Goal: Task Accomplishment & Management: Manage account settings

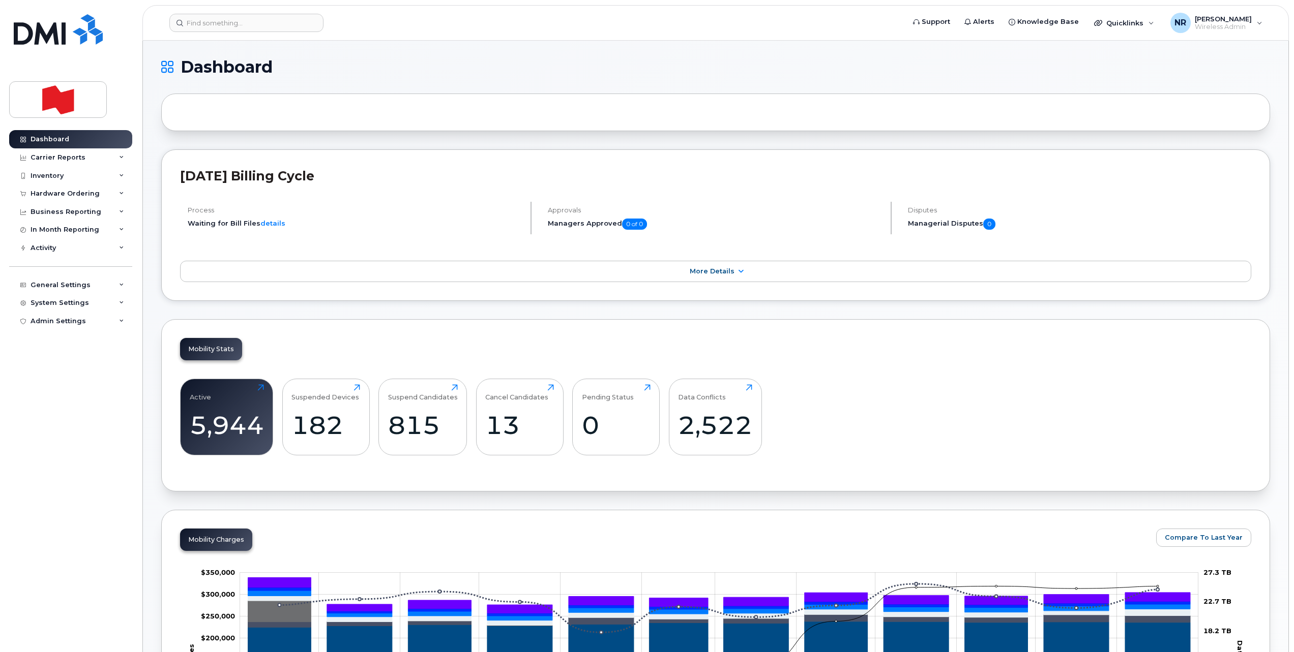
click at [213, 32] on header "Support Alerts Knowledge Base Quicklinks Suspend / Cancel Device Change SIM Car…" at bounding box center [715, 23] width 1146 height 36
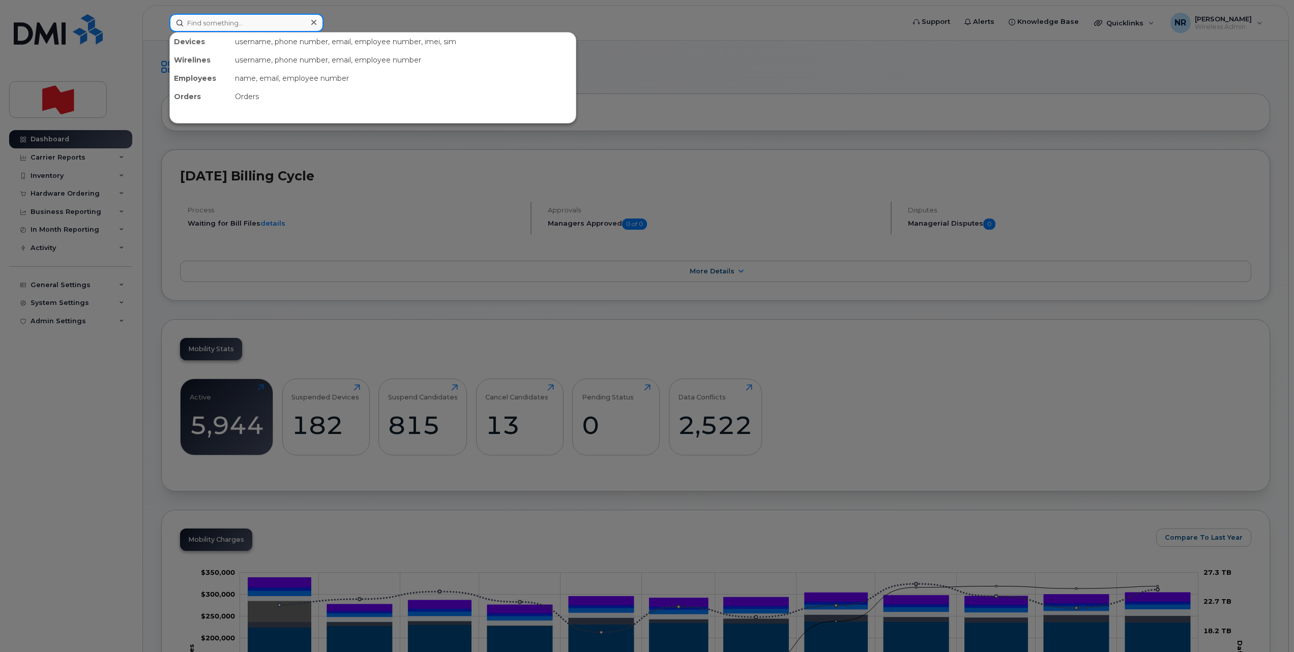
click at [214, 26] on input at bounding box center [246, 23] width 154 height 18
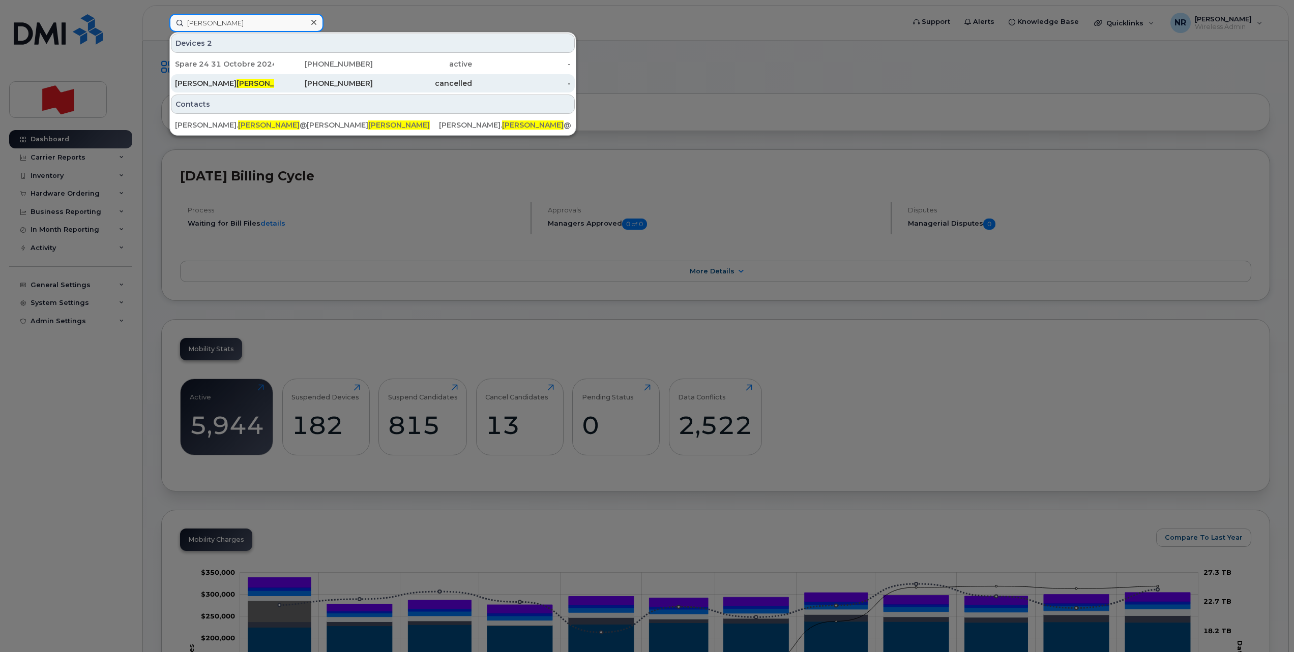
type input "Xiong"
drag, startPoint x: 204, startPoint y: 84, endPoint x: 350, endPoint y: 76, distance: 146.1
click at [204, 84] on div "Rong Geoff Xiong" at bounding box center [224, 83] width 99 height 10
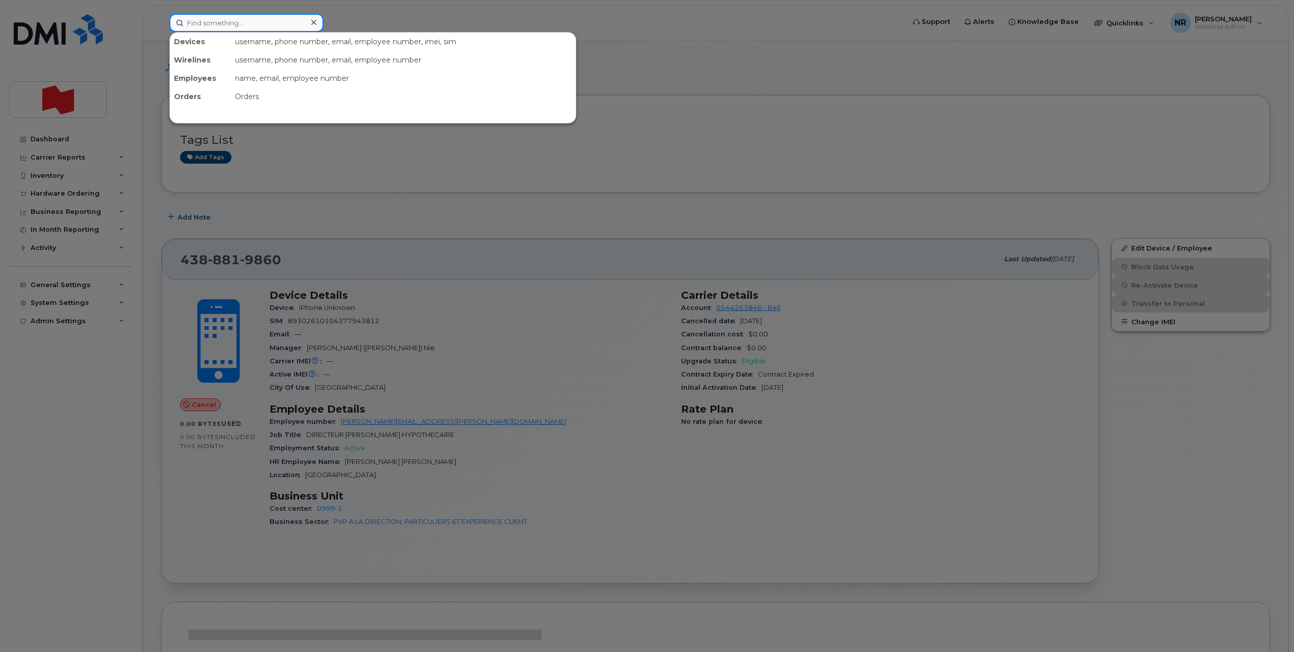
click at [206, 20] on input at bounding box center [246, 23] width 154 height 18
type input "Data"
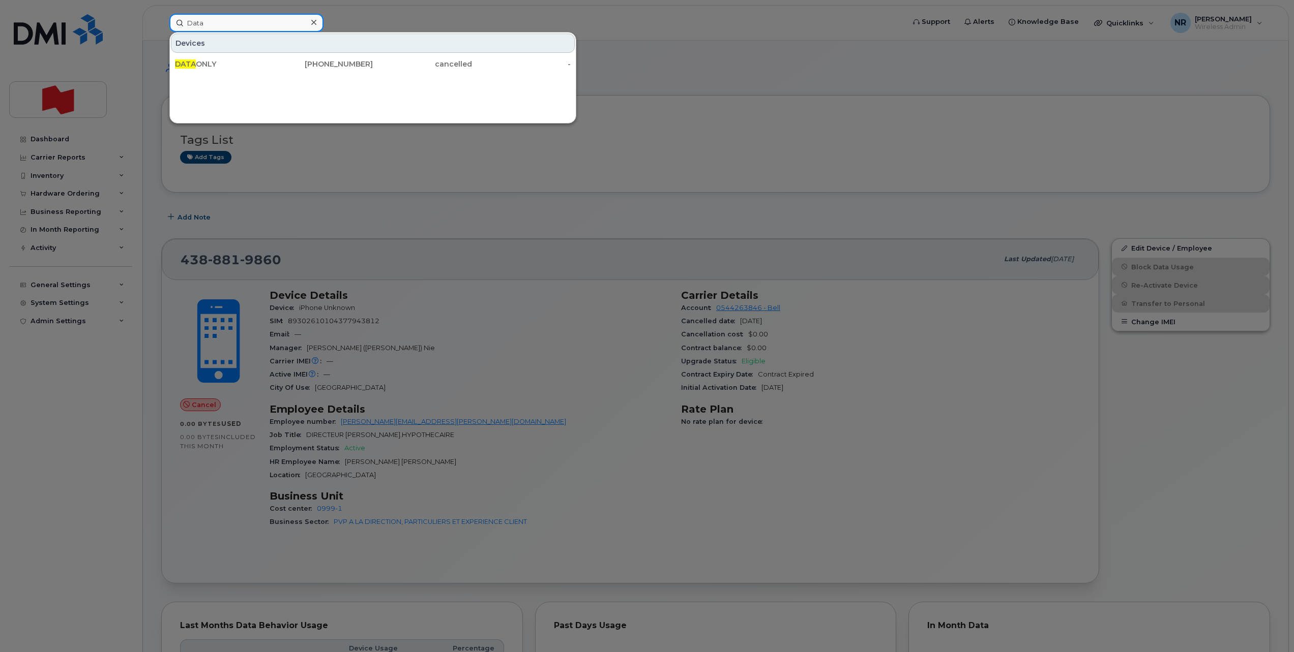
drag, startPoint x: 213, startPoint y: 21, endPoint x: 173, endPoint y: 28, distance: 40.3
click at [173, 28] on input "Data" at bounding box center [246, 23] width 154 height 18
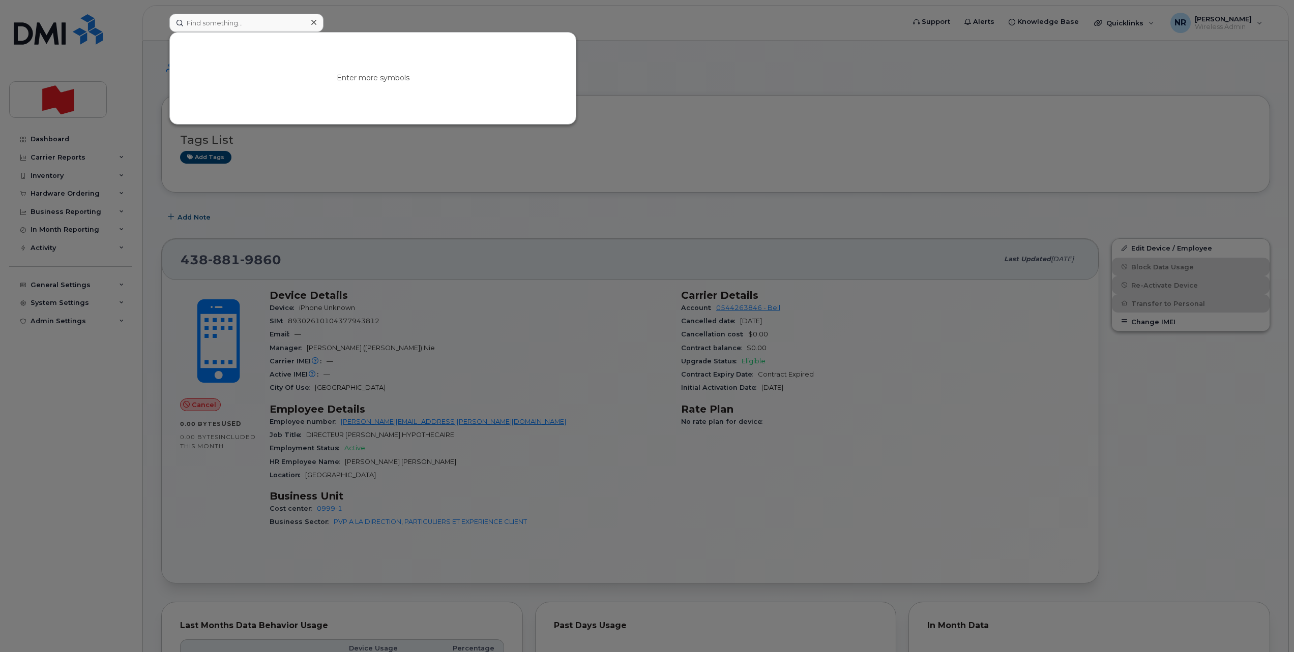
click at [657, 173] on div at bounding box center [647, 326] width 1294 height 652
click at [231, 20] on input at bounding box center [246, 23] width 154 height 18
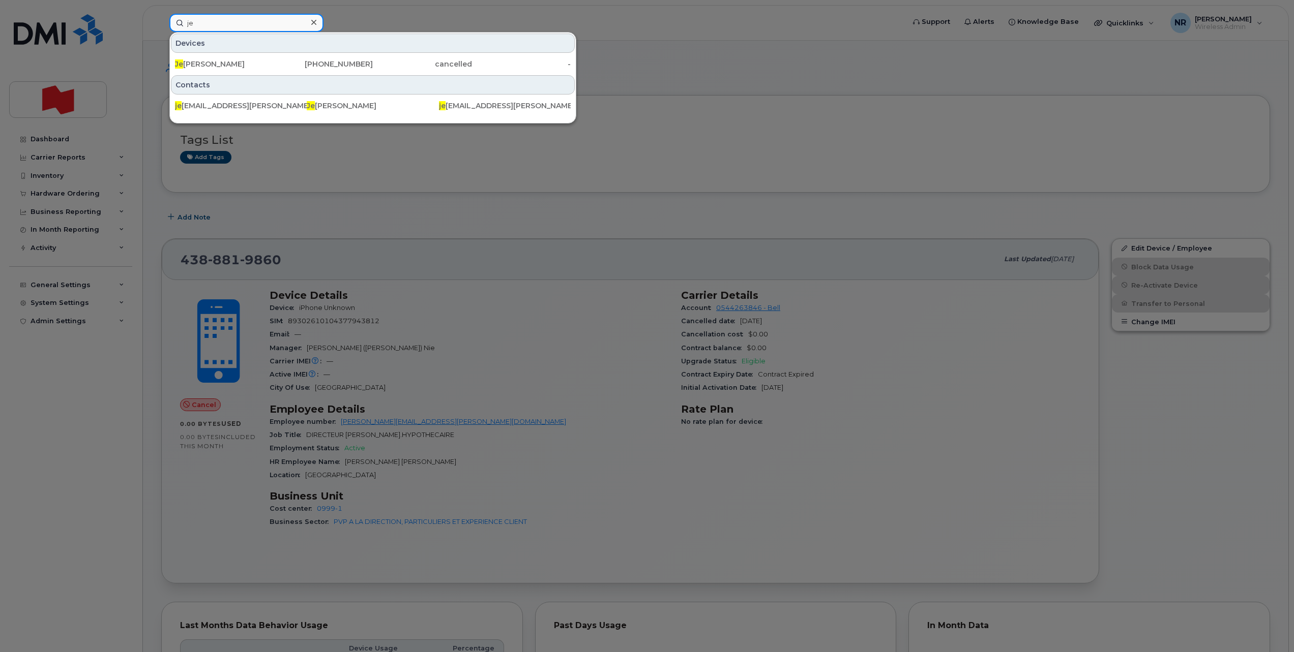
type input "j"
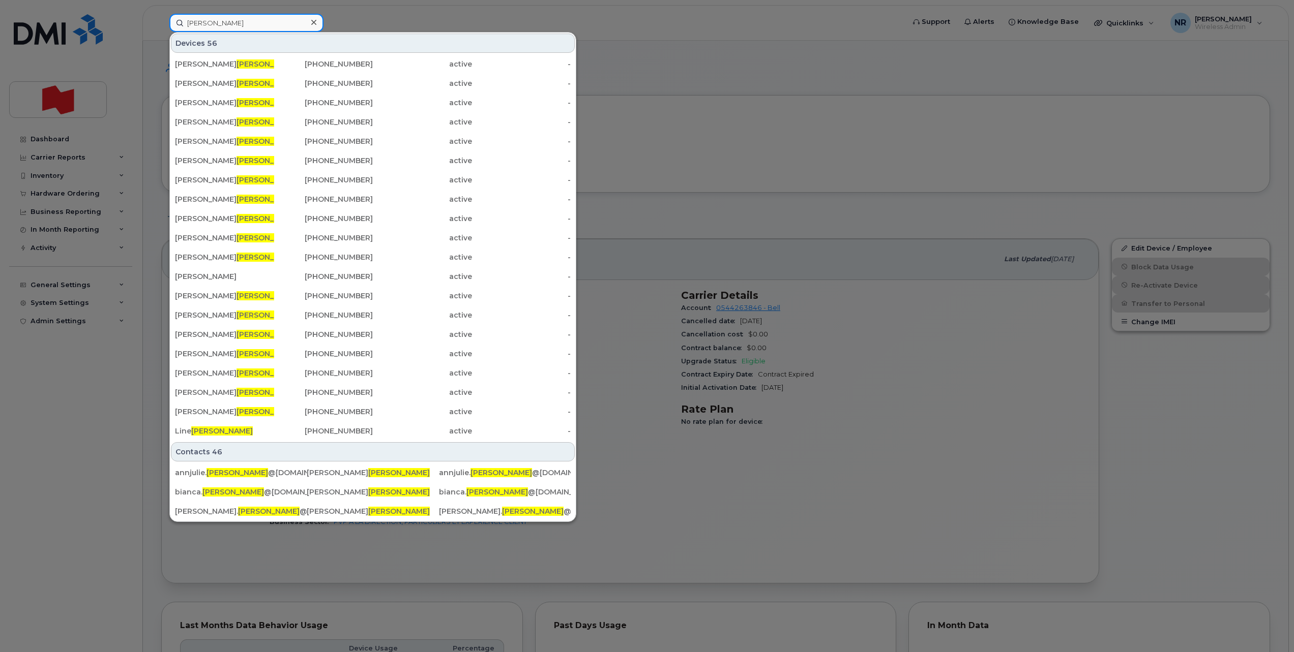
drag, startPoint x: 226, startPoint y: 23, endPoint x: 148, endPoint y: 25, distance: 78.4
click at [161, 25] on div "tremblay Devices 56 Charlene Tremblay 418-997-6776 active - Patrick Tremblay 51…" at bounding box center [533, 23] width 744 height 18
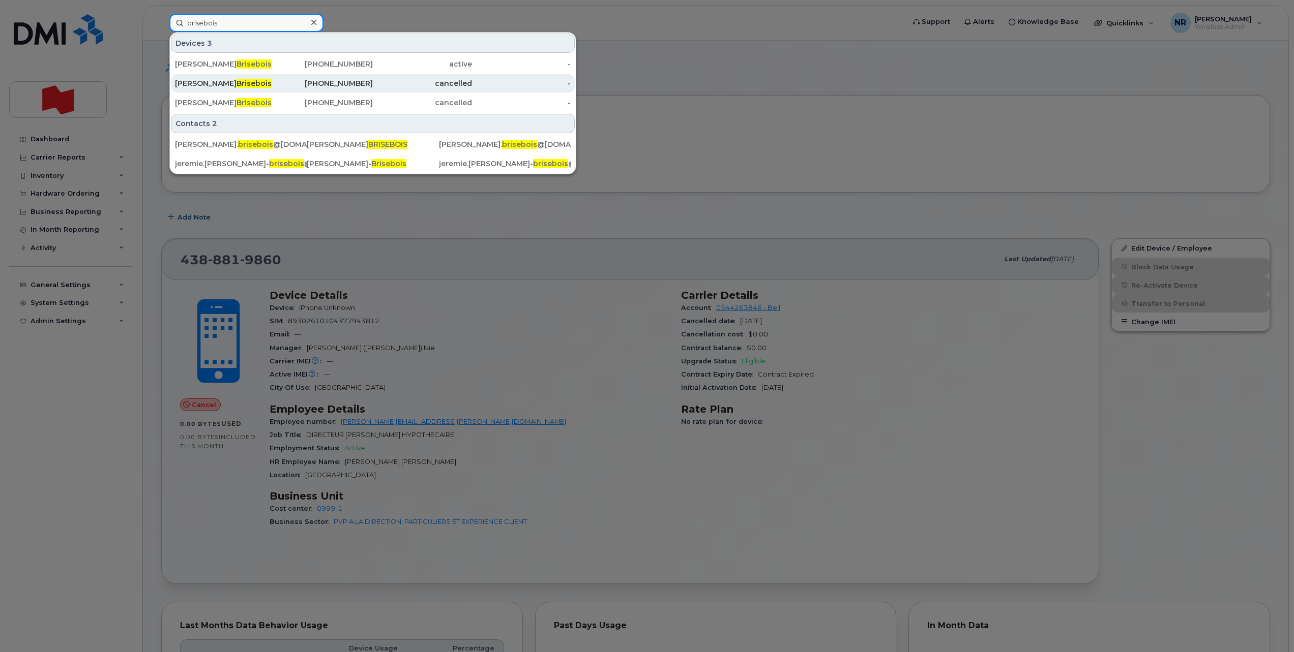
type input "brisebois"
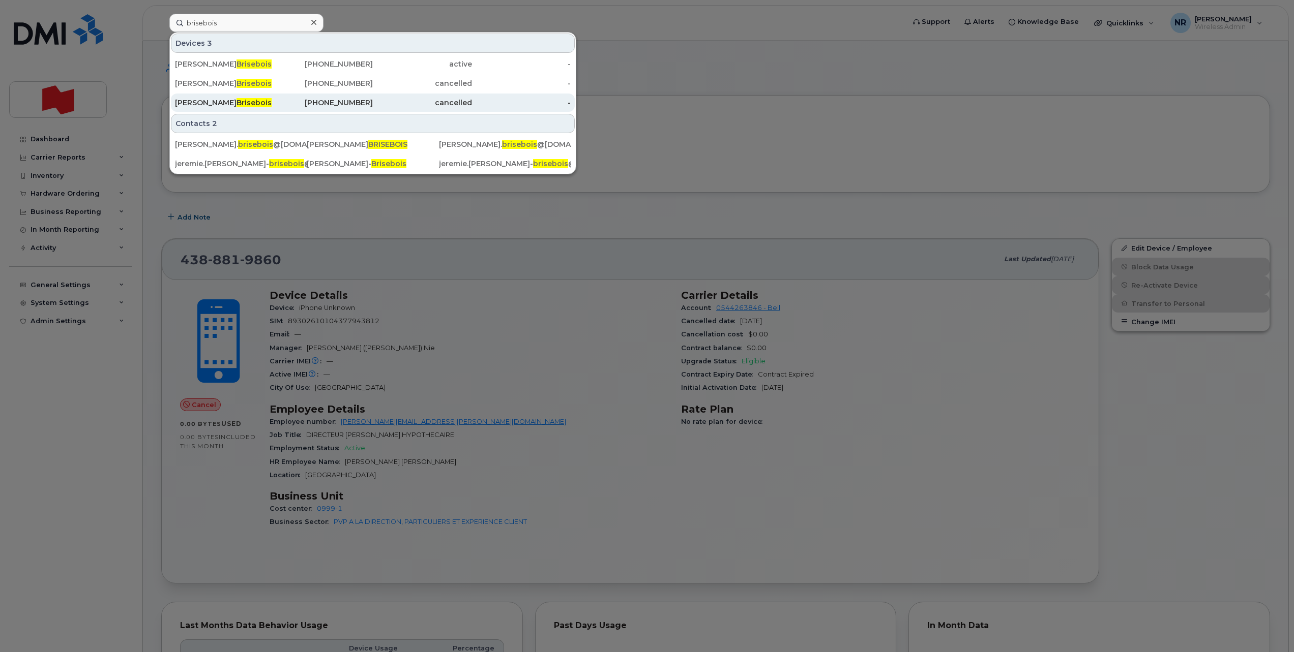
drag, startPoint x: 222, startPoint y: 85, endPoint x: 303, endPoint y: 95, distance: 82.0
click at [222, 85] on div "Jérémie Tremblay Brisebois" at bounding box center [224, 83] width 99 height 10
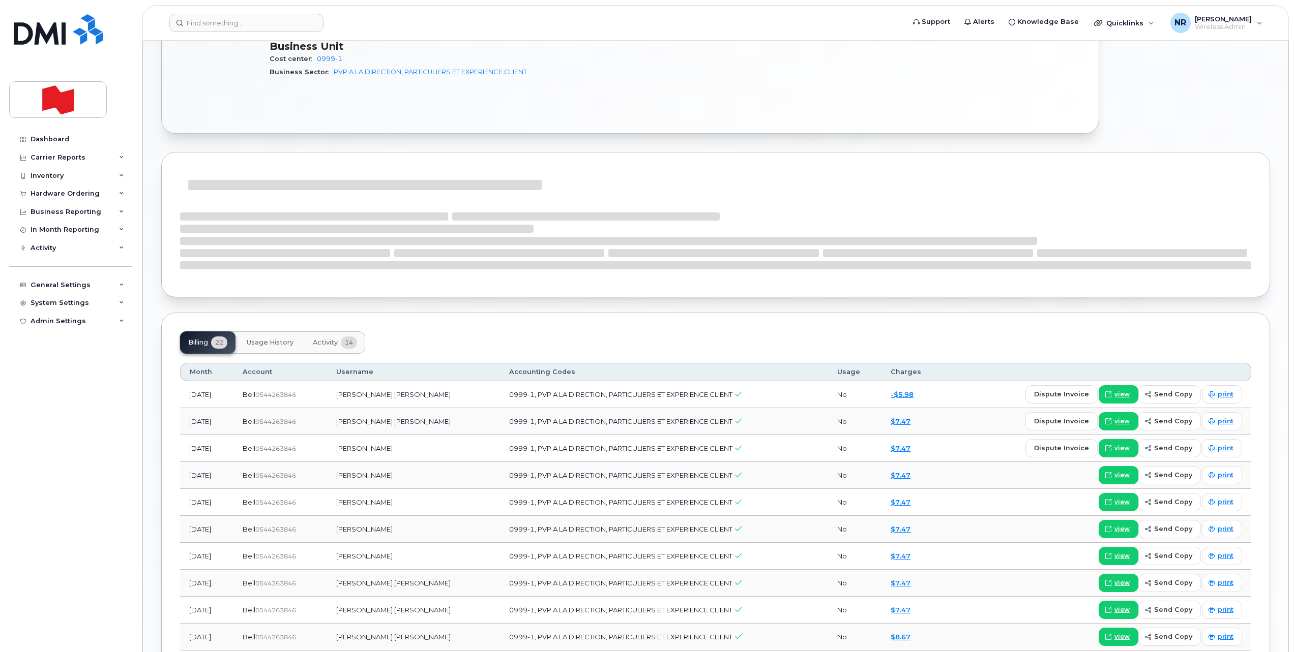
scroll to position [572, 0]
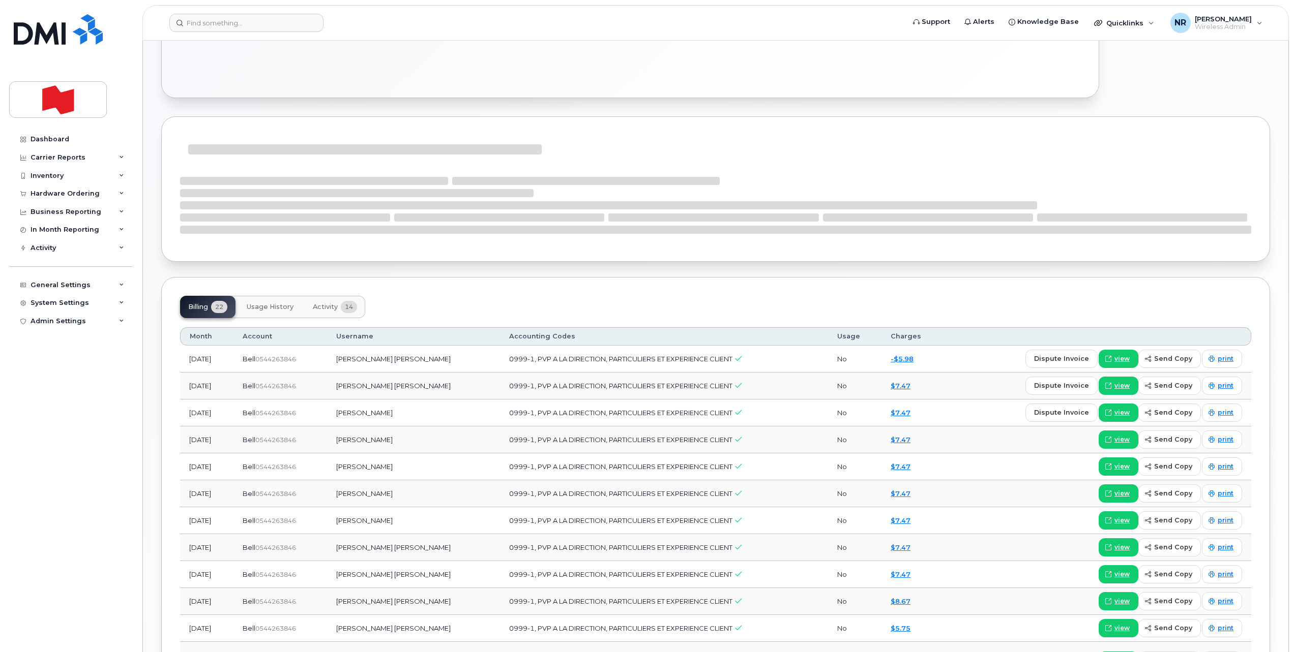
click at [328, 304] on span "Activity" at bounding box center [325, 307] width 25 height 8
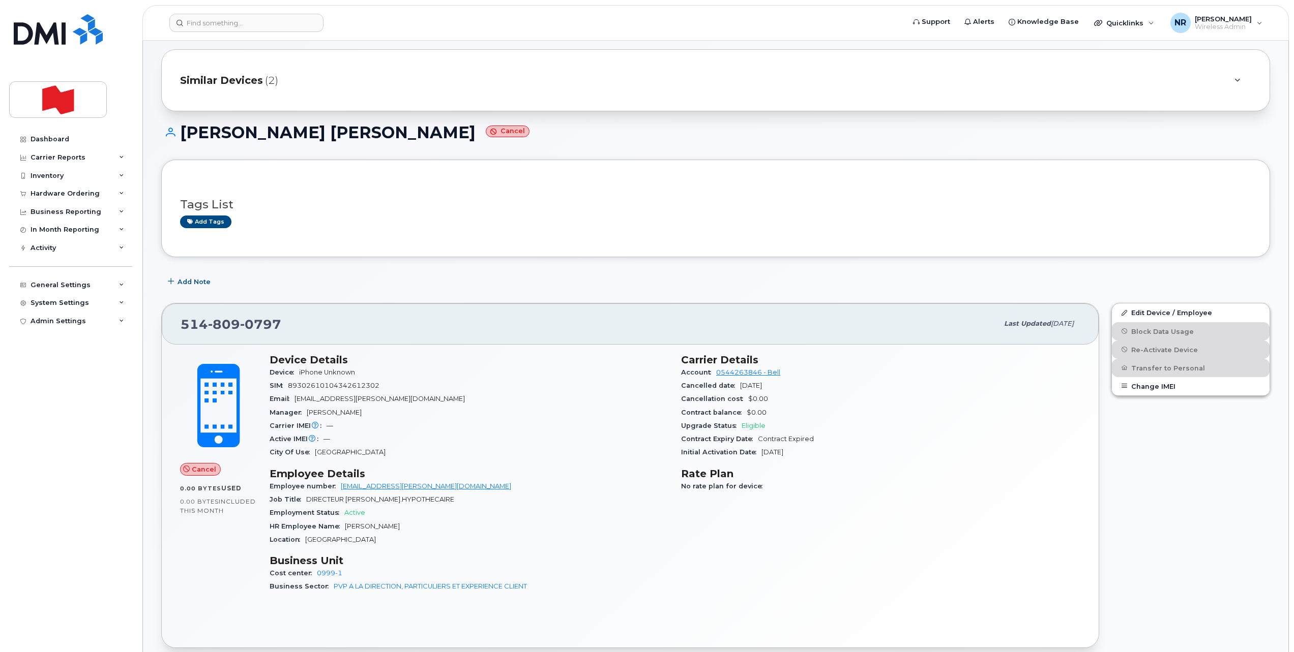
scroll to position [0, 0]
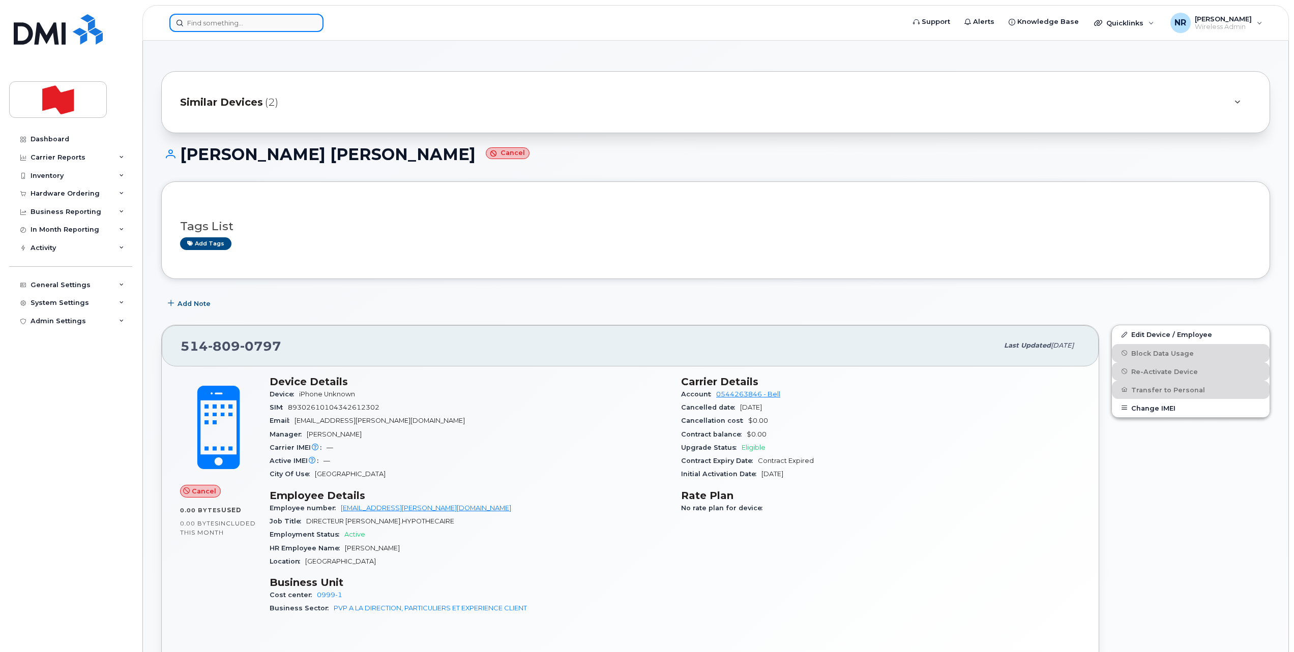
click at [235, 20] on input at bounding box center [246, 23] width 154 height 18
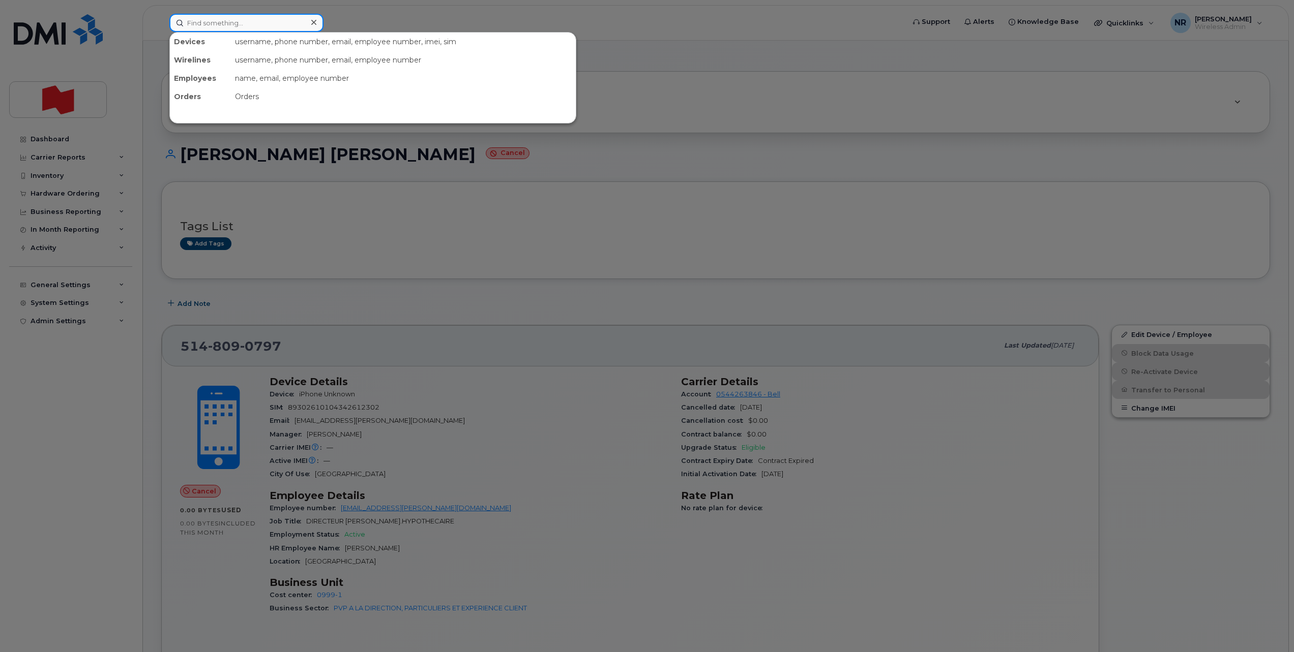
paste input "4388870433"
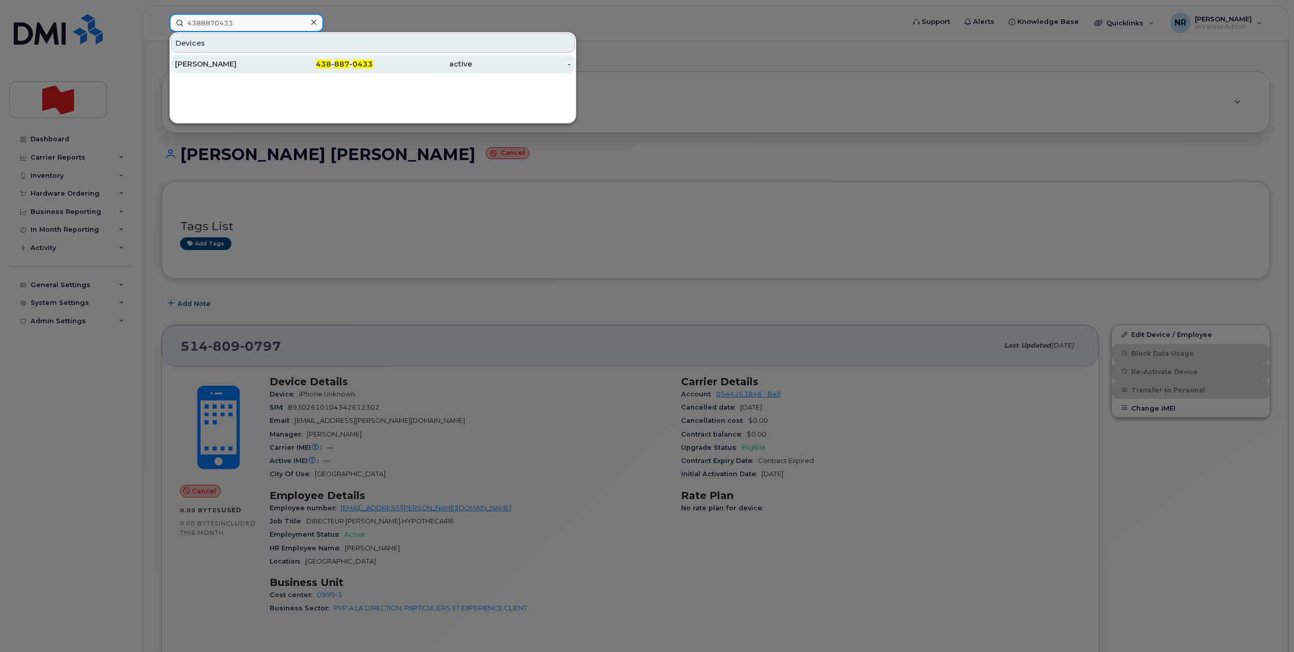
type input "4388870433"
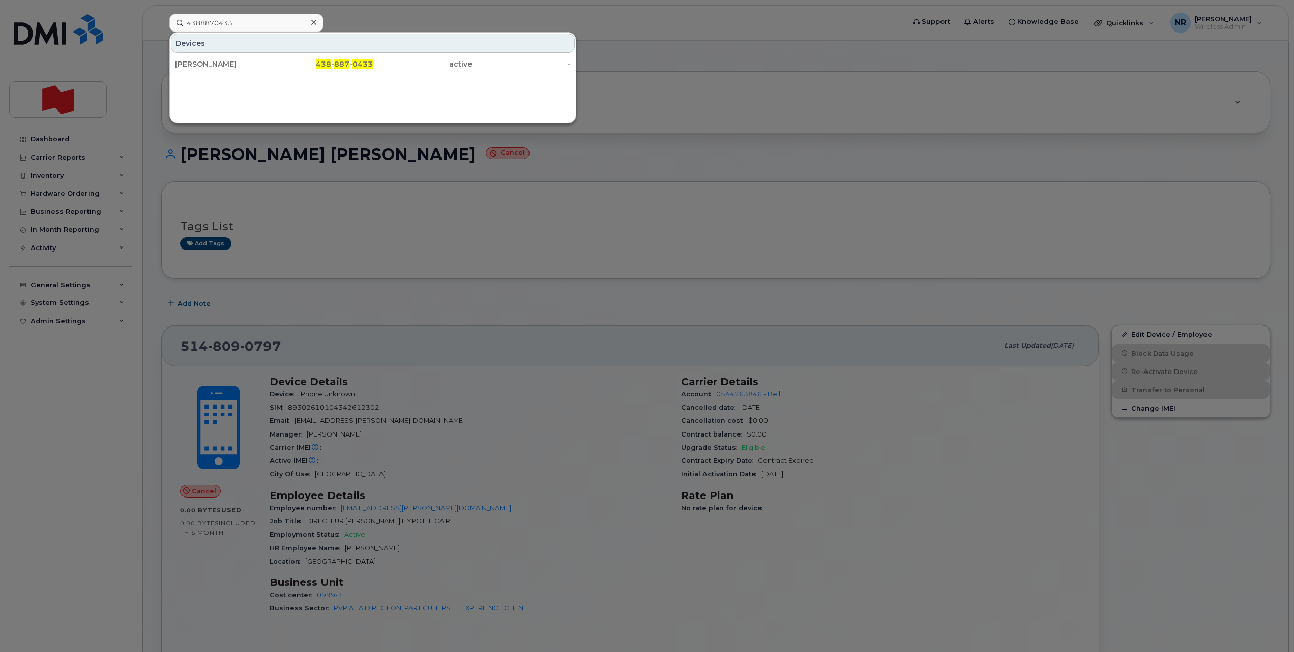
drag, startPoint x: 207, startPoint y: 68, endPoint x: 630, endPoint y: 78, distance: 422.2
click at [207, 67] on div "[PERSON_NAME]" at bounding box center [224, 64] width 99 height 10
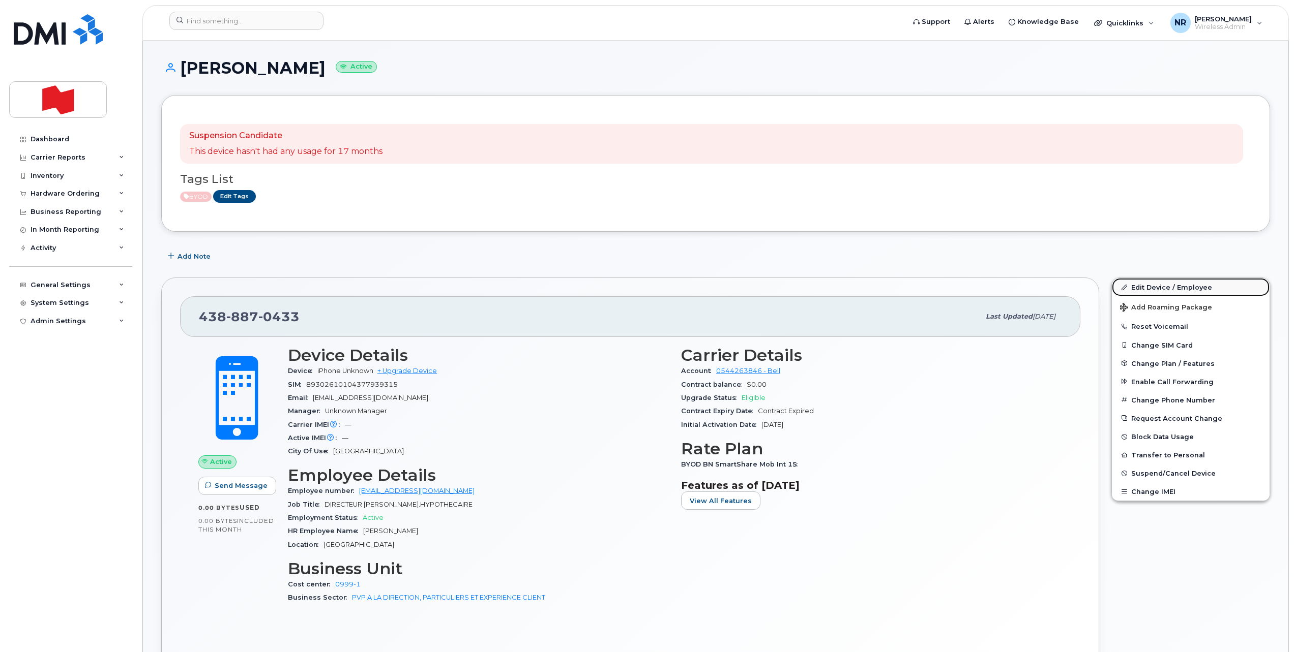
click at [1160, 285] on link "Edit Device / Employee" at bounding box center [1191, 287] width 158 height 18
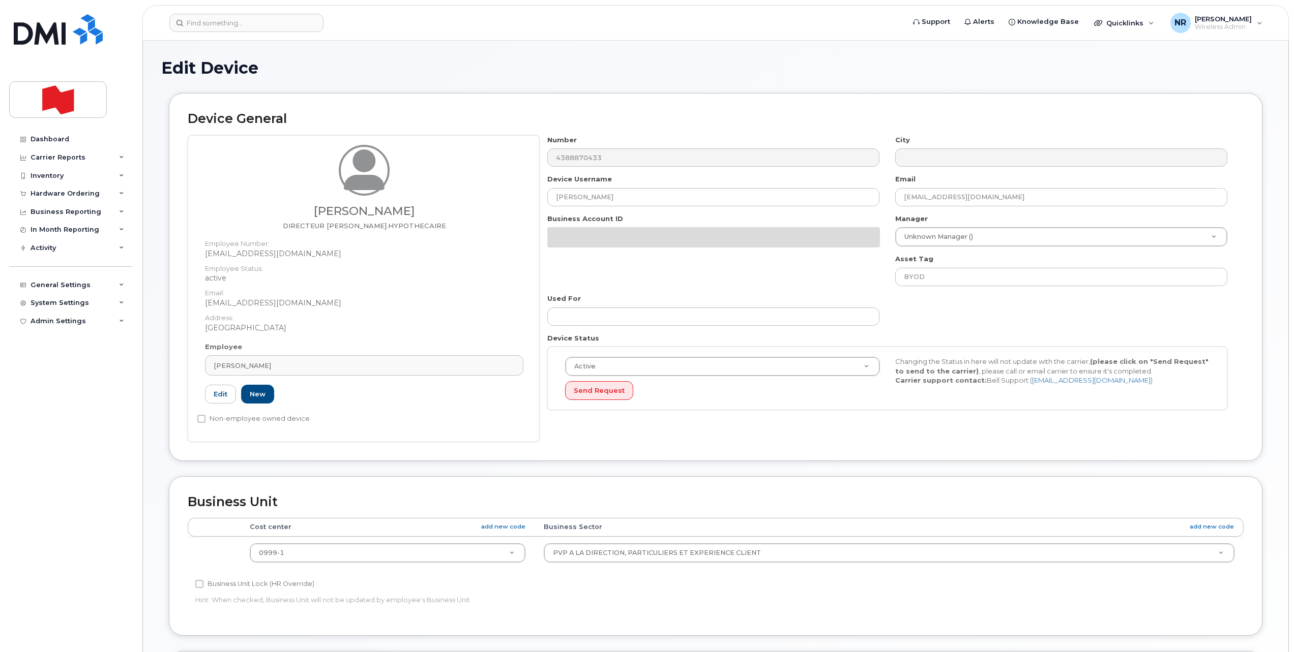
select select "22917077"
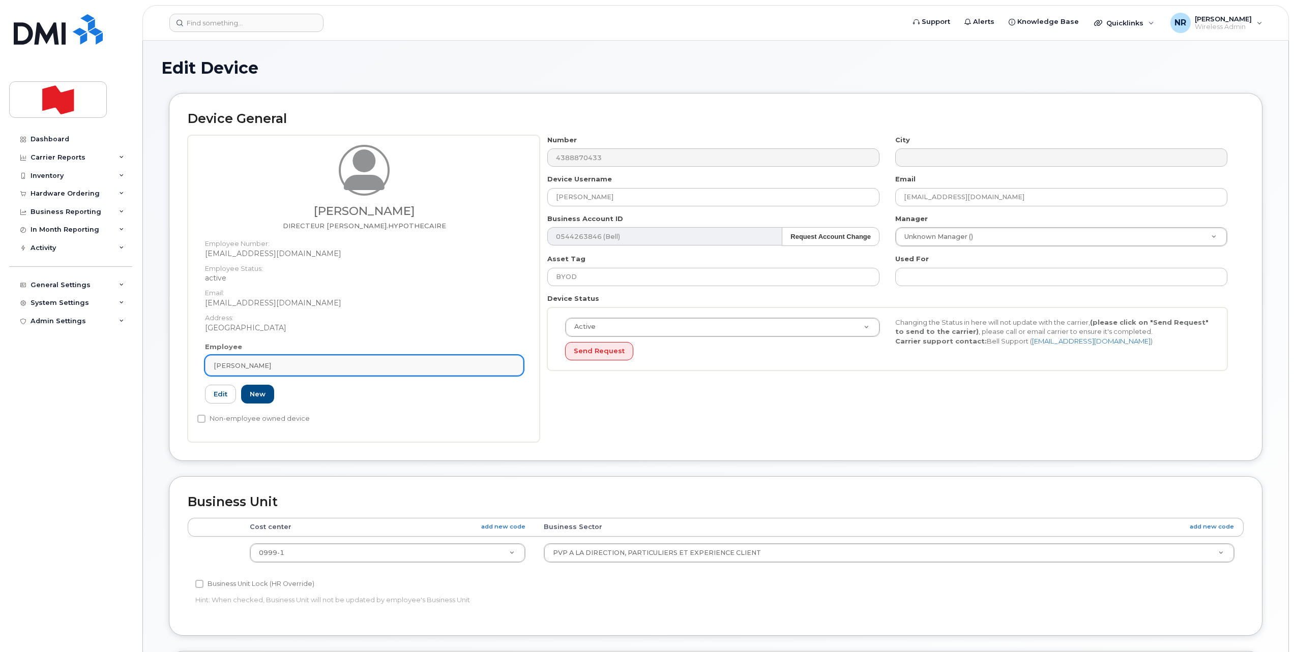
click at [512, 362] on div "Véronique Bezeau" at bounding box center [364, 366] width 301 height 10
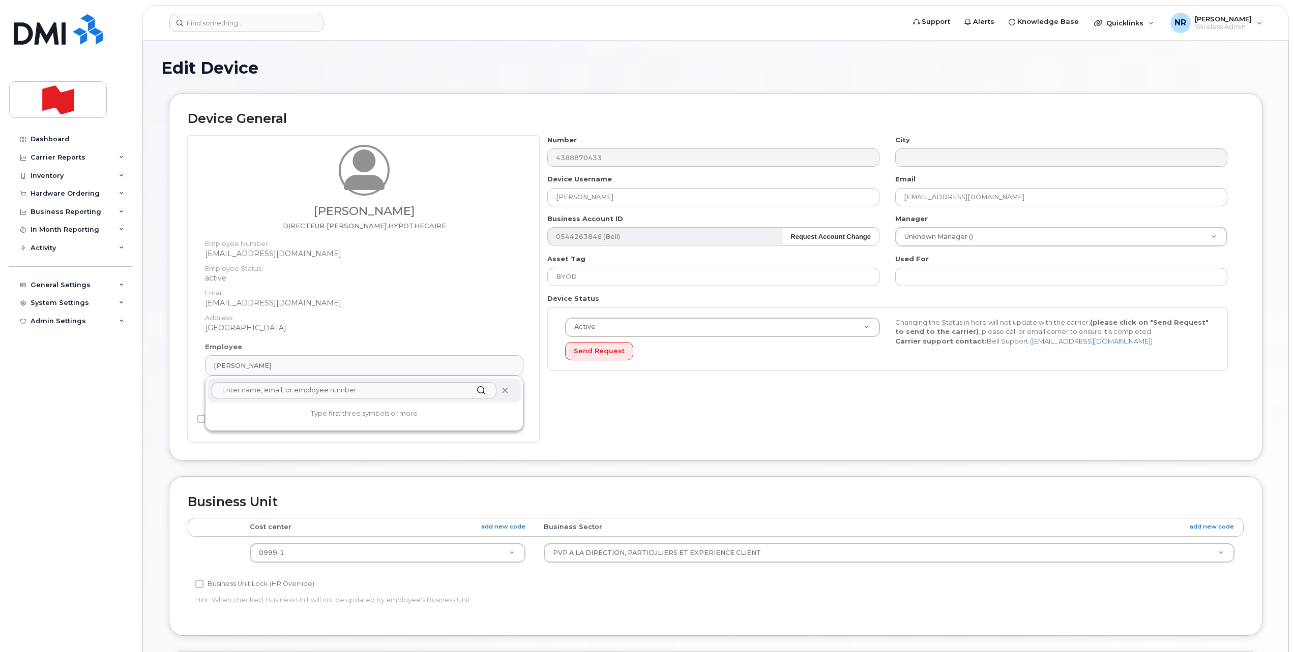
click at [507, 392] on icon at bounding box center [504, 391] width 7 height 7
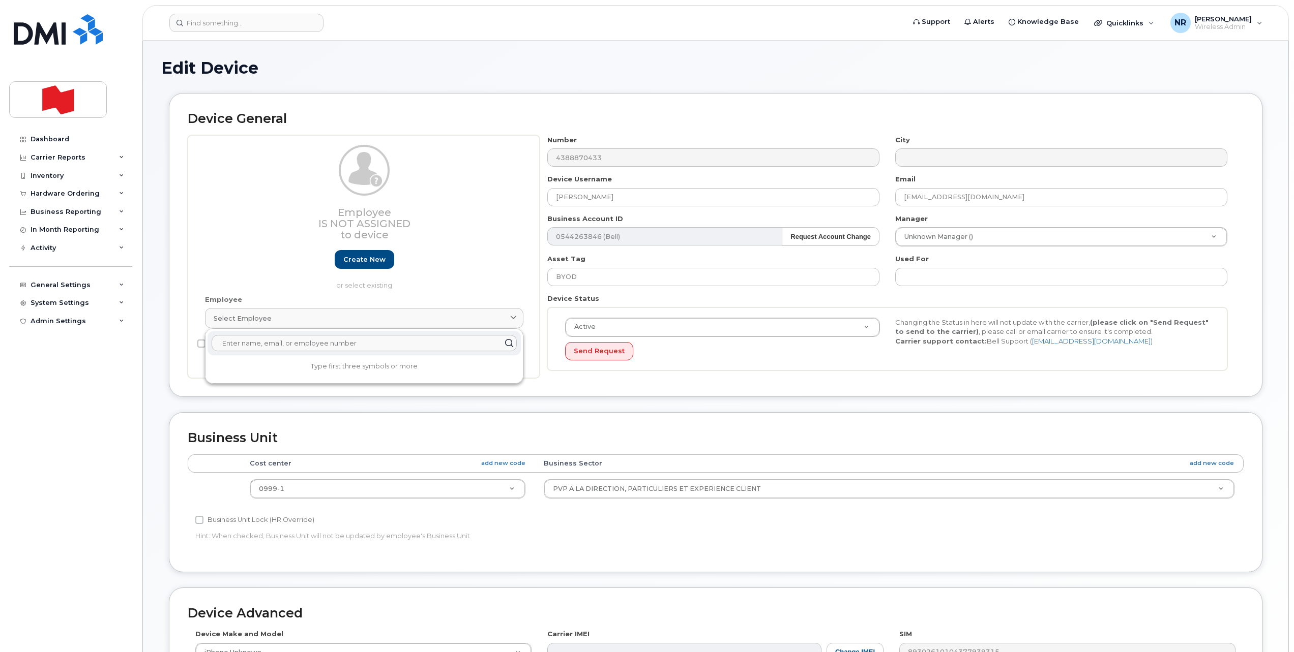
click at [241, 342] on input "text" at bounding box center [364, 343] width 305 height 16
type input "T"
drag, startPoint x: 227, startPoint y: 345, endPoint x: 187, endPoint y: 347, distance: 40.2
click at [187, 347] on div "Device General Employee Is not assigned to device Create new or select existing…" at bounding box center [715, 245] width 1093 height 304
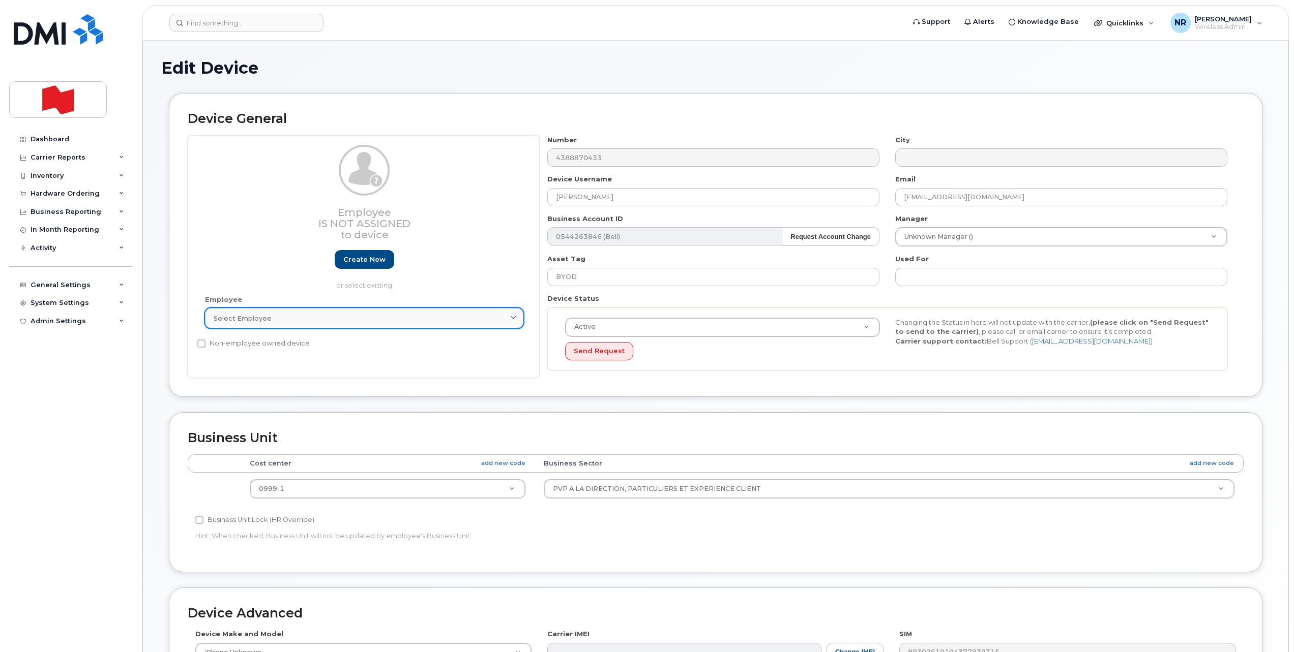
click at [233, 317] on span "Select employee" at bounding box center [243, 319] width 58 height 10
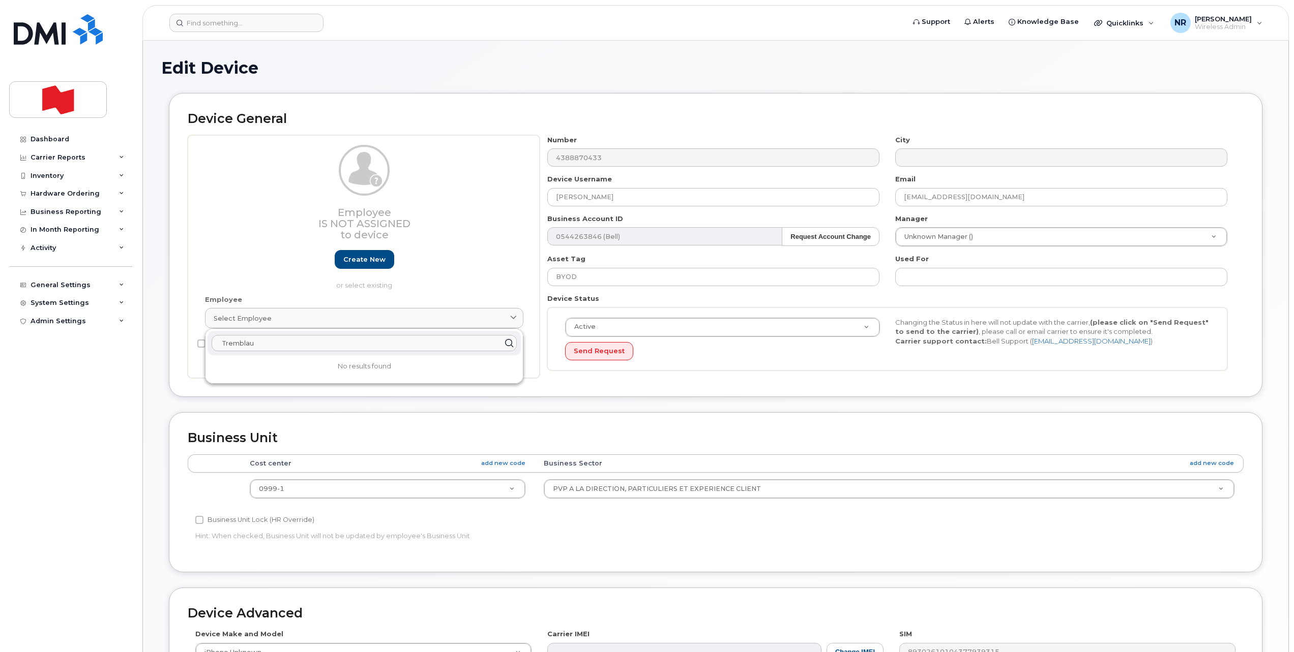
drag, startPoint x: 273, startPoint y: 346, endPoint x: 155, endPoint y: 349, distance: 118.0
click at [155, 349] on div "Edit Device Device General Employee Is not assigned to device Create new or sel…" at bounding box center [715, 450] width 1145 height 818
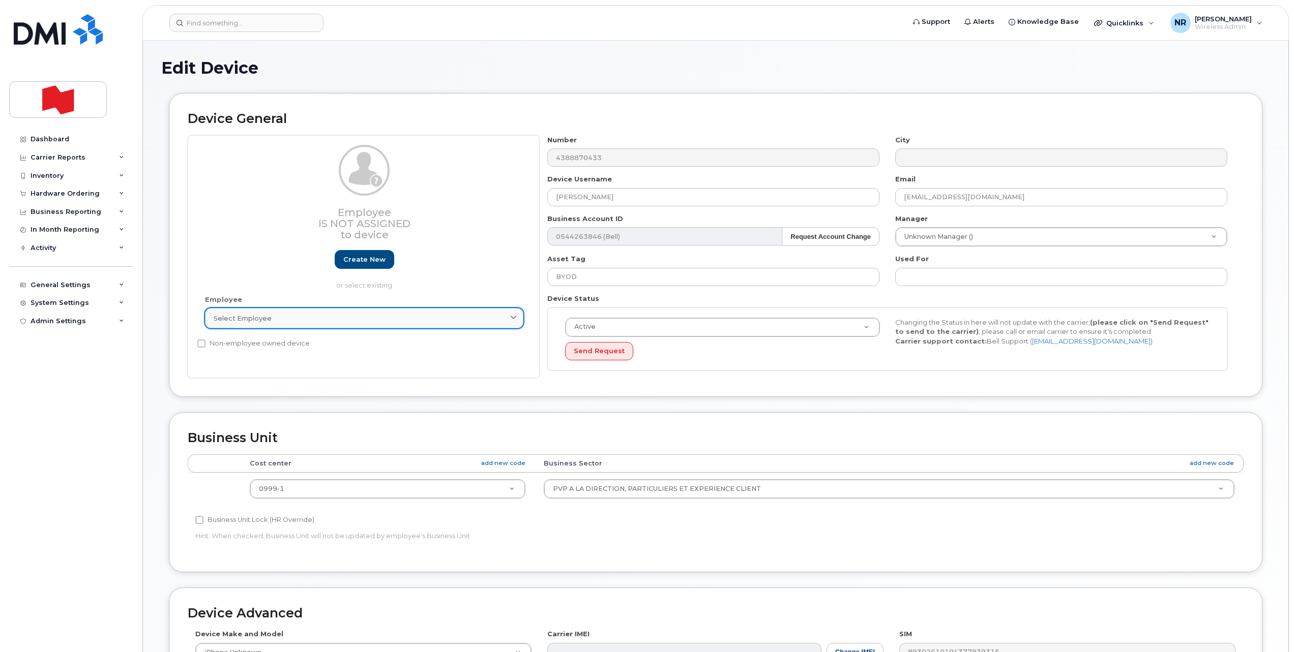
click at [234, 310] on link "Select employee" at bounding box center [364, 318] width 318 height 20
paste input "jeremie.tremblay-brisebois@bnc.ca"
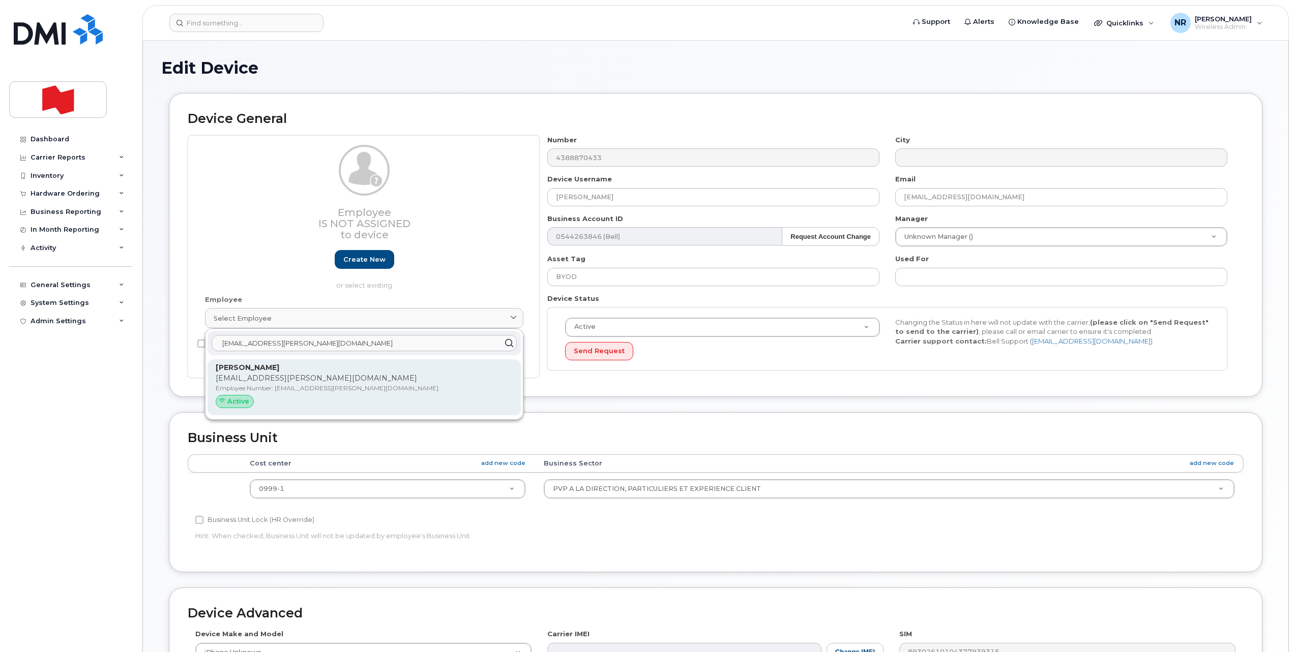
type input "jeremie.tremblay-brisebois@bnc.ca"
click at [267, 380] on p "jeremie.tremblay-brisebois@bnc.ca" at bounding box center [364, 378] width 297 height 11
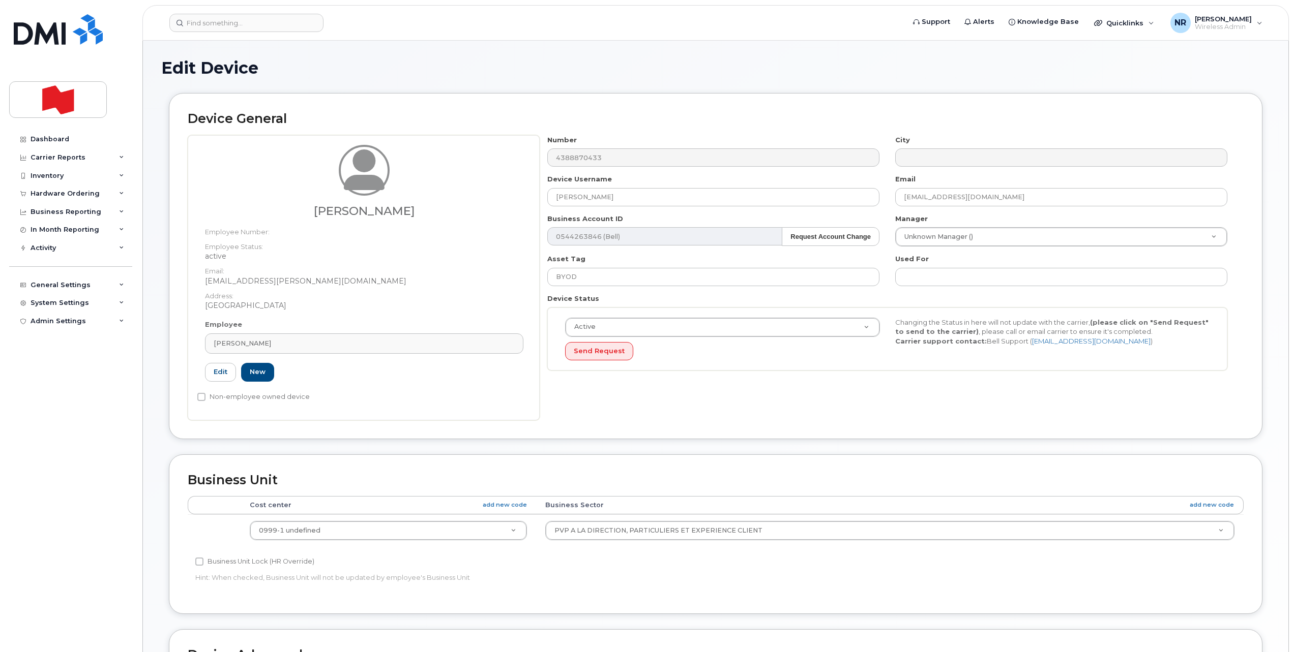
type input "jeremie.tremblay-brisebois@bnc.ca"
type input "Jeremie Tremblay-Brisebois"
type input "jeremie.tremblay-brisebois@bnc.ca"
type input "22916643"
click at [916, 260] on input "text" at bounding box center [1061, 260] width 311 height 15
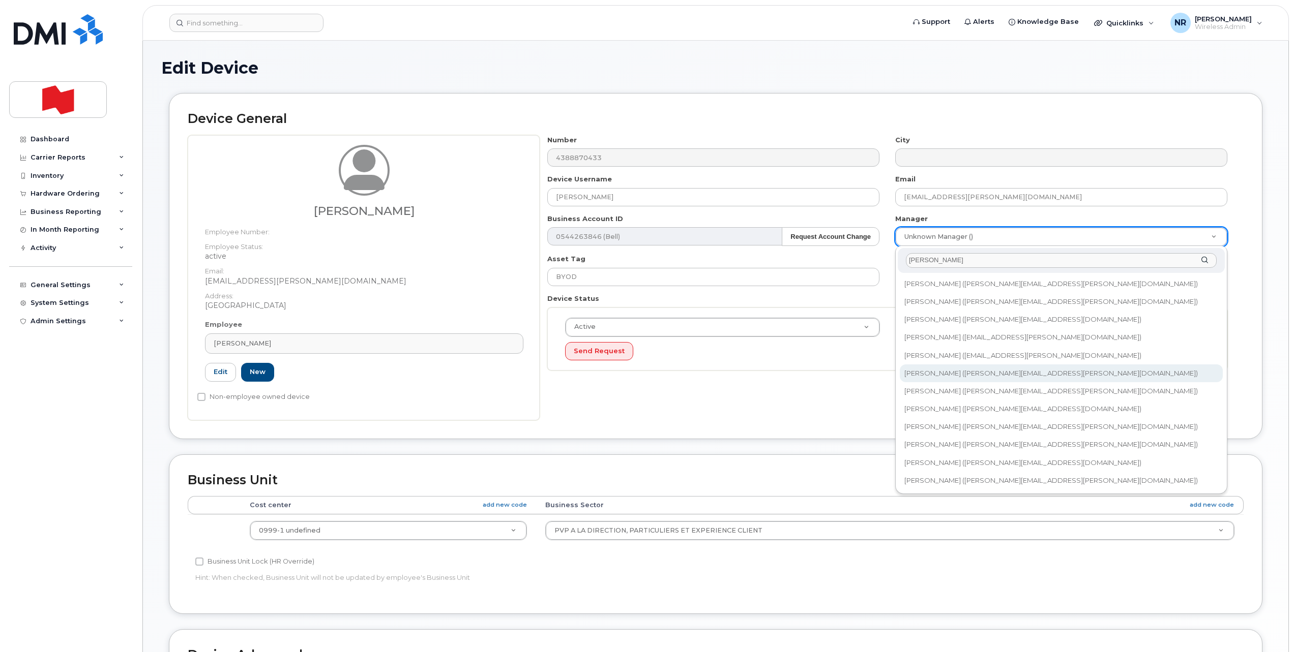
type input "gagnon"
type input "1920645"
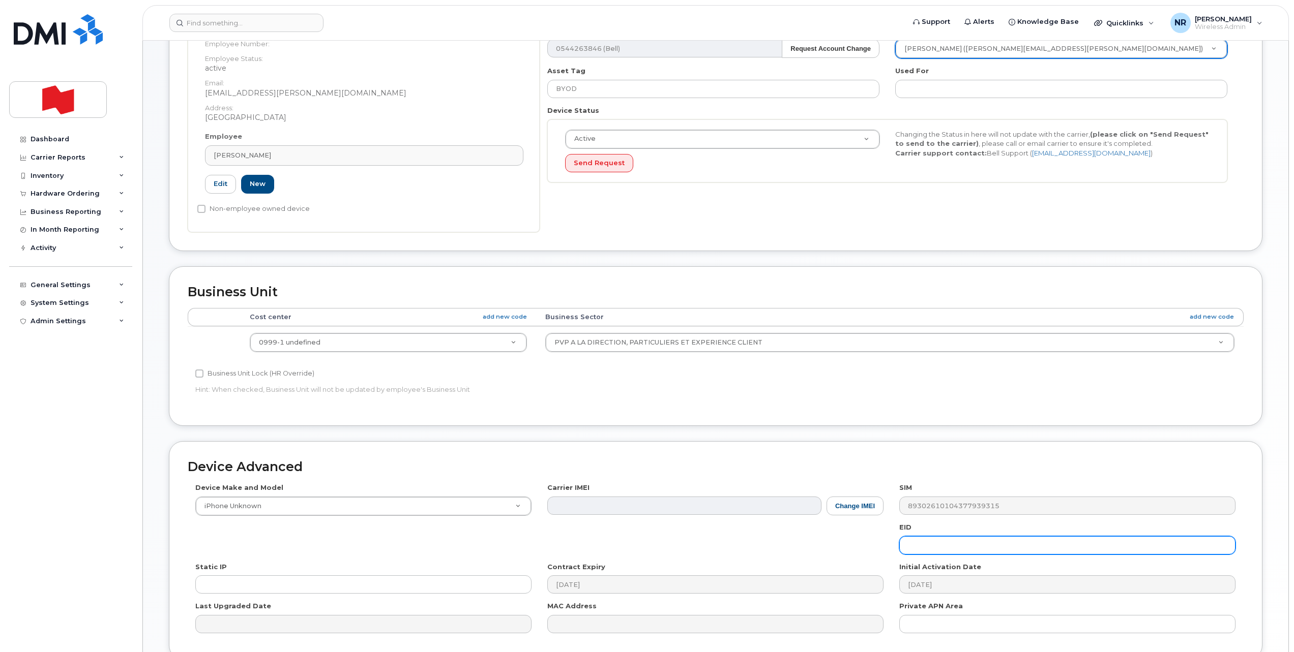
scroll to position [281, 0]
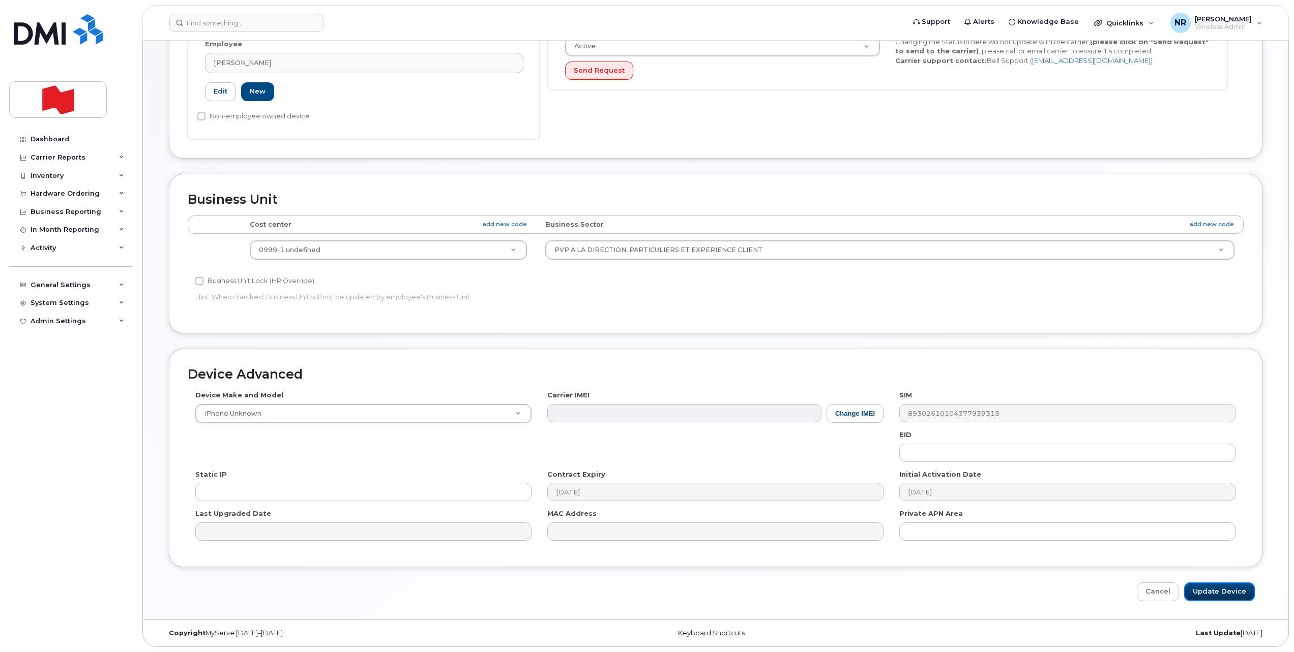
drag, startPoint x: 1226, startPoint y: 593, endPoint x: 1008, endPoint y: 542, distance: 223.5
click at [1226, 593] on input "Update Device" at bounding box center [1219, 592] width 71 height 19
type input "Saving..."
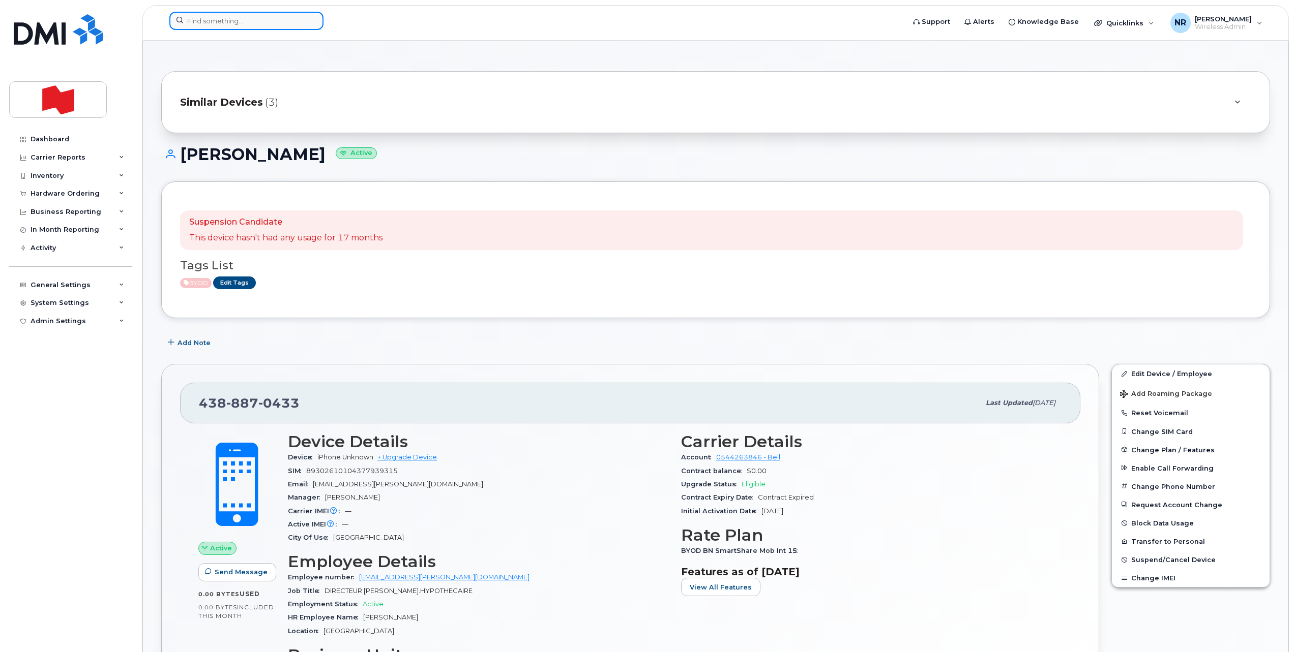
click at [228, 15] on input at bounding box center [246, 21] width 154 height 18
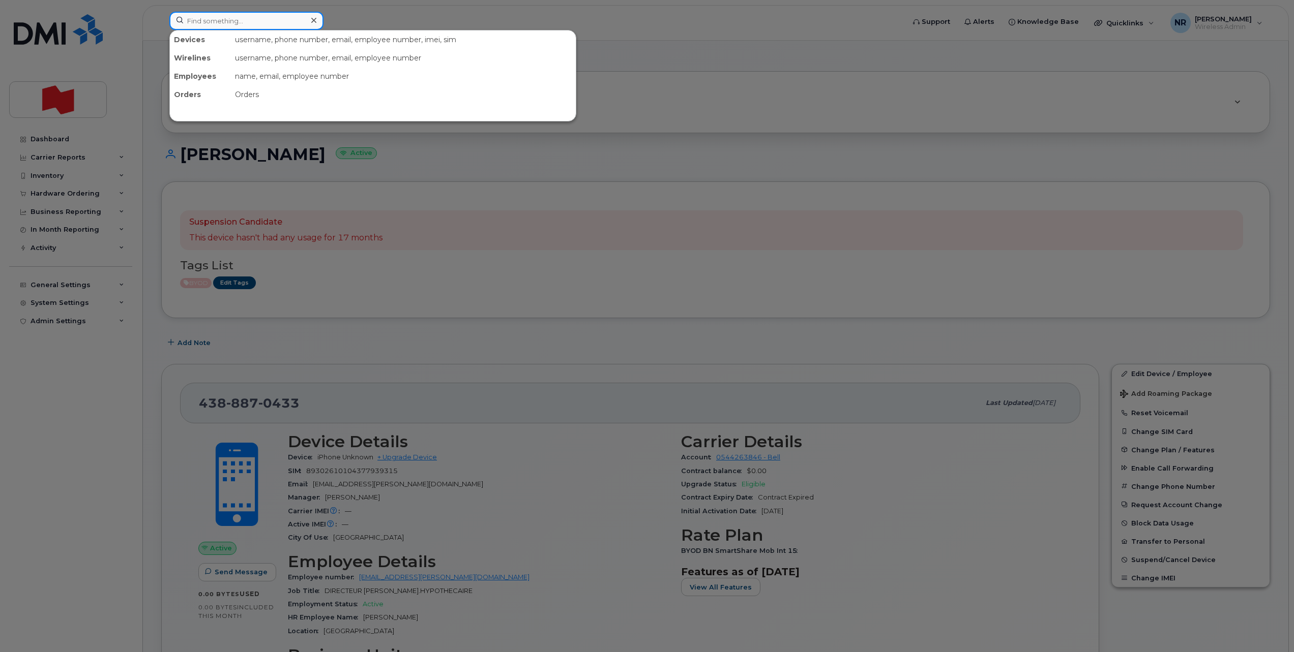
paste input "4388872645"
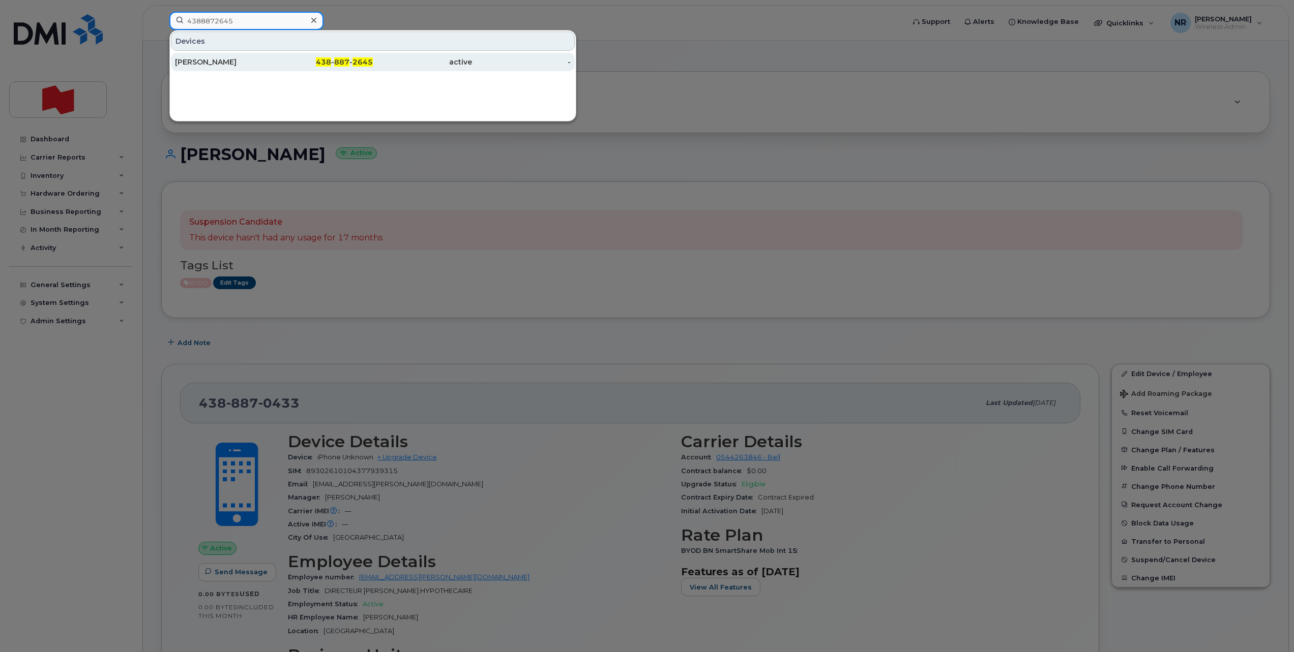
type input "4388872645"
click at [210, 65] on div "[PERSON_NAME]" at bounding box center [224, 62] width 99 height 10
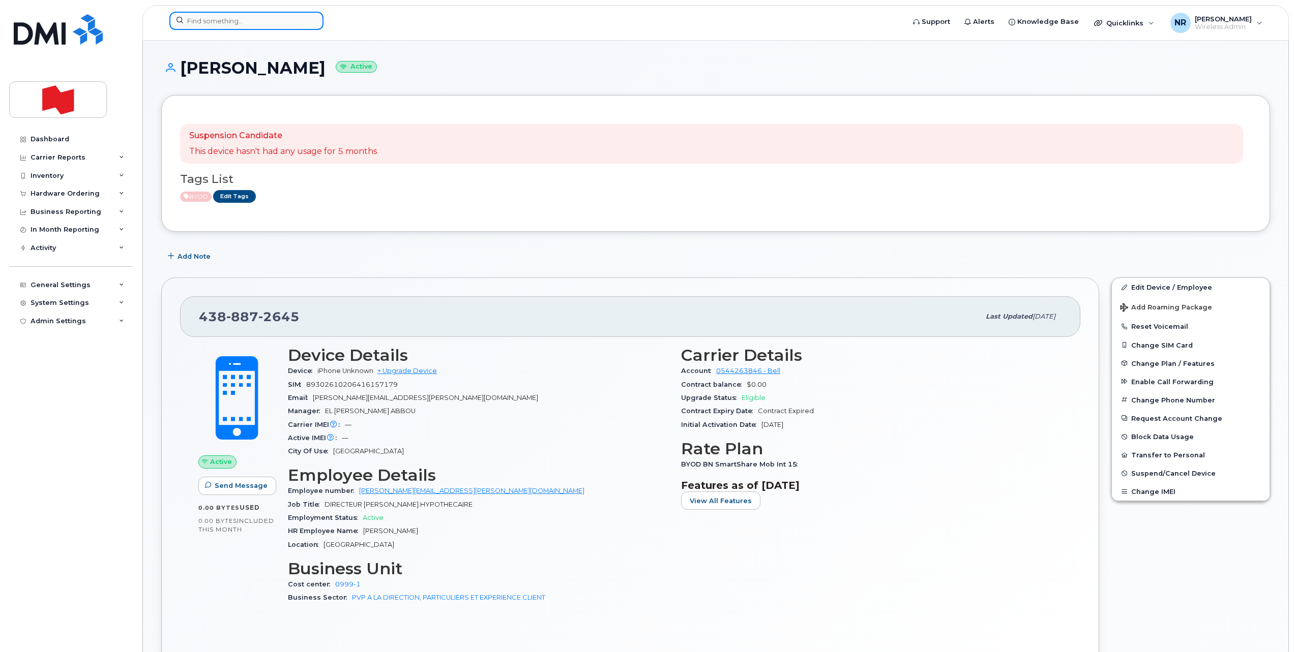
click at [222, 16] on input at bounding box center [246, 21] width 154 height 18
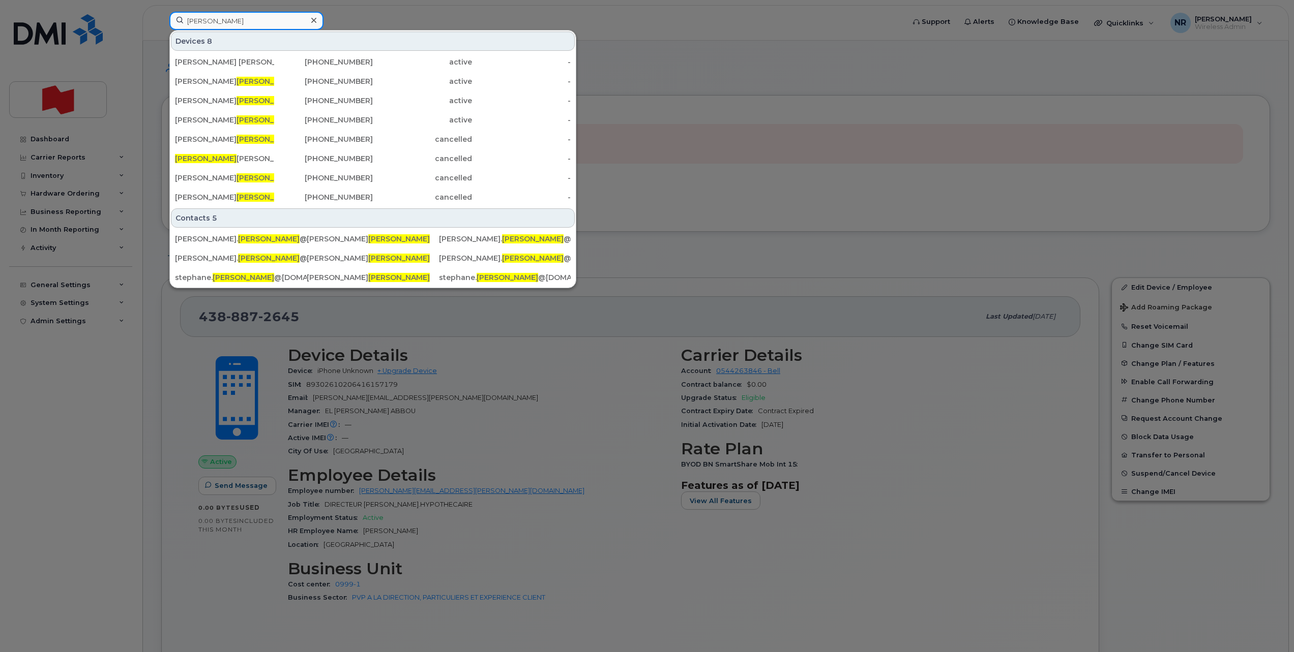
drag, startPoint x: 237, startPoint y: 24, endPoint x: 172, endPoint y: 23, distance: 65.6
click at [172, 23] on input "roberge" at bounding box center [246, 21] width 154 height 18
click at [243, 17] on input "roberge" at bounding box center [246, 21] width 154 height 18
drag, startPoint x: 243, startPoint y: 17, endPoint x: 142, endPoint y: 23, distance: 100.9
click at [161, 23] on div "roberge Devices 8 Tara Alexandra Roberge 438-462-2524 active - Danny Roberge 43…" at bounding box center [533, 23] width 744 height 22
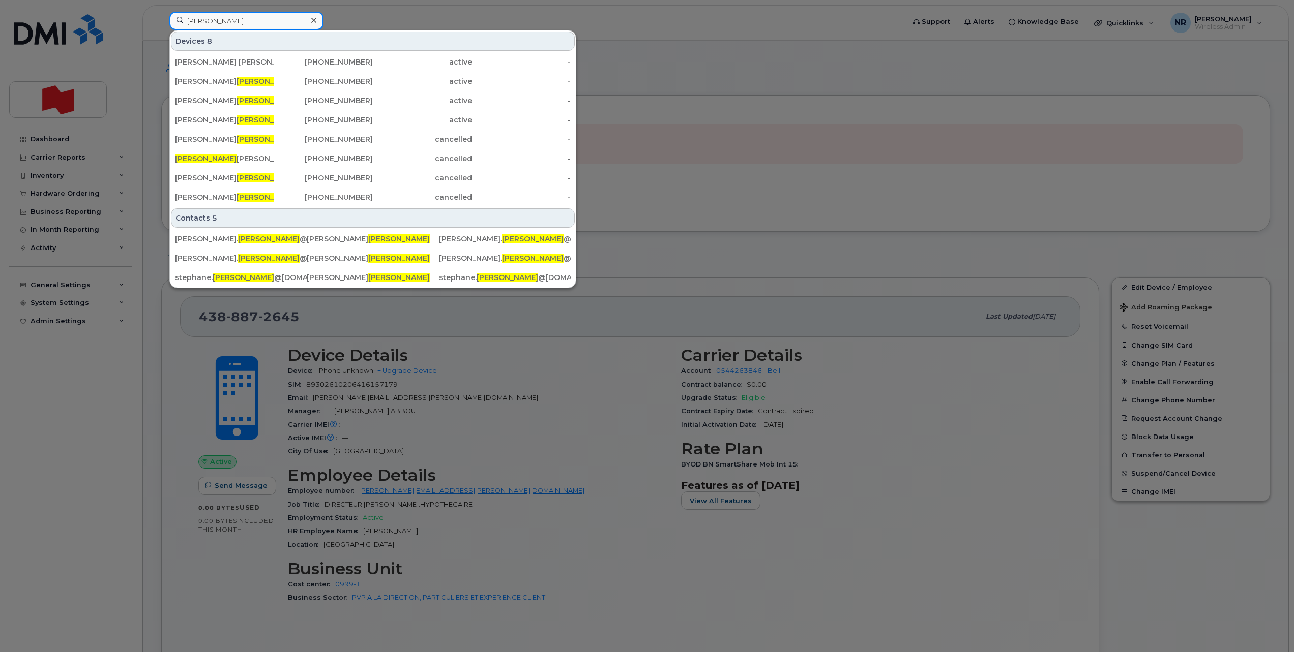
paste input "4388872645"
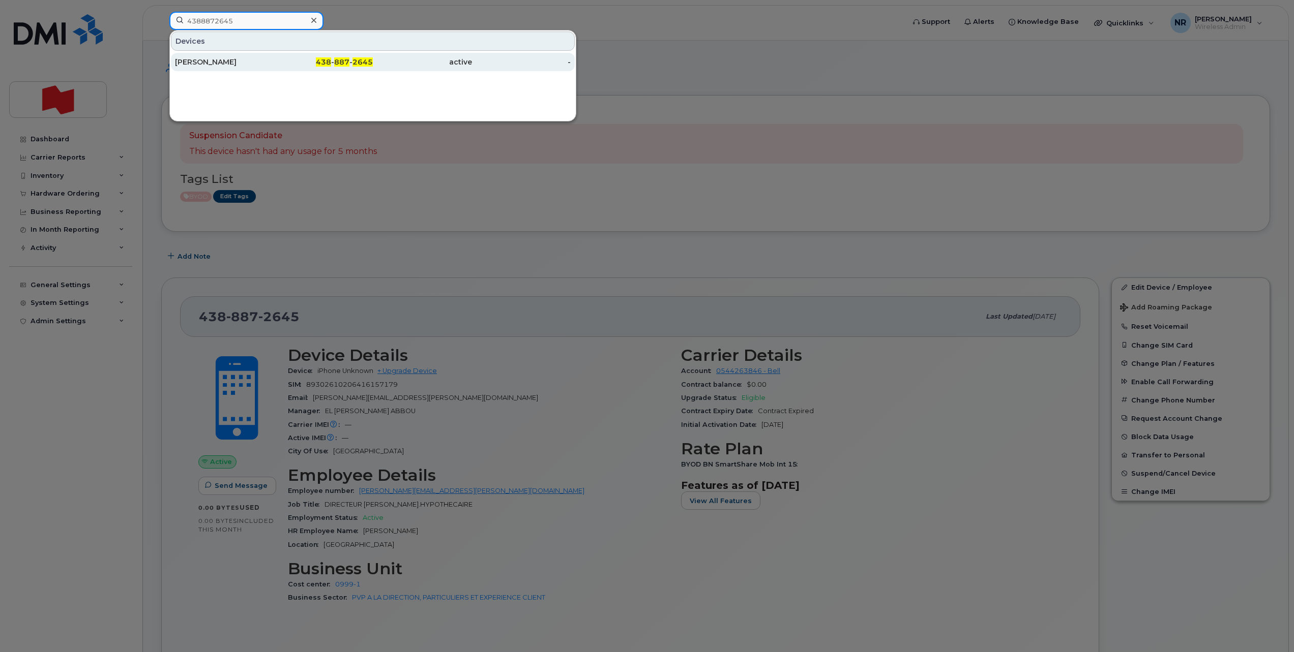
type input "4388872645"
click at [214, 59] on div "[PERSON_NAME]" at bounding box center [224, 62] width 99 height 10
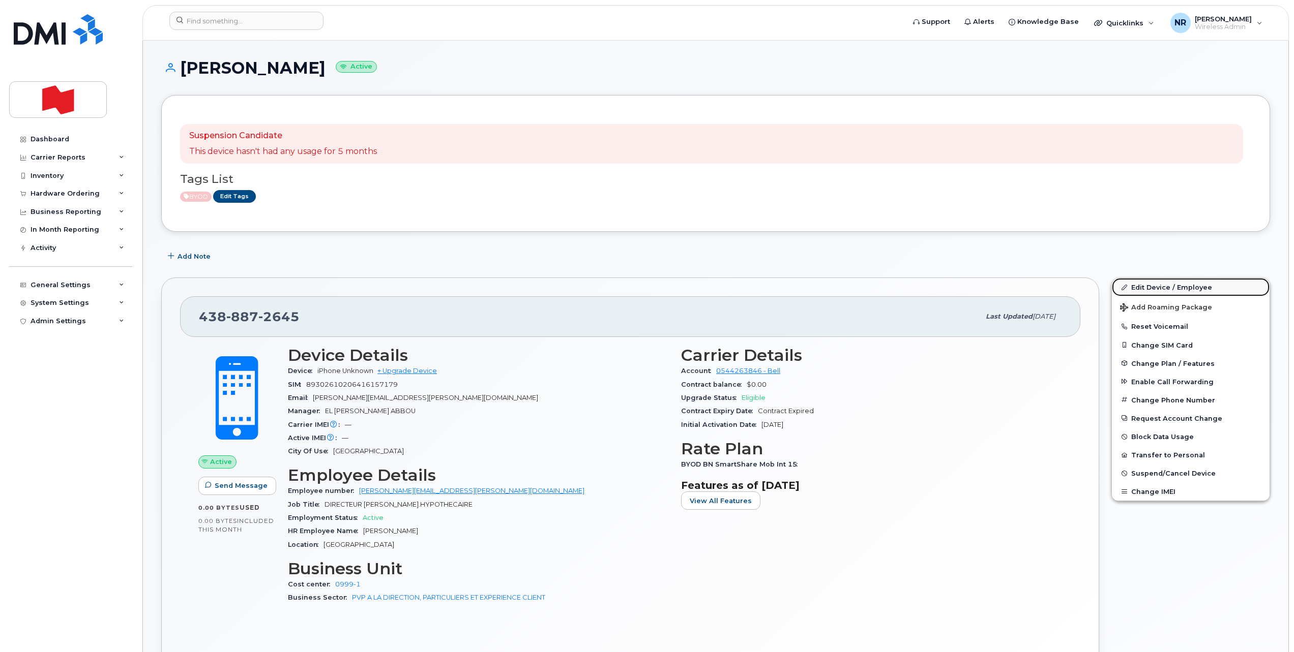
click at [1153, 288] on link "Edit Device / Employee" at bounding box center [1191, 287] width 158 height 18
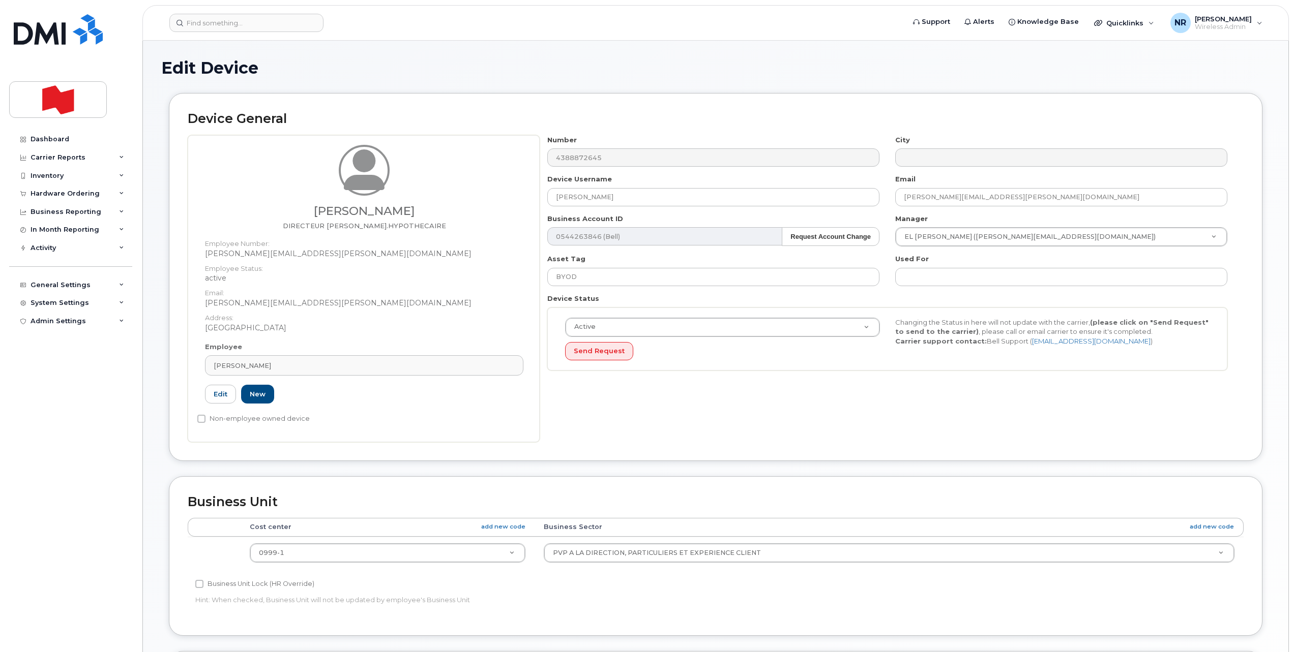
select select "22917077"
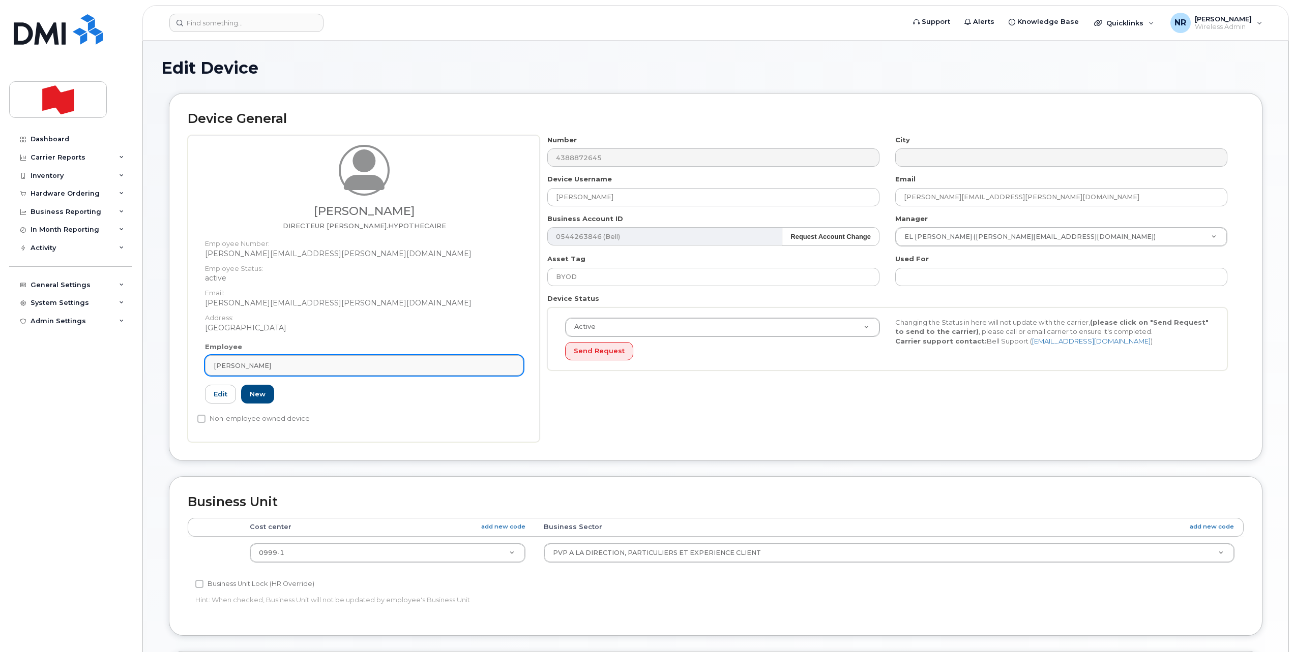
click at [507, 371] on link "[PERSON_NAME]" at bounding box center [364, 365] width 318 height 20
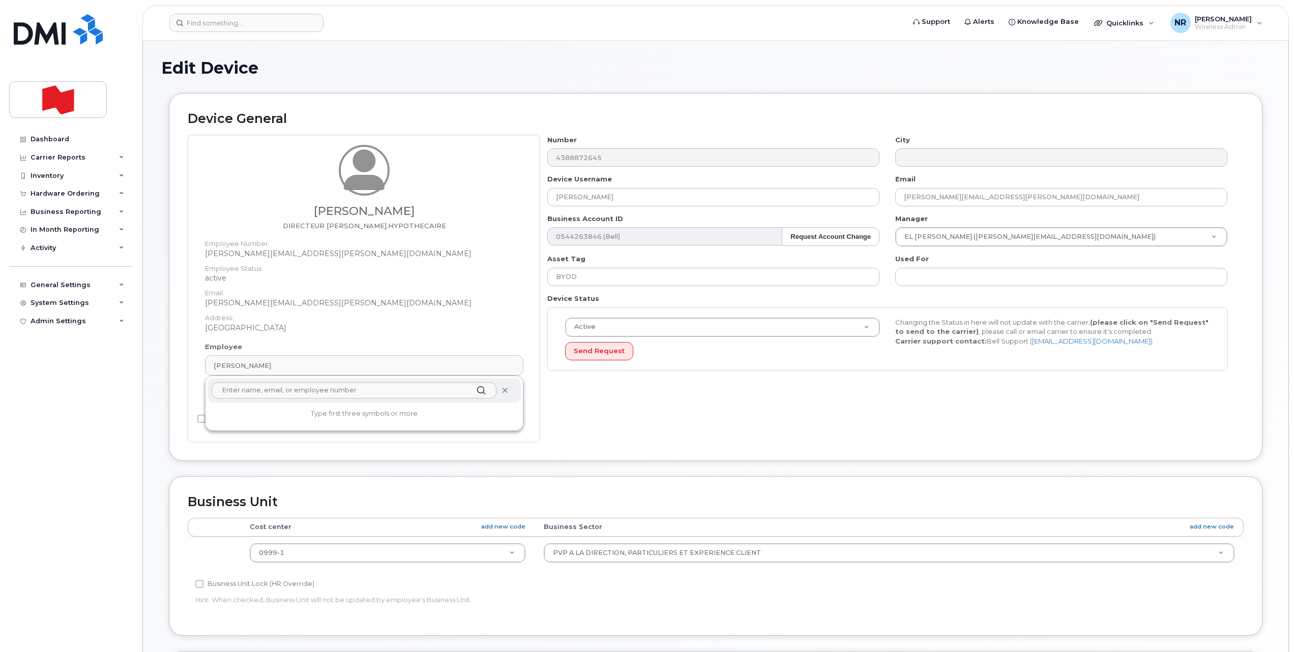
click at [503, 393] on icon at bounding box center [504, 391] width 7 height 7
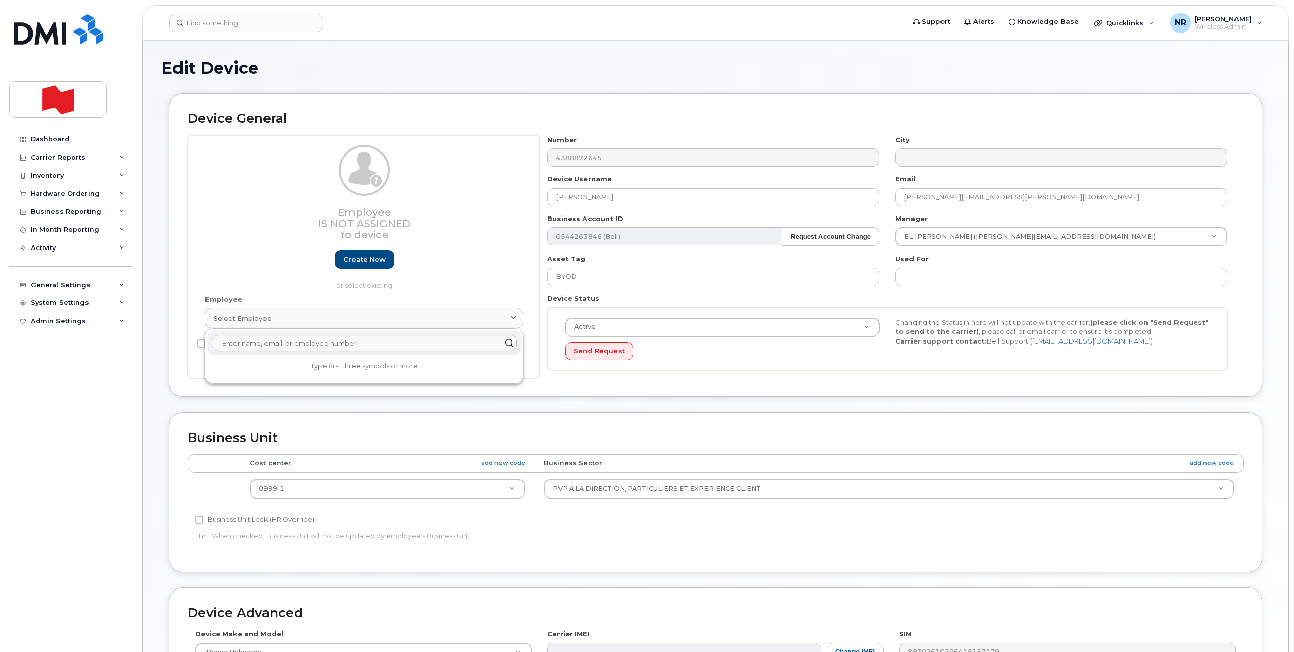
click at [257, 344] on input "text" at bounding box center [364, 343] width 305 height 16
click at [250, 340] on input "text" at bounding box center [364, 343] width 305 height 16
paste input "Mozelle.Roberge@bnc.ca"
type input "Mozelle.Roberge@bnc.ca"
click at [360, 259] on link "Create new" at bounding box center [364, 259] width 59 height 19
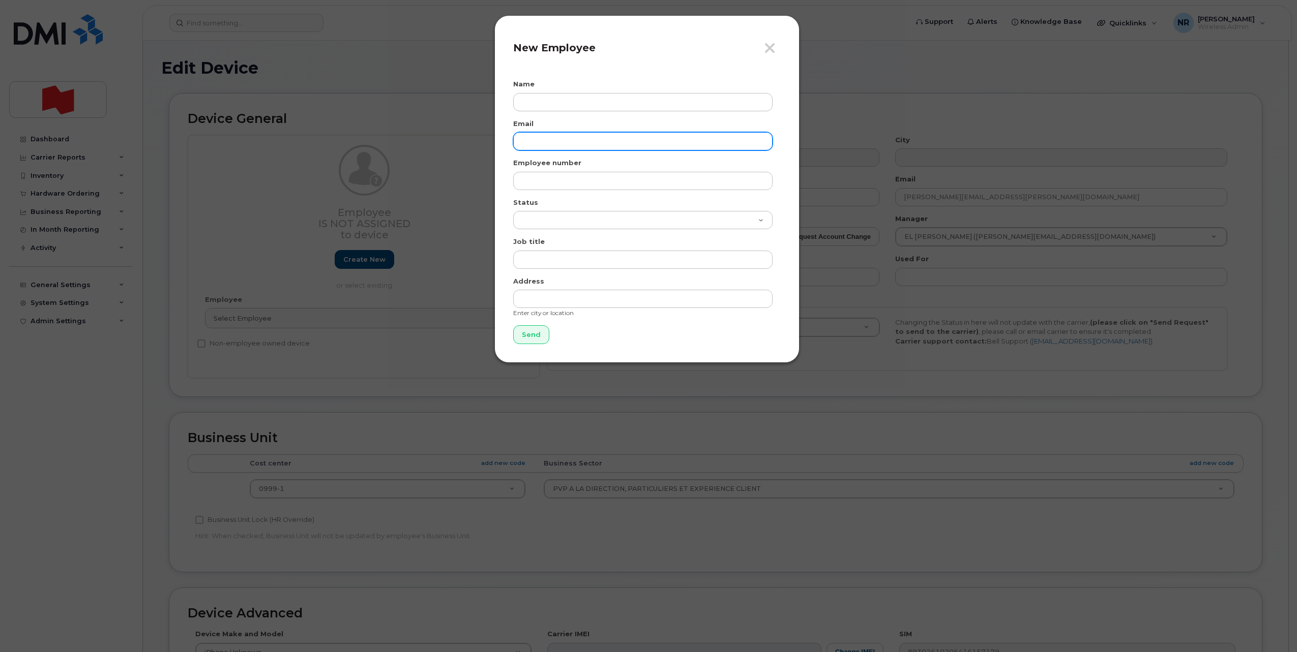
click at [550, 137] on input "email" at bounding box center [642, 141] width 259 height 18
paste input "Mozelle.Roberge@bnc.ca"
type input "Mozelle.Roberge@bnc.ca"
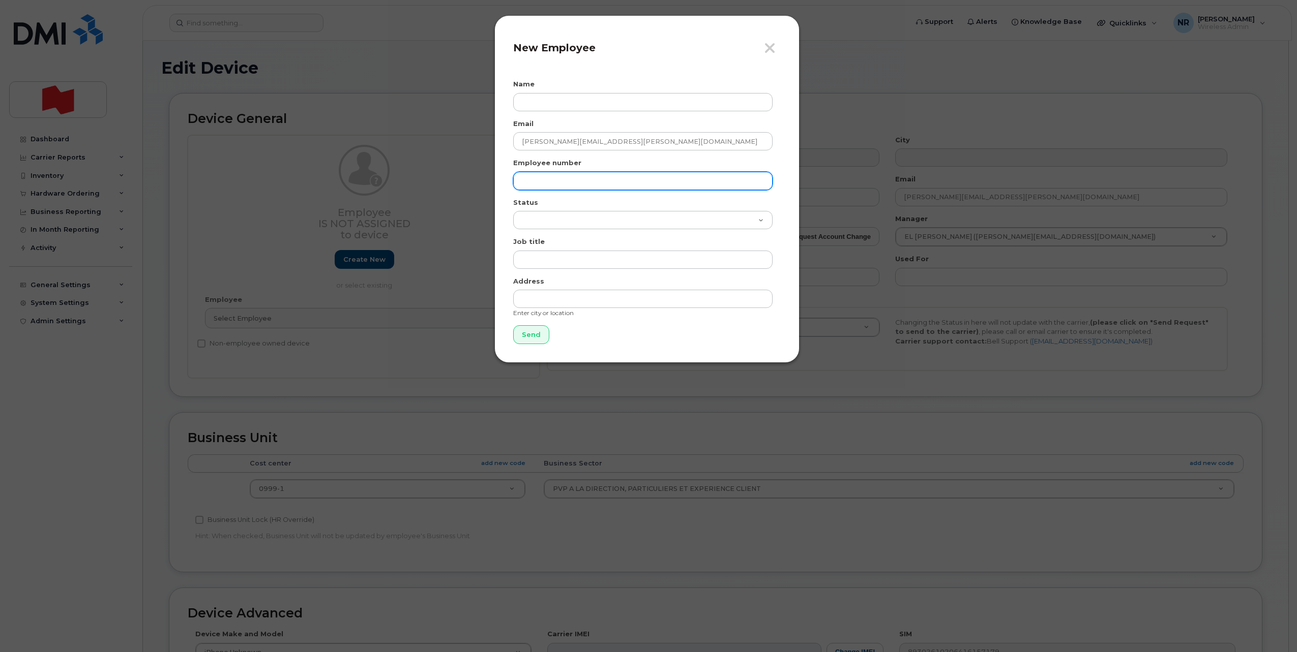
click at [547, 177] on input "text" at bounding box center [642, 181] width 259 height 18
paste input "Mozelle.Roberge@bnc.ca"
type input "Mozelle.Roberge@bnc.ca"
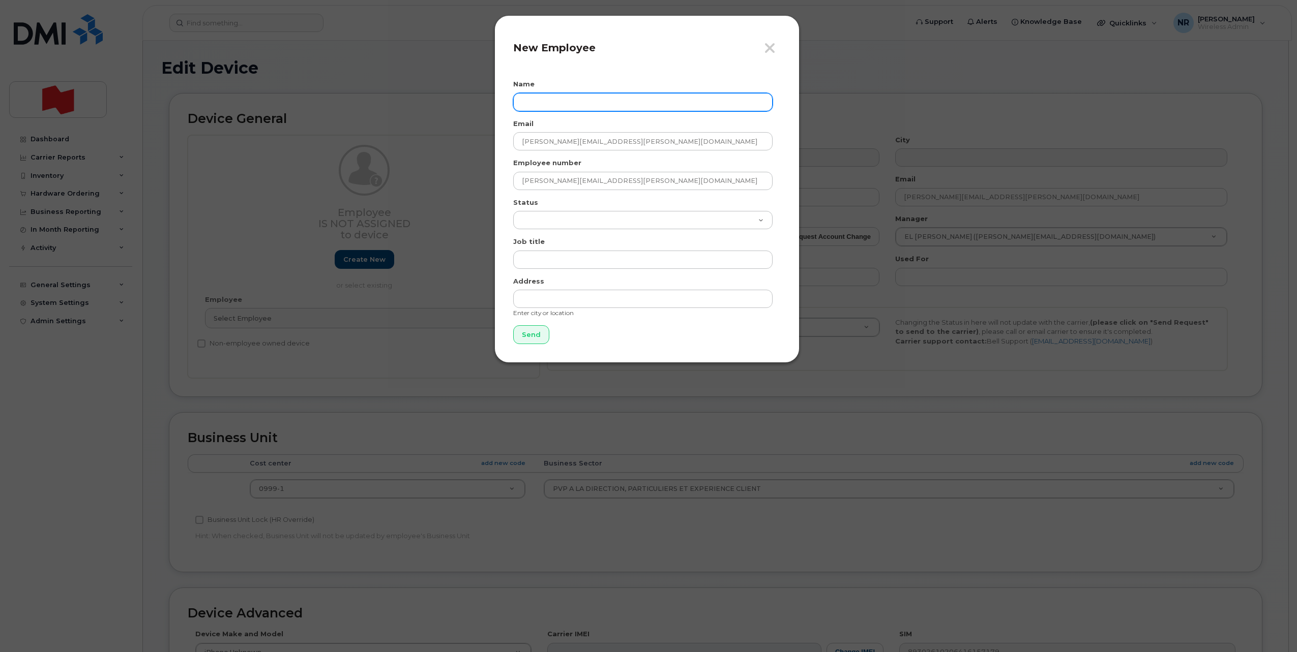
click at [556, 98] on input "text" at bounding box center [642, 102] width 259 height 18
type input "Mozelle Roberge"
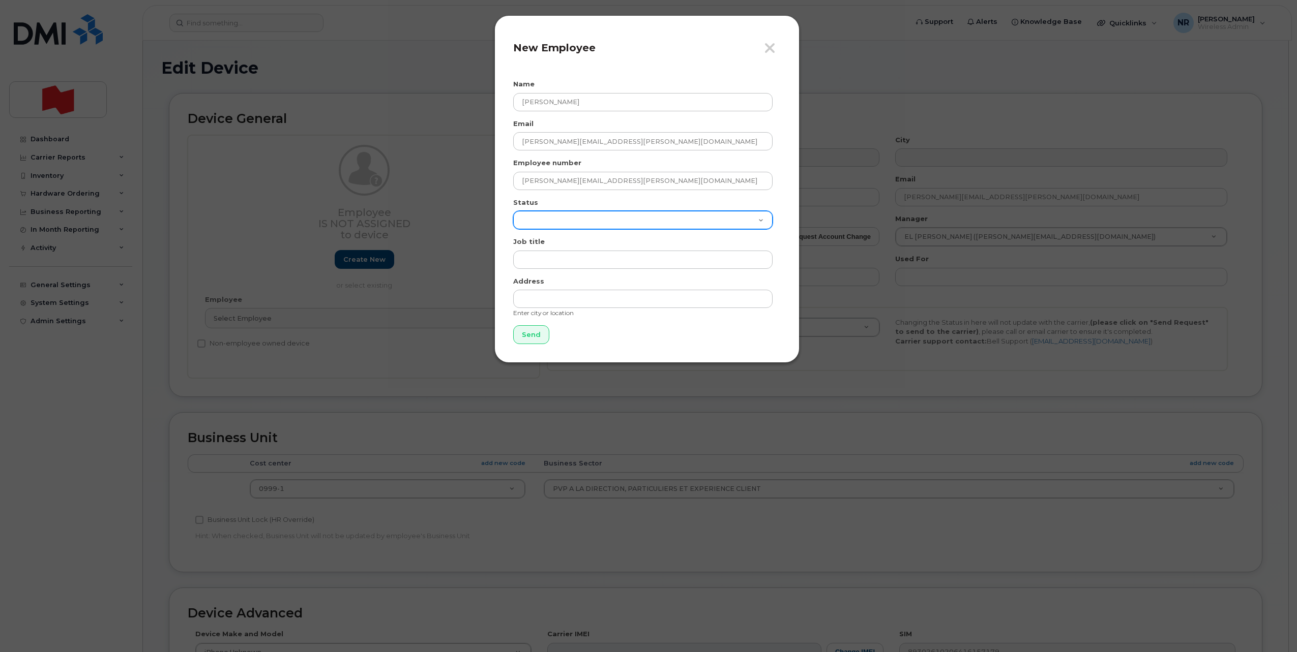
click at [541, 211] on select "Active On-Leave Long Term Short Term Maternity Leave Temp Layoff Inactive" at bounding box center [642, 220] width 259 height 18
select select "active"
click at [513, 211] on select "Active On-Leave Long Term Short Term Maternity Leave Temp Layoff Inactive" at bounding box center [642, 220] width 259 height 18
click at [525, 331] on input "Send" at bounding box center [531, 334] width 36 height 19
type input "Send"
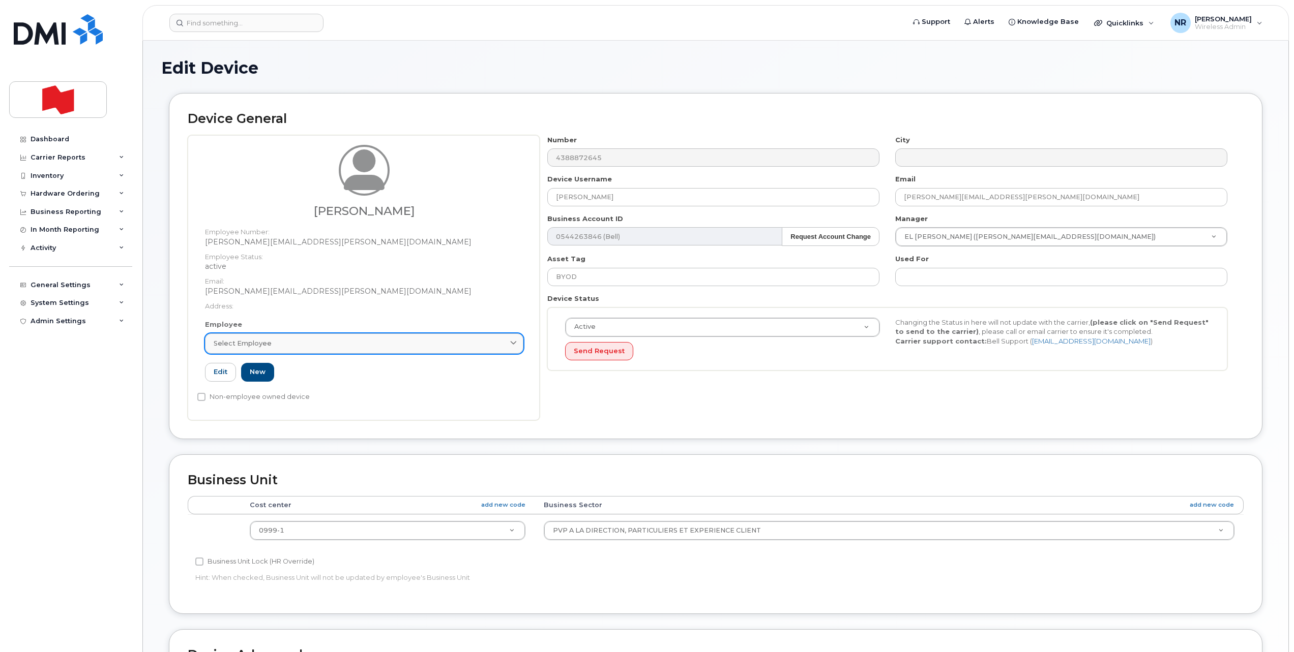
click at [258, 346] on span "Select employee" at bounding box center [243, 344] width 58 height 10
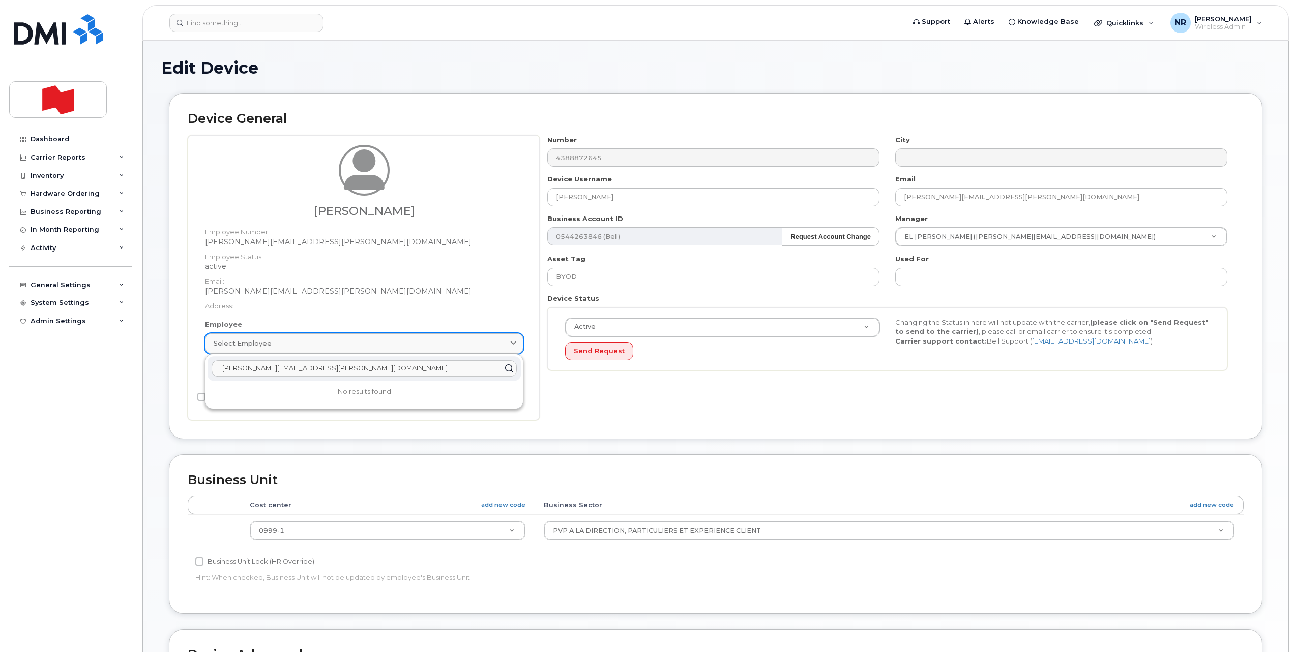
paste input "Mozelle.Roberge@bnc.ca"
type input "Mozelle.Roberge@bnc.caMozelle.Roberge@bnc.ca"
drag, startPoint x: 354, startPoint y: 374, endPoint x: 145, endPoint y: 375, distance: 209.5
click at [145, 375] on div "Edit Device Device General Mozelle Roberge Employee Number: Mozelle.Roberge@bnc…" at bounding box center [715, 471] width 1145 height 860
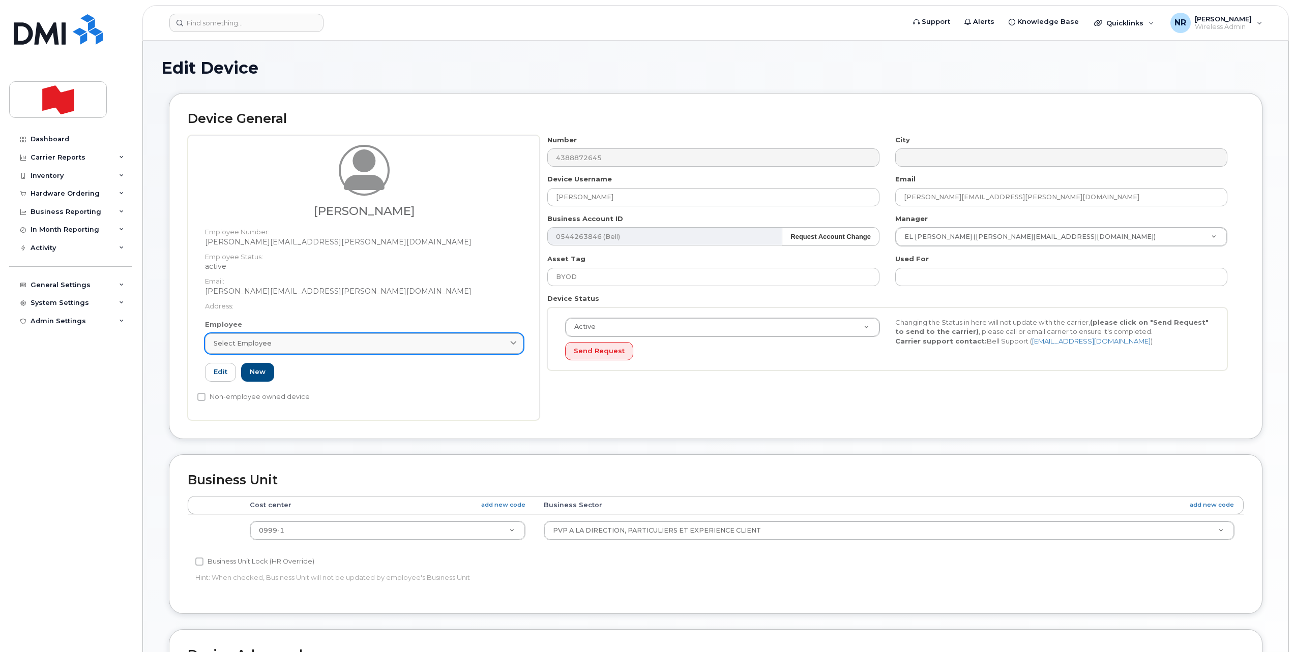
click at [277, 342] on div "Select employee" at bounding box center [364, 344] width 301 height 10
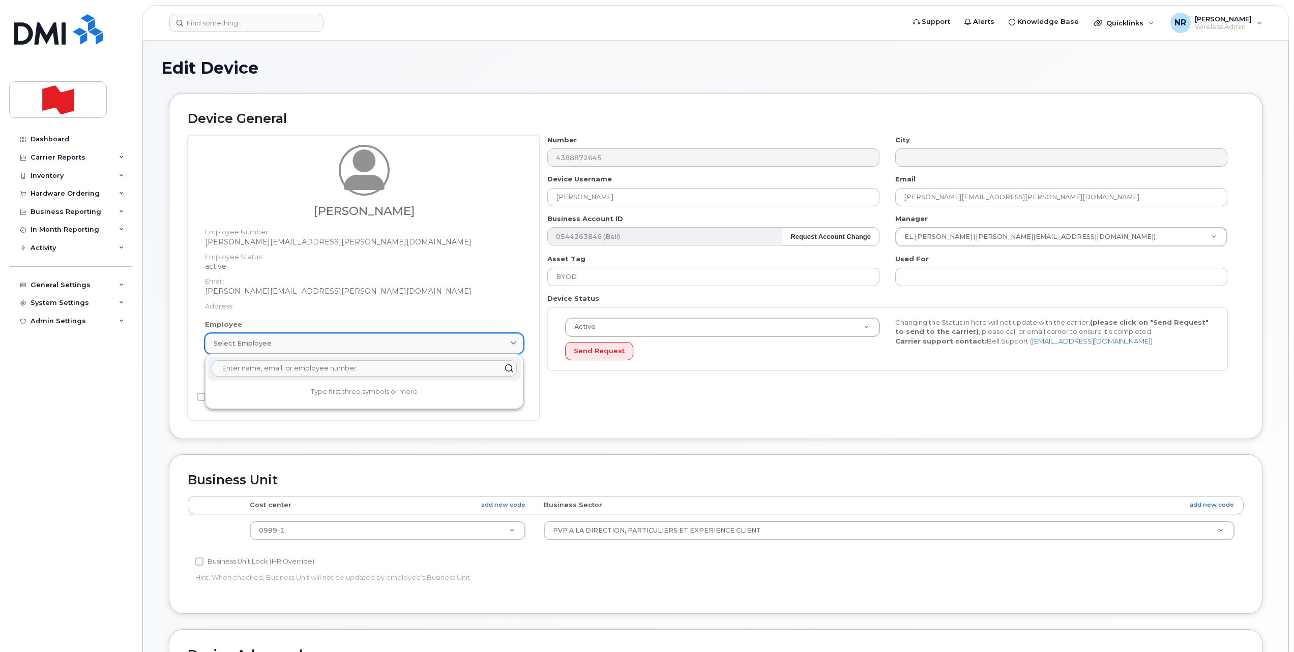
paste input "Mozelle.Roberge@bnc.ca"
type input "Mozelle.Roberge@bnc.ca"
click at [339, 362] on input "Mozelle.Roberge@bnc.ca" at bounding box center [364, 369] width 305 height 16
click at [319, 373] on input "Mozelle.Roberge@bnc.ca" at bounding box center [364, 369] width 305 height 16
click at [314, 347] on div "Select employee" at bounding box center [364, 344] width 301 height 10
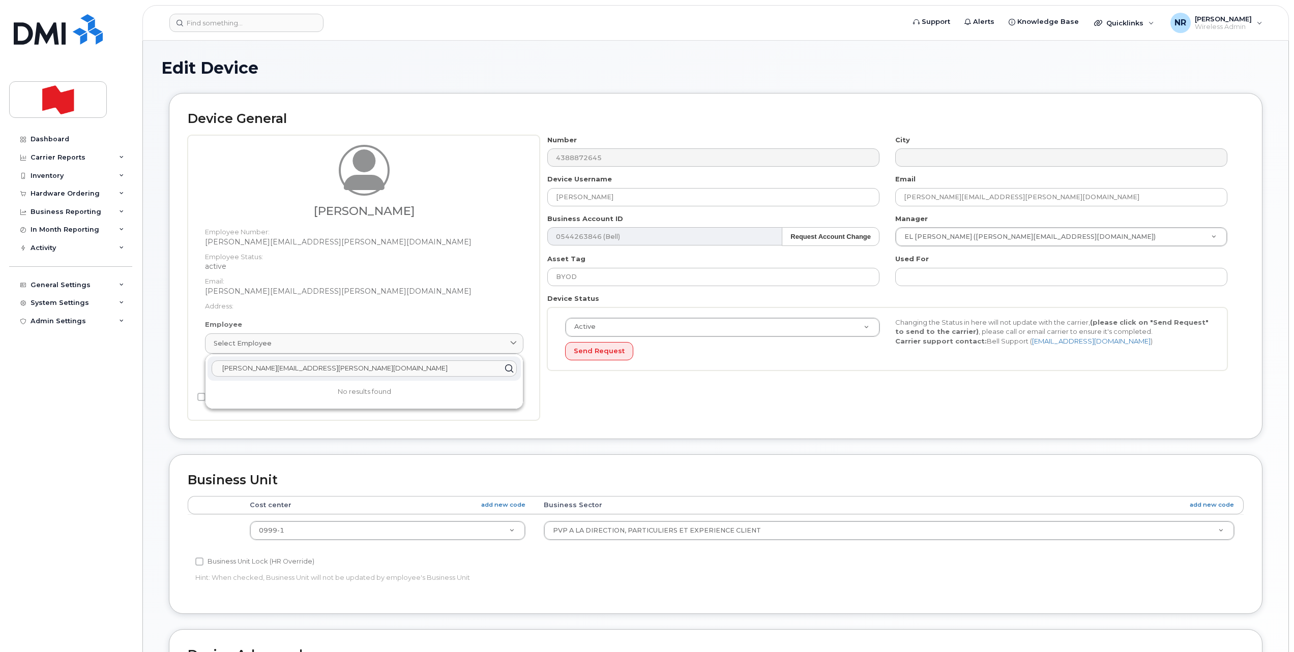
drag, startPoint x: 316, startPoint y: 370, endPoint x: 164, endPoint y: 374, distance: 152.1
click at [164, 374] on div "Device General Mozelle Roberge Employee Number: Mozelle.Roberge@bnc.ca Employee…" at bounding box center [715, 273] width 1109 height 361
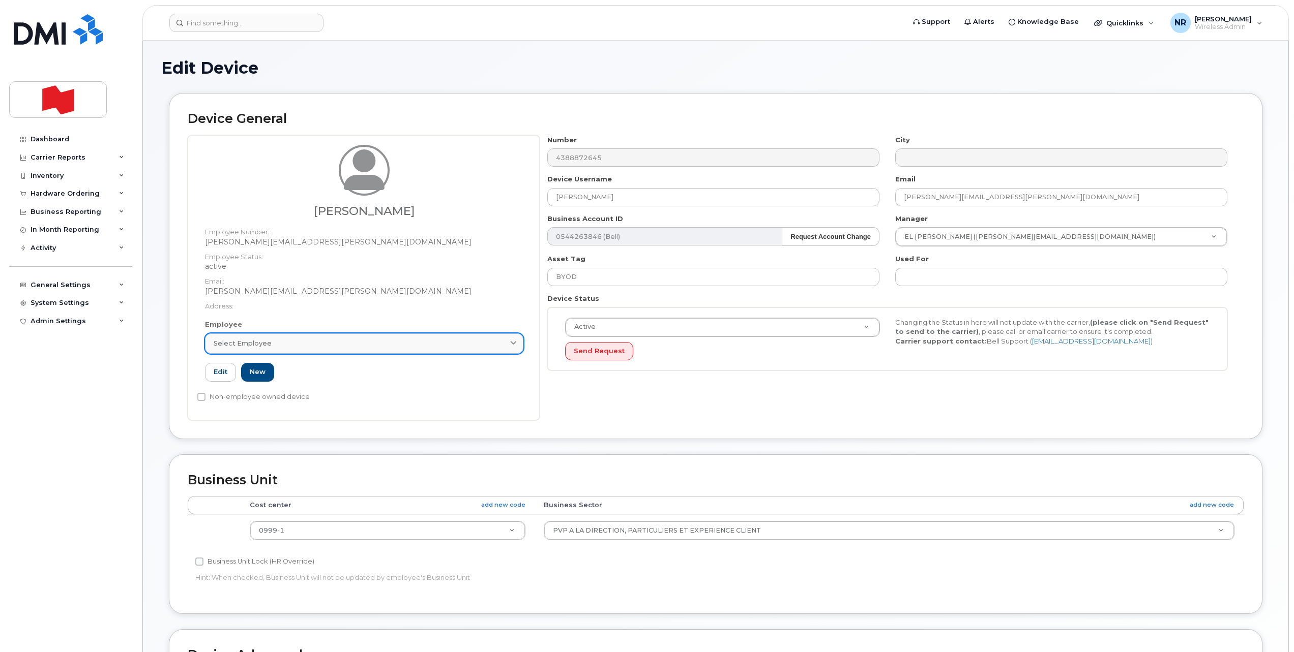
click at [237, 343] on span "Select employee" at bounding box center [243, 344] width 58 height 10
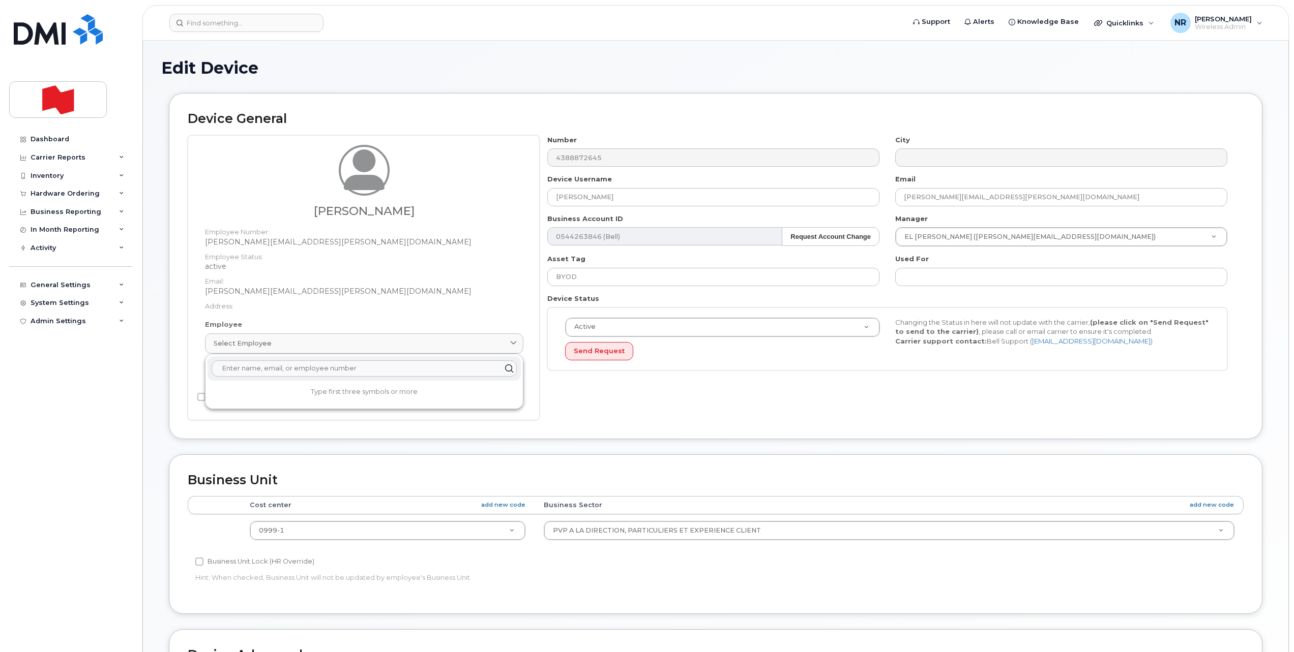
drag, startPoint x: 247, startPoint y: 374, endPoint x: 254, endPoint y: 367, distance: 10.1
click at [247, 374] on input "text" at bounding box center [364, 369] width 305 height 16
click at [327, 302] on dt "Address:" at bounding box center [364, 303] width 318 height 15
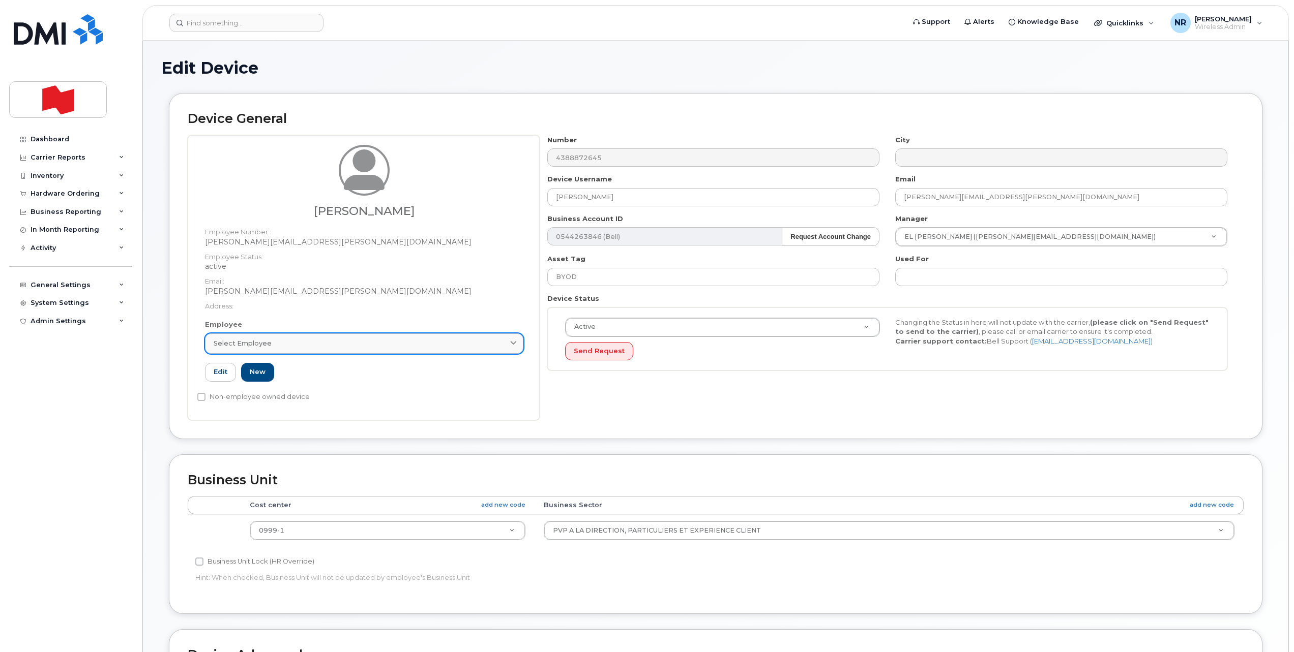
click at [235, 343] on span "Select employee" at bounding box center [243, 344] width 58 height 10
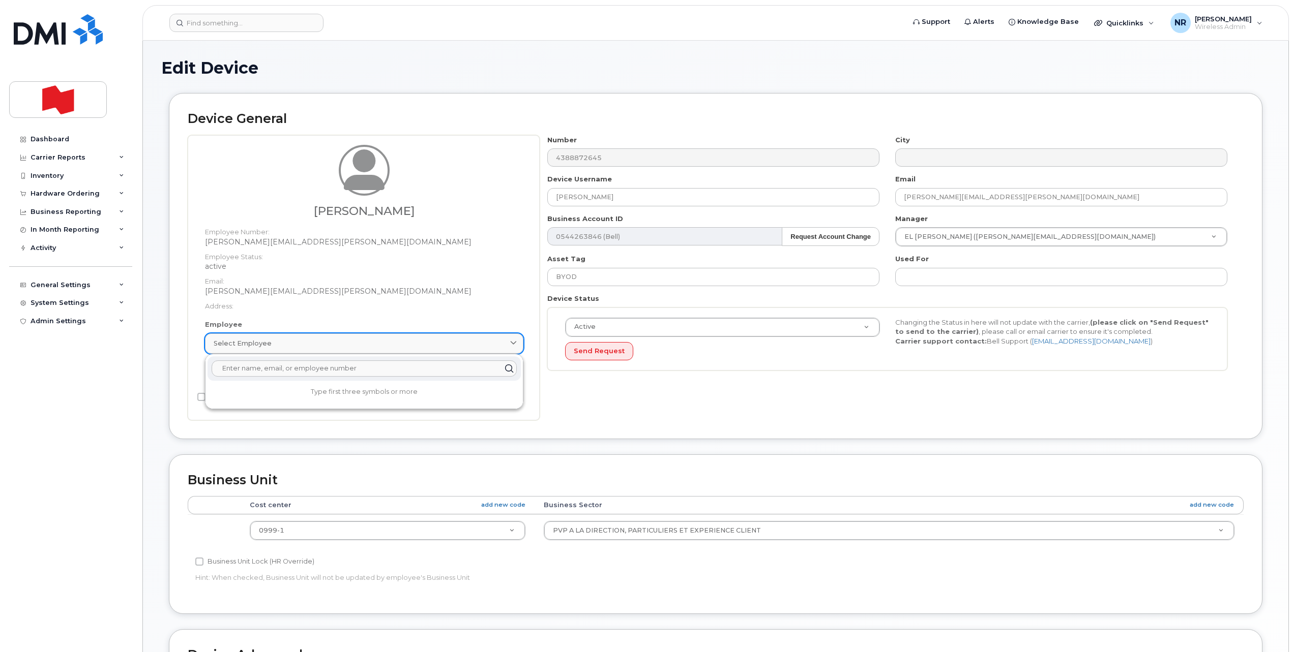
paste input "Mozelle.Roberge@bnc.ca"
type input "M"
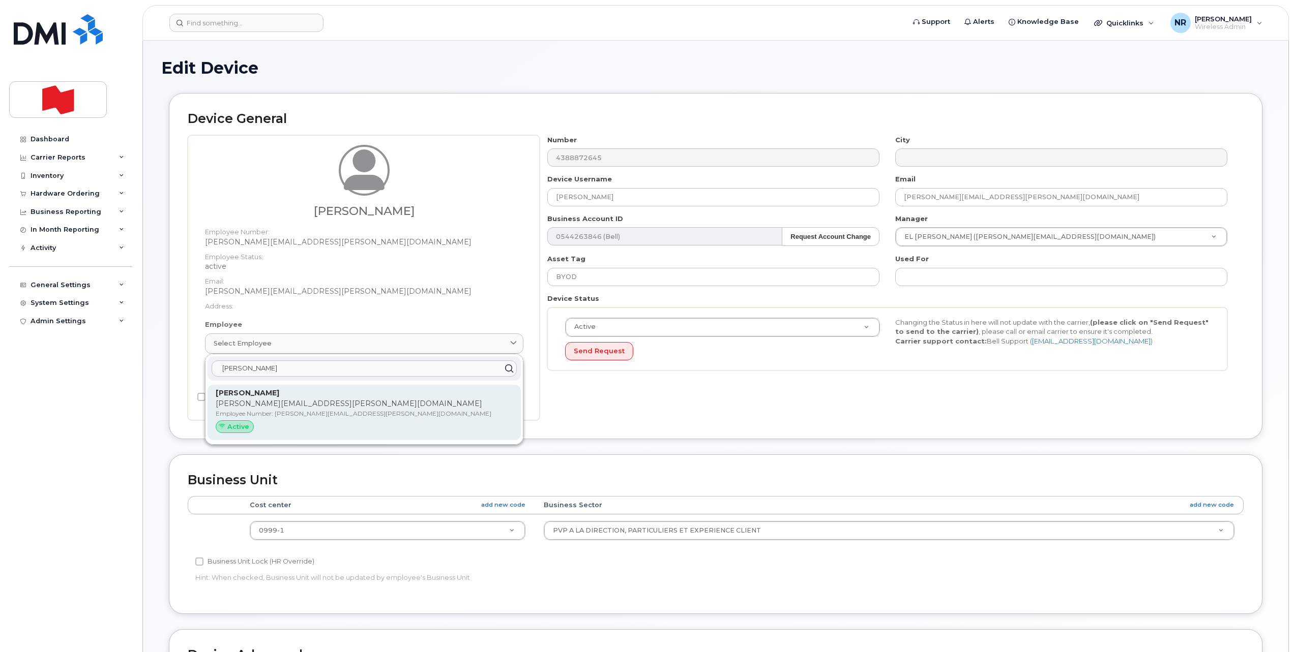
type input "Mozelle"
click at [260, 401] on p "Mozelle.Roberge@bnc.ca" at bounding box center [364, 404] width 297 height 11
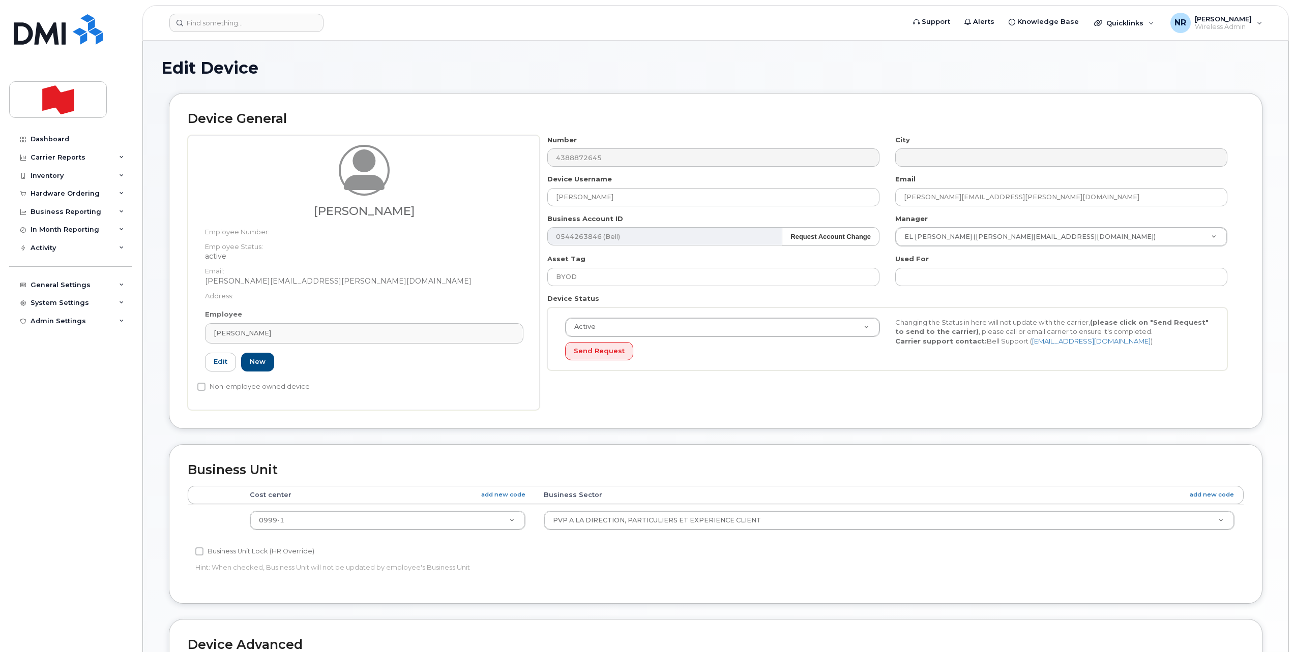
type input "Mozelle.Roberge@bnc.ca"
type input "Mozelle Roberge"
type input "mozelle.roberge@bnc.ca"
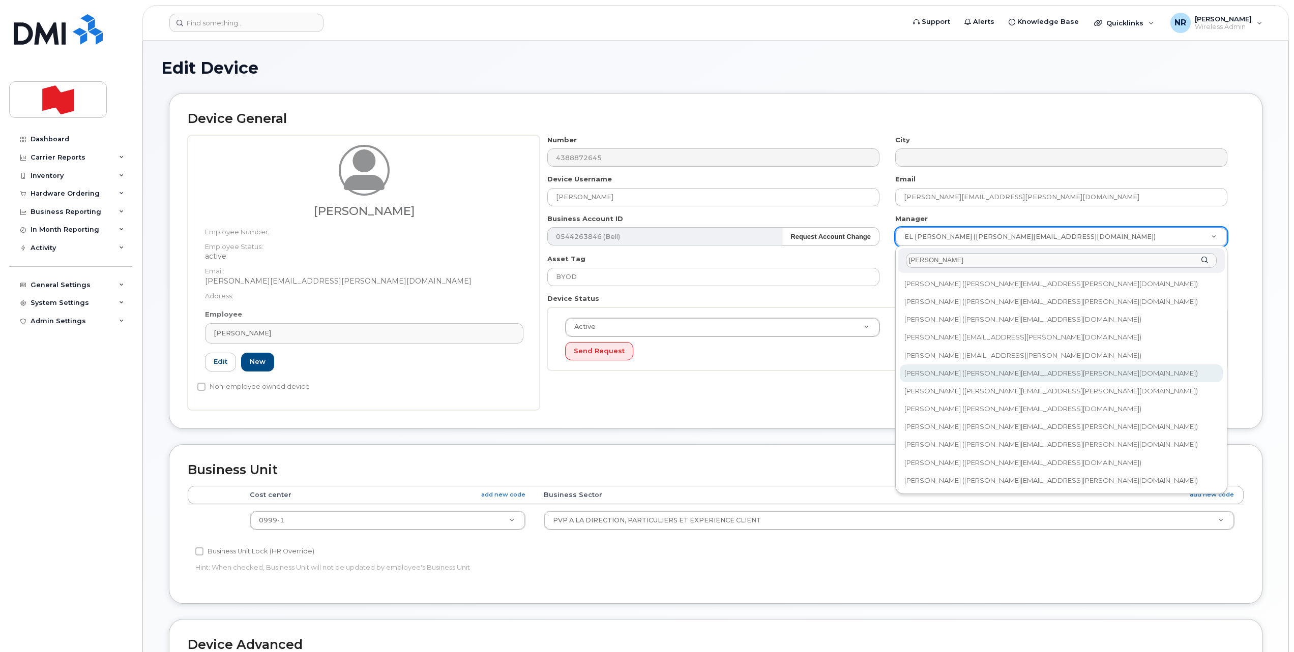
type input "gagnon"
type input "1920645"
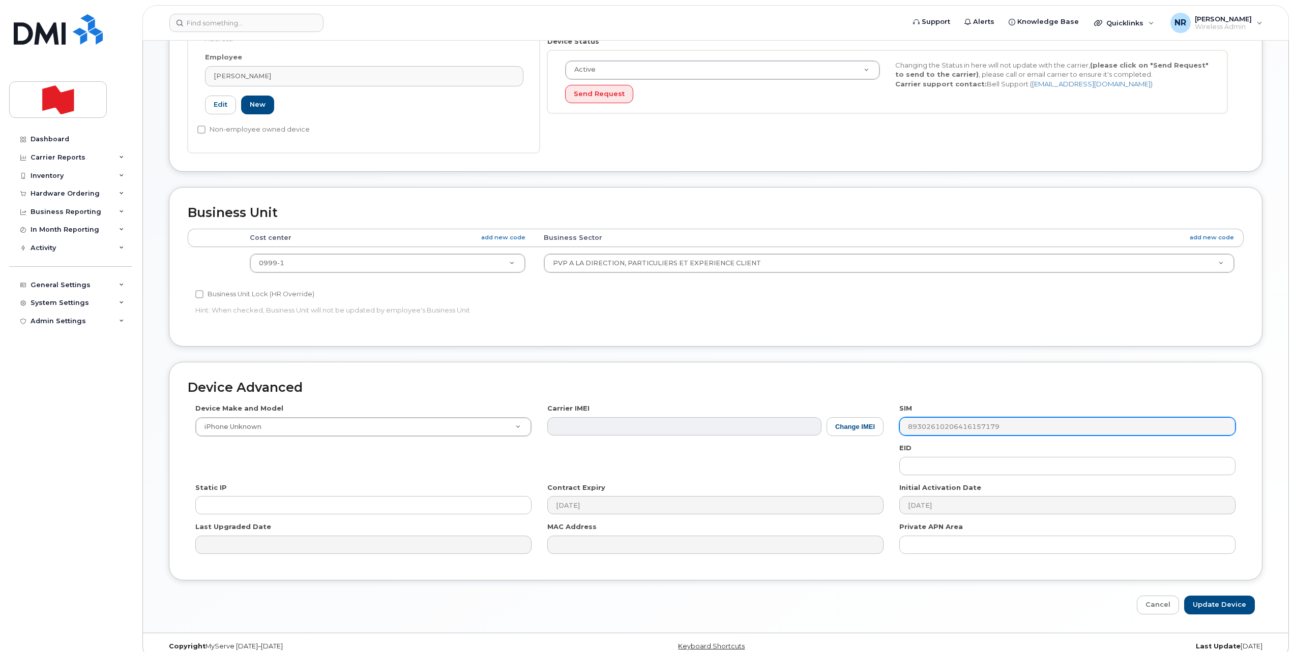
scroll to position [271, 0]
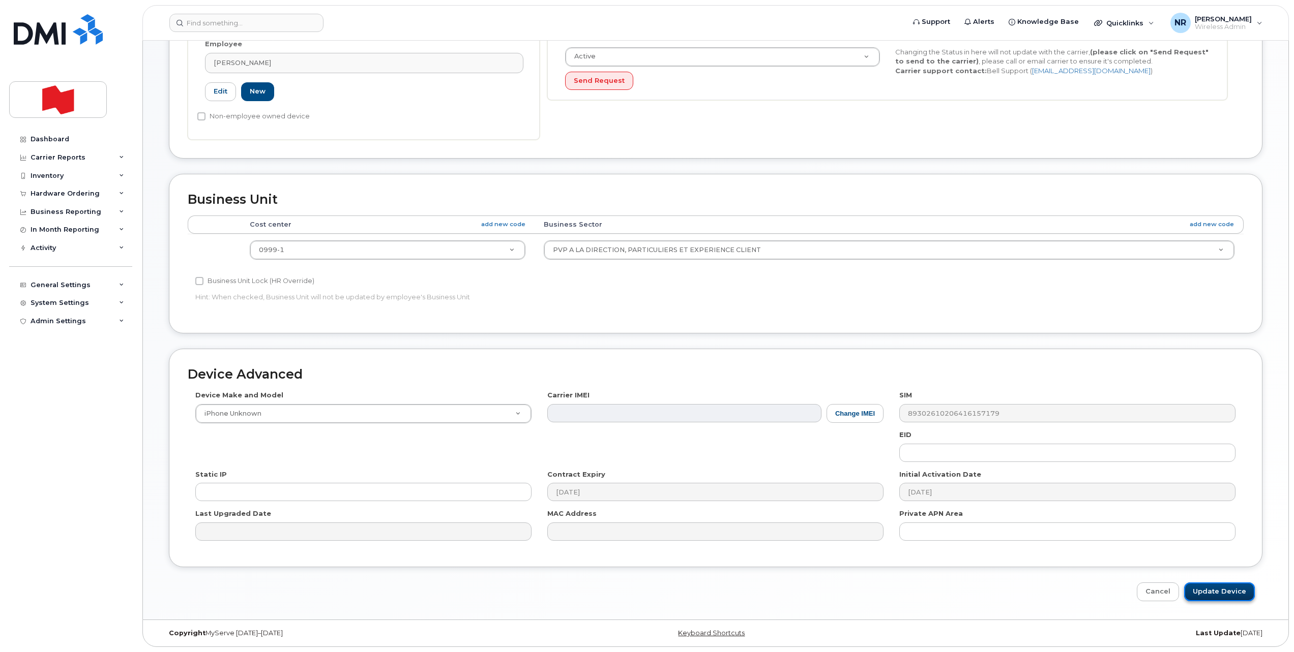
click at [1216, 591] on input "Update Device" at bounding box center [1219, 592] width 71 height 19
type input "Saving..."
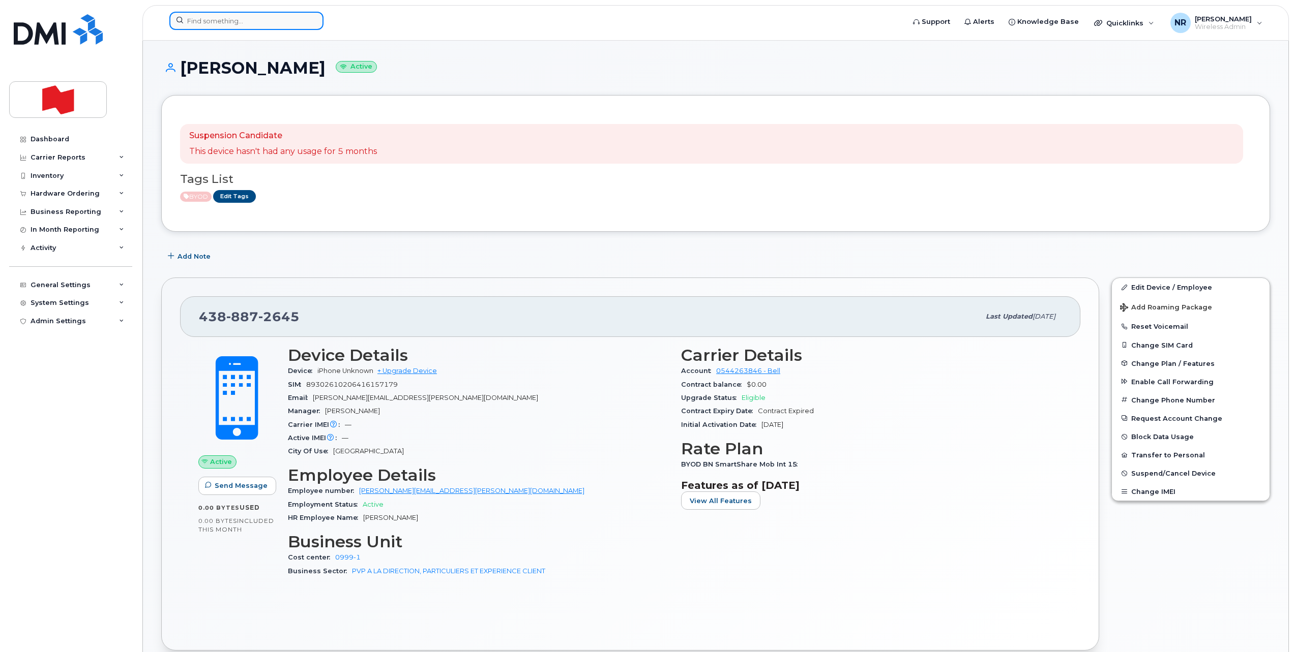
click at [217, 22] on input at bounding box center [246, 21] width 154 height 18
paste input "4388872864"
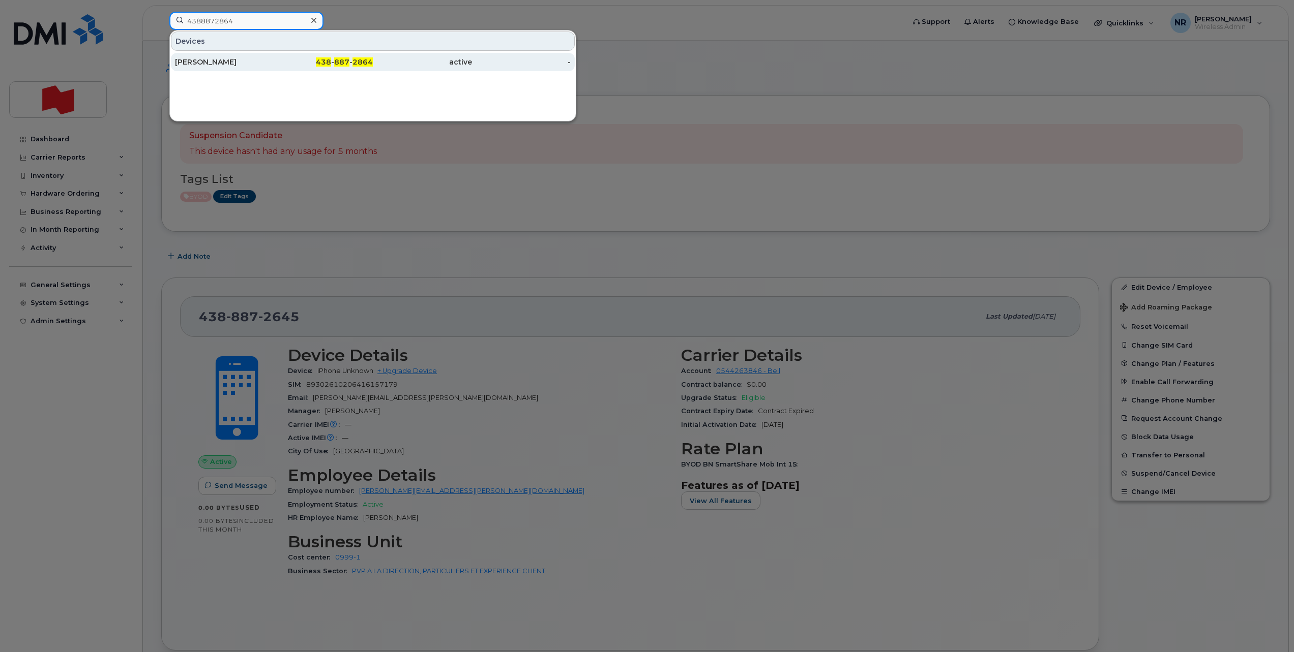
type input "4388872864"
drag, startPoint x: 214, startPoint y: 64, endPoint x: 337, endPoint y: 75, distance: 123.6
click at [214, 64] on div "Jenny Wei Ye" at bounding box center [224, 62] width 99 height 10
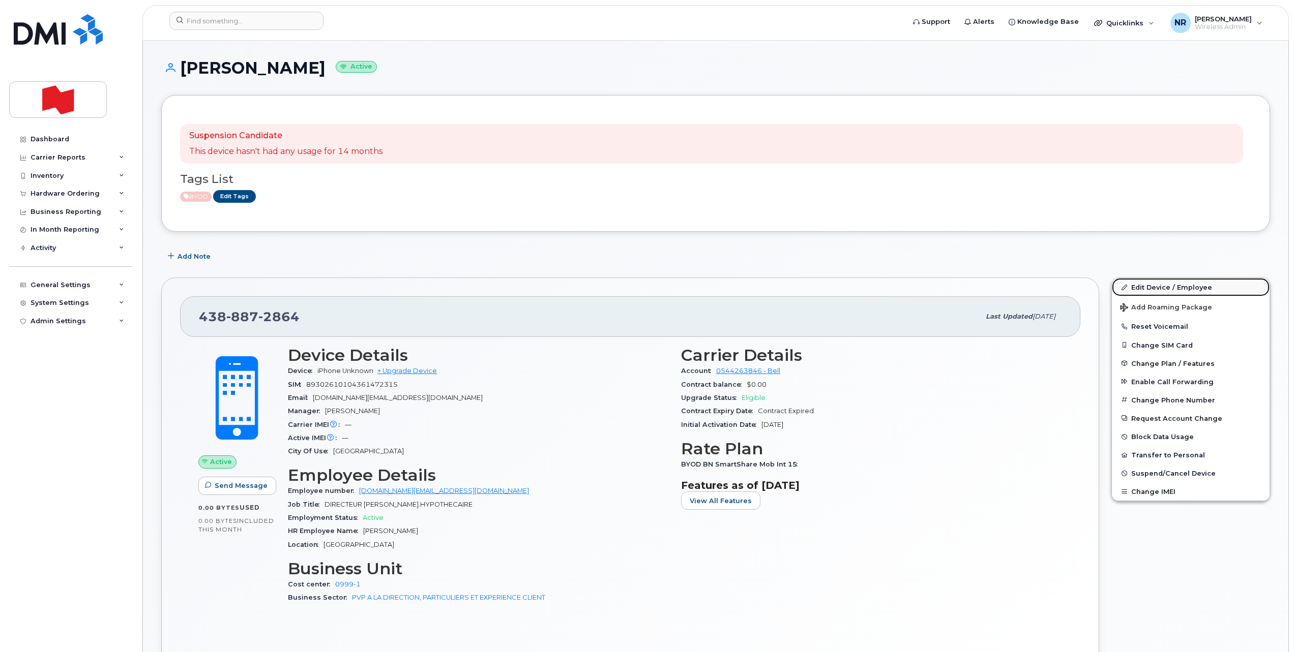
click at [1164, 286] on link "Edit Device / Employee" at bounding box center [1191, 287] width 158 height 18
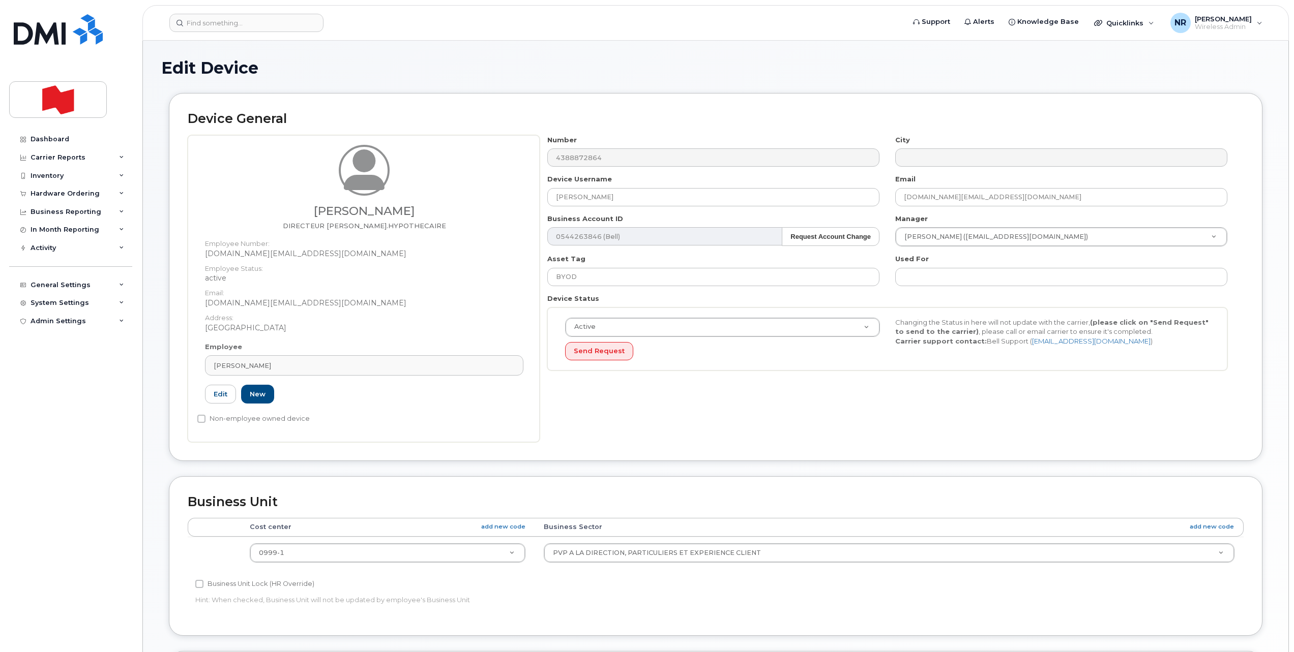
select select "22917077"
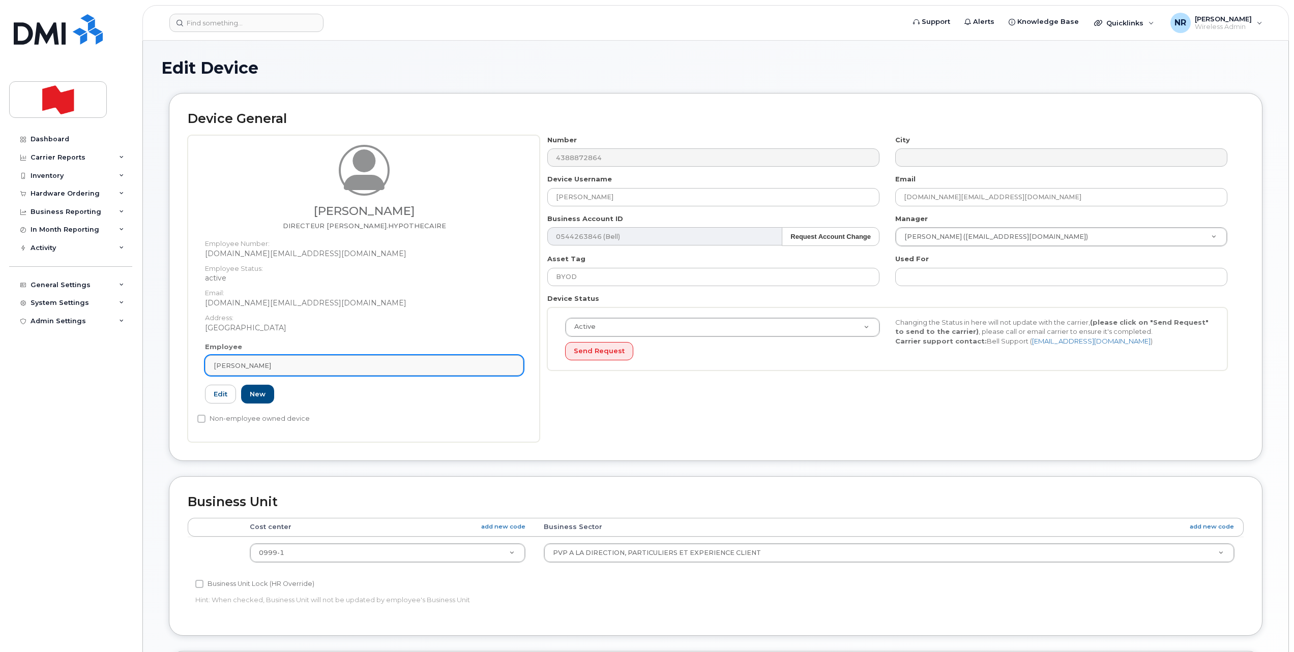
click at [510, 357] on link "[PERSON_NAME]" at bounding box center [364, 365] width 318 height 20
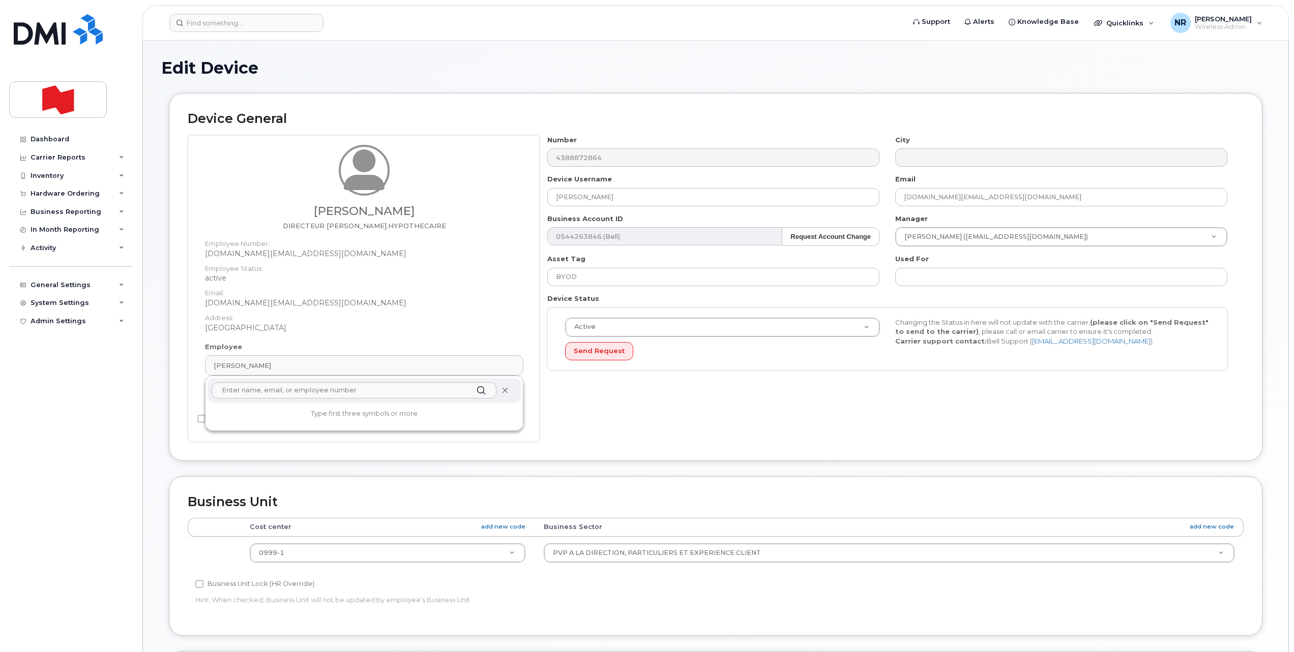
click at [505, 389] on icon at bounding box center [504, 391] width 7 height 7
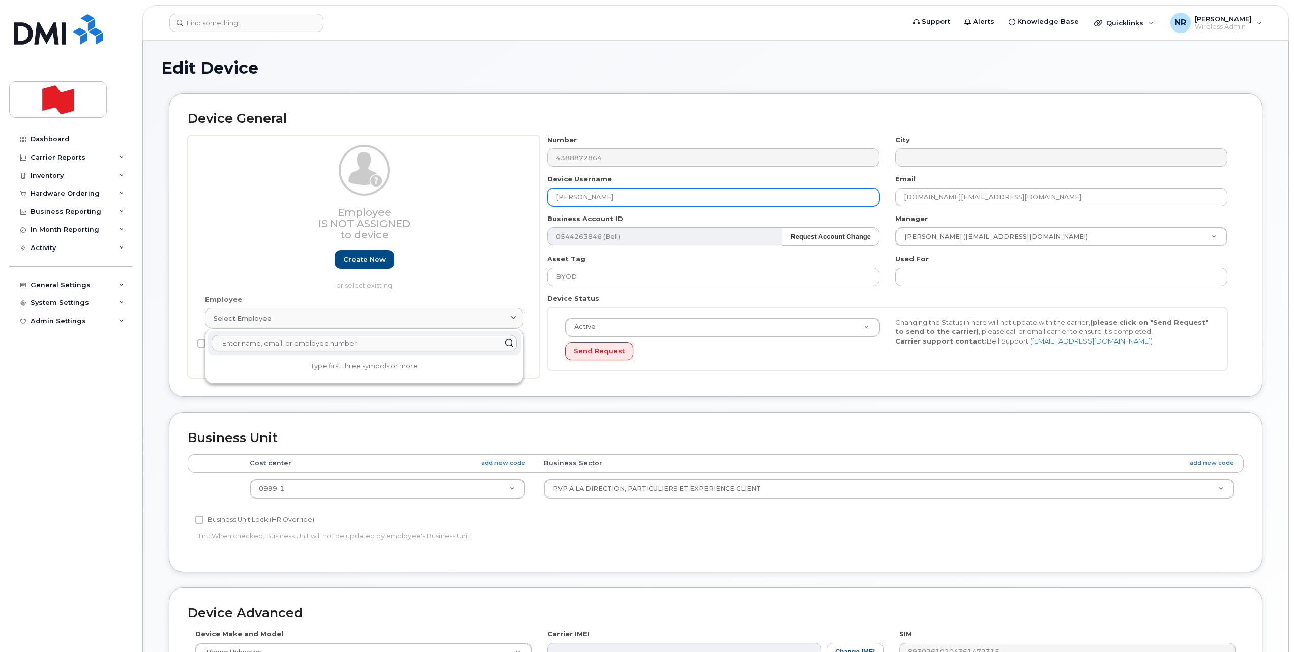
drag, startPoint x: 627, startPoint y: 199, endPoint x: 425, endPoint y: 202, distance: 201.9
click at [425, 202] on div "Employee Is not assigned to device Create new or select existing Employee Selec…" at bounding box center [716, 257] width 1056 height 244
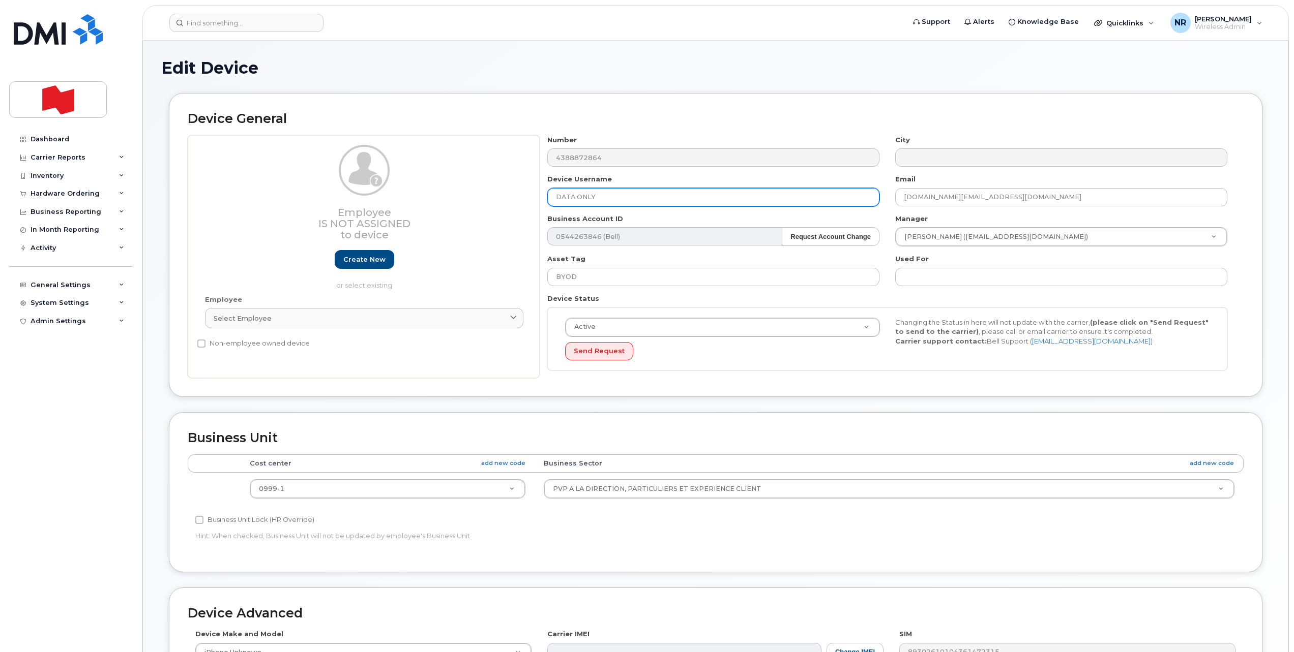
type input "DATA ONLY"
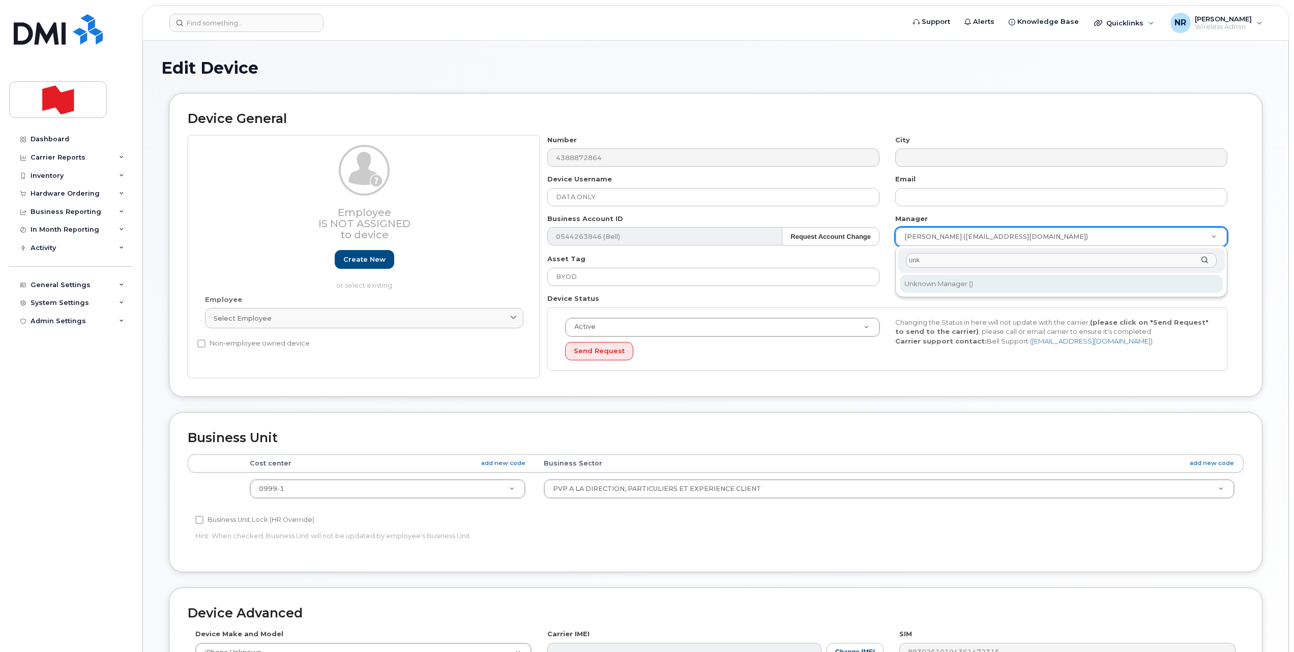
type input "unk"
type input "1908917"
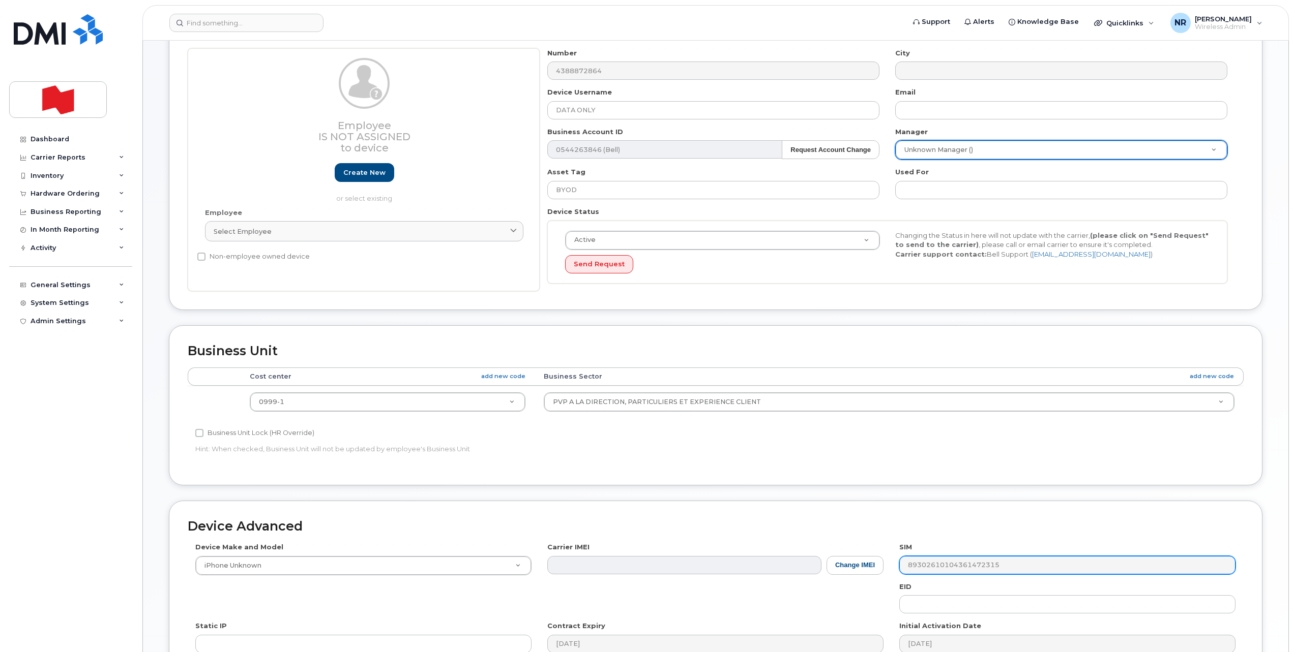
scroll to position [239, 0]
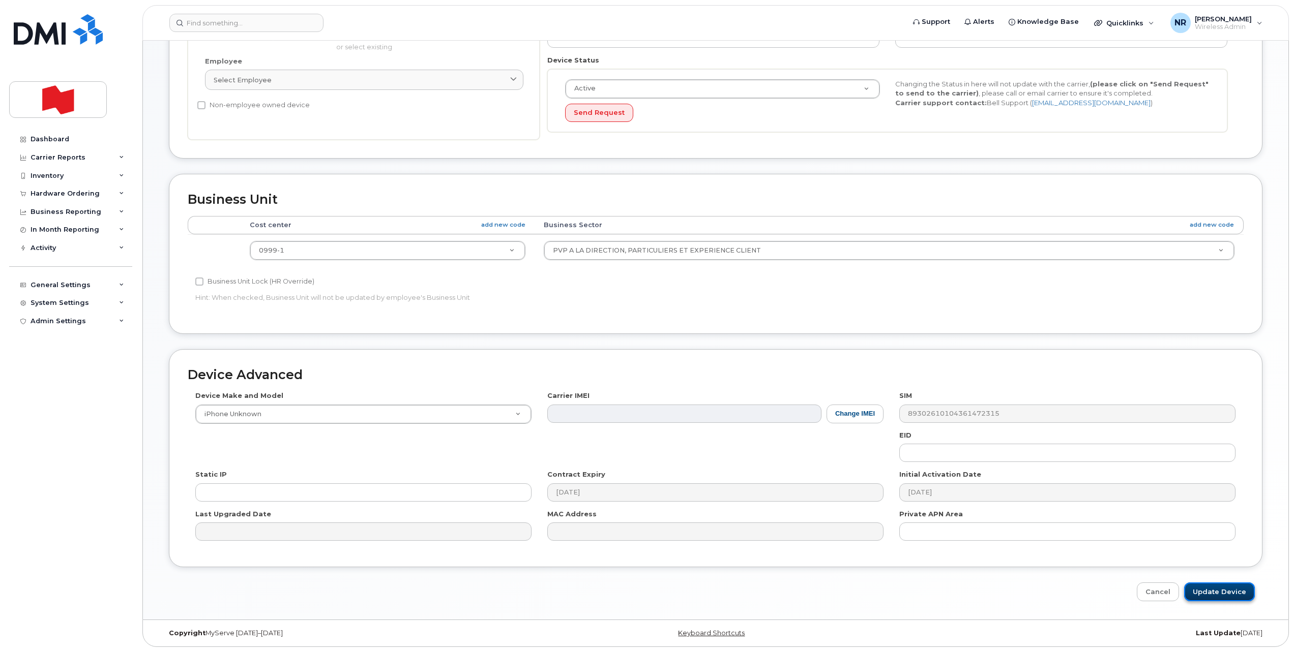
click at [1223, 589] on input "Update Device" at bounding box center [1219, 592] width 71 height 19
type input "Saving..."
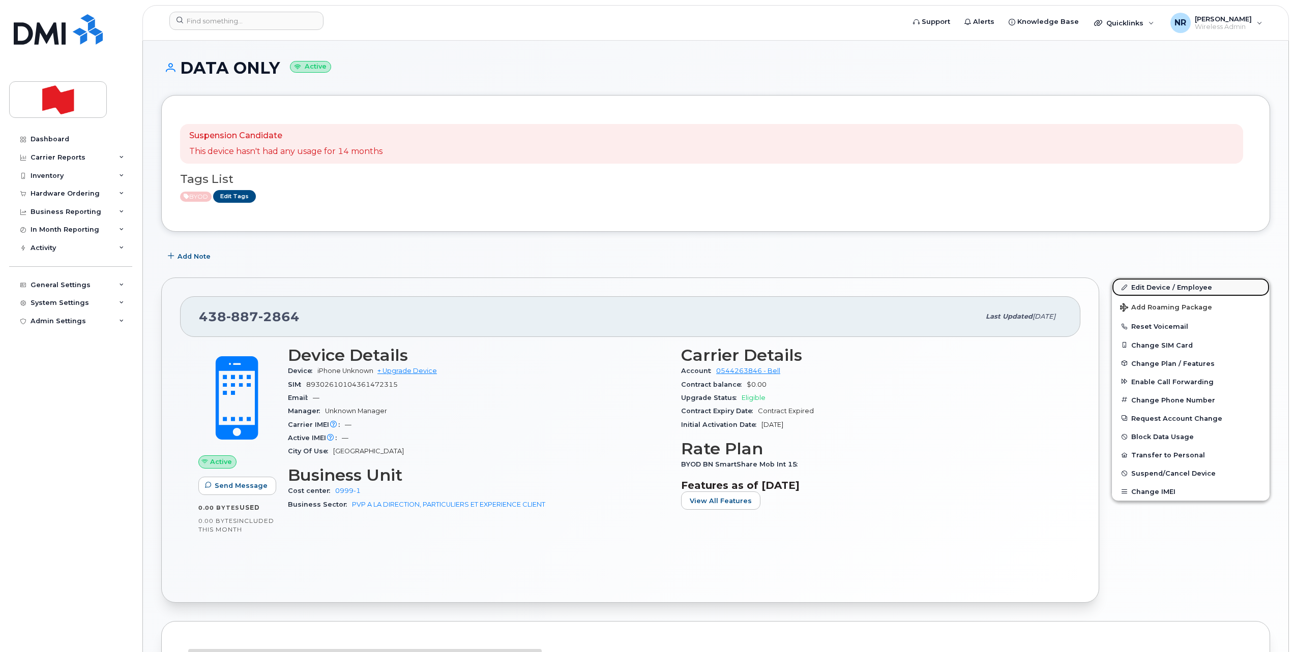
click at [1153, 289] on link "Edit Device / Employee" at bounding box center [1191, 287] width 158 height 18
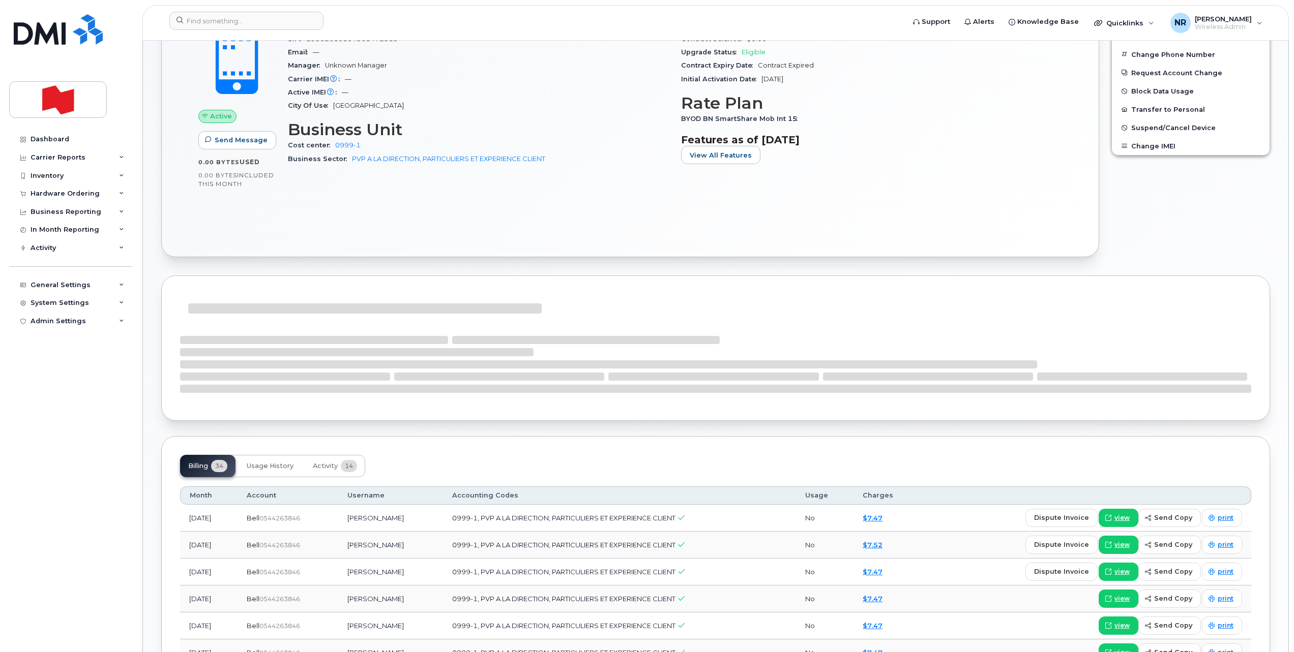
scroll to position [381, 0]
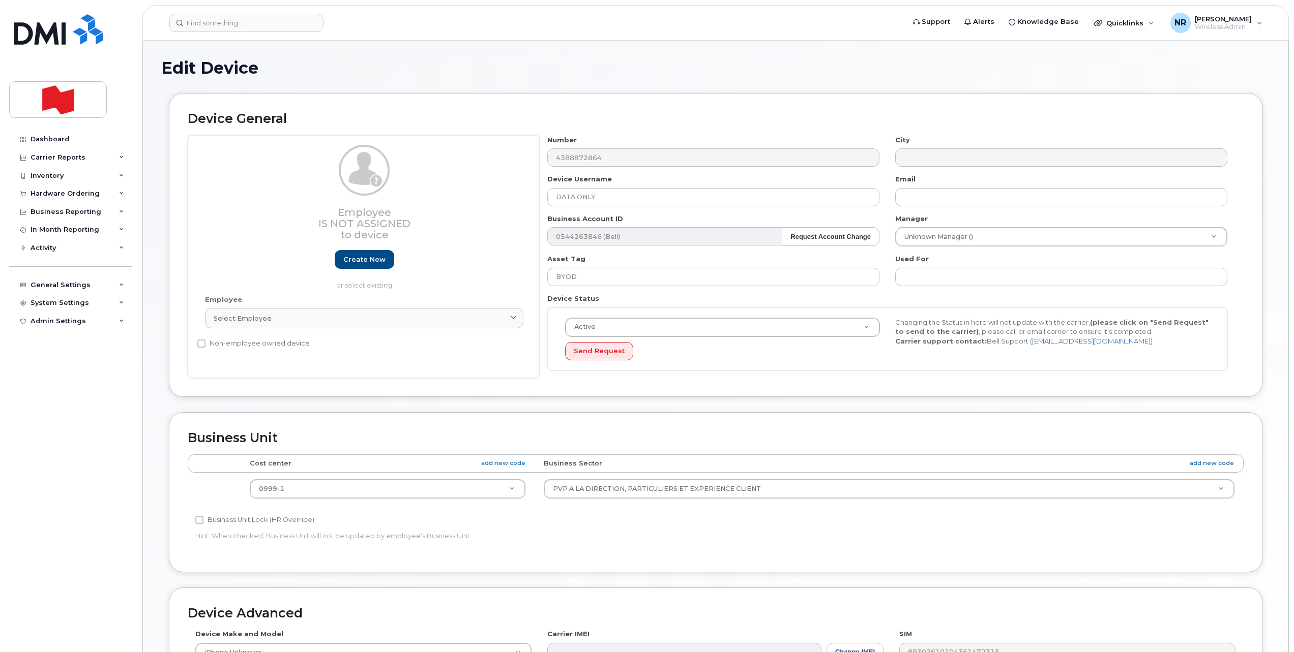
select select "22917077"
type input "unk"
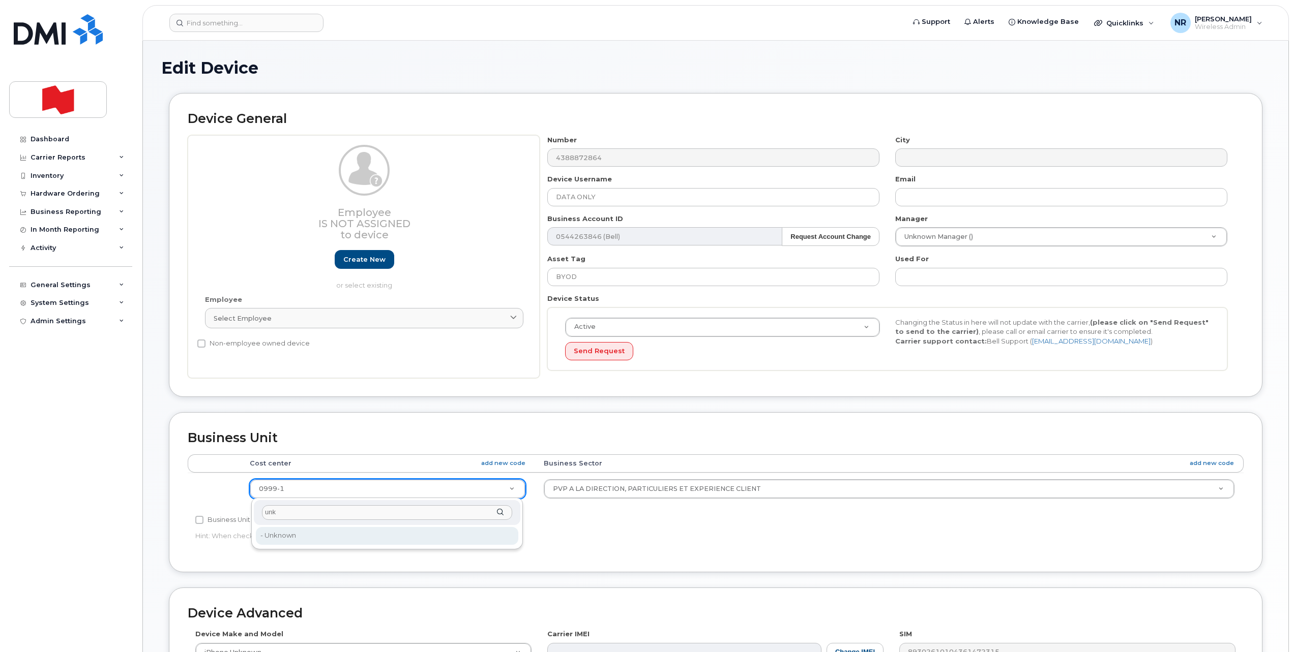
type input "22916205"
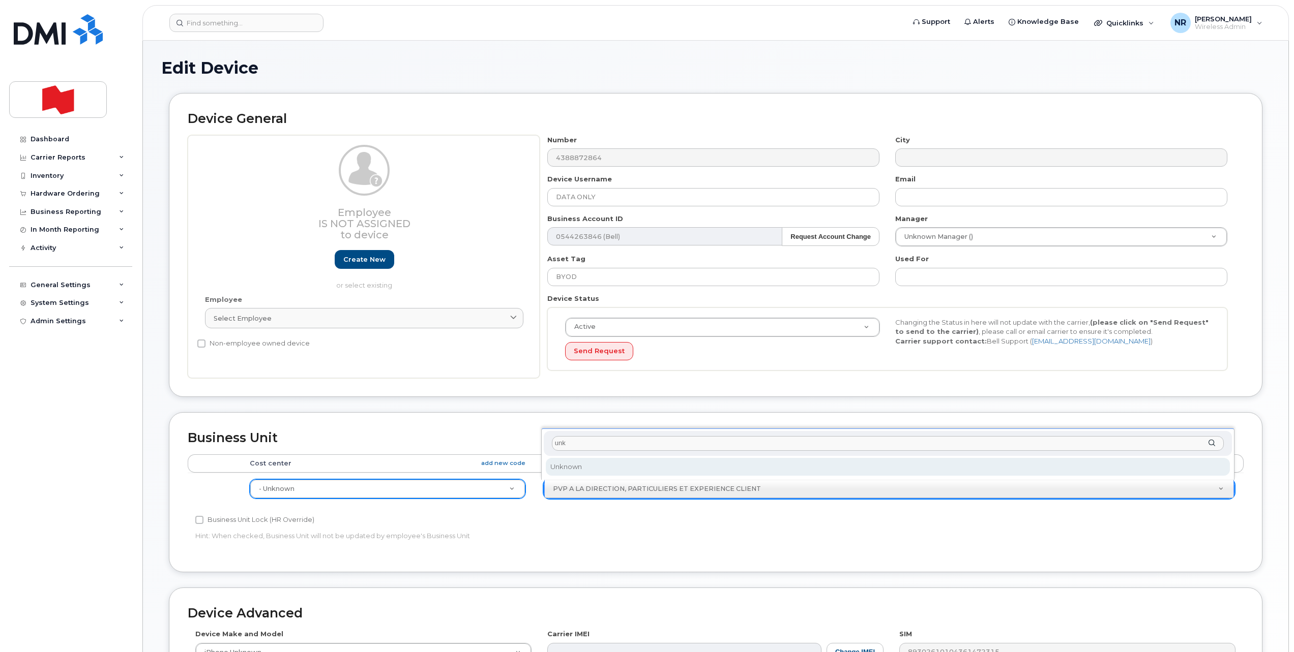
type input "unk"
select select "22916206"
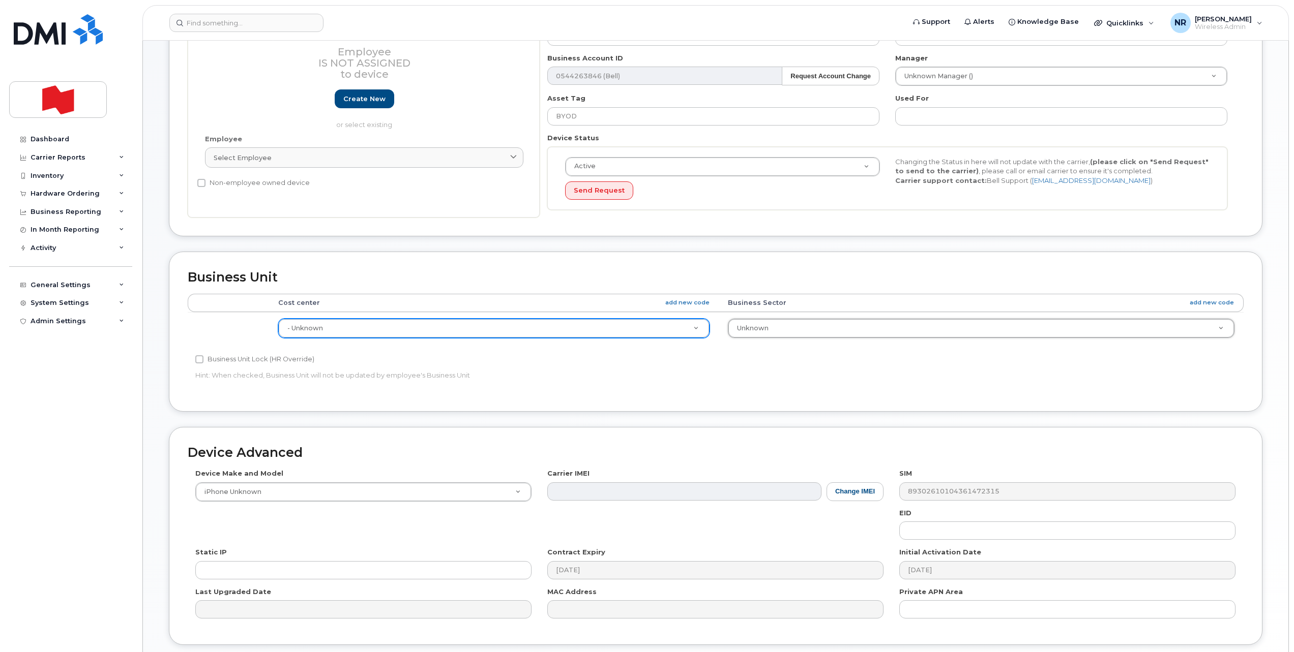
scroll to position [239, 0]
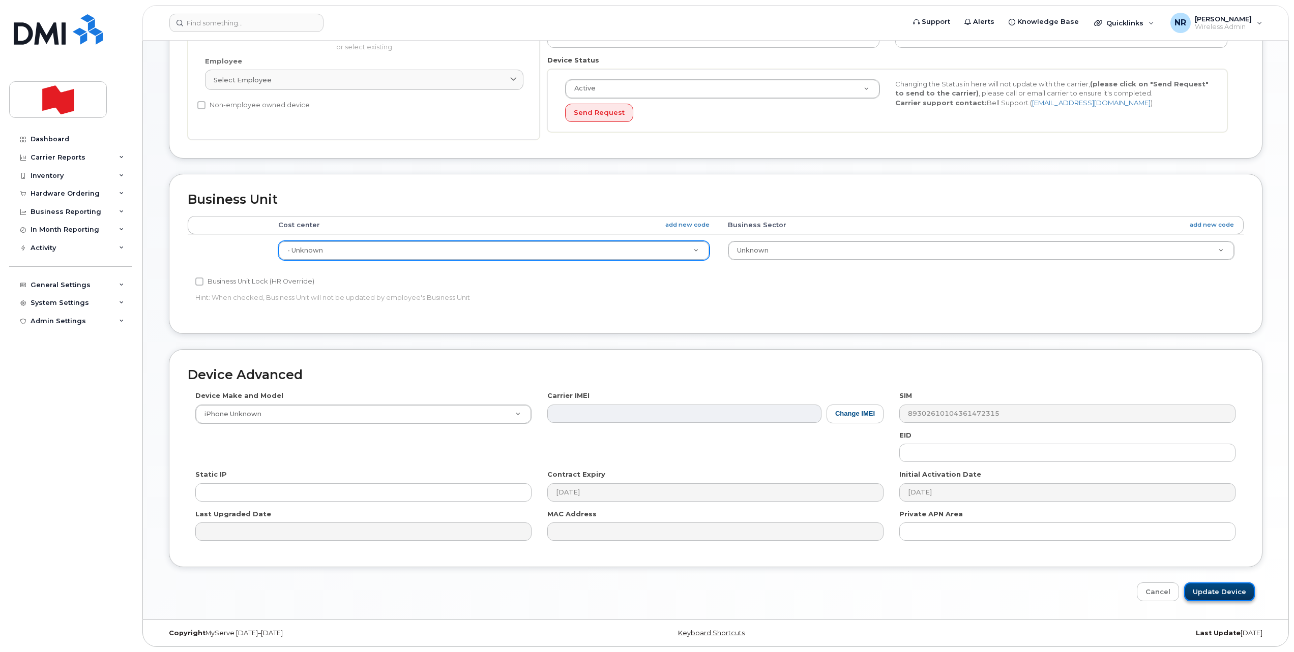
click at [1201, 588] on input "Update Device" at bounding box center [1219, 592] width 71 height 19
type input "Saving..."
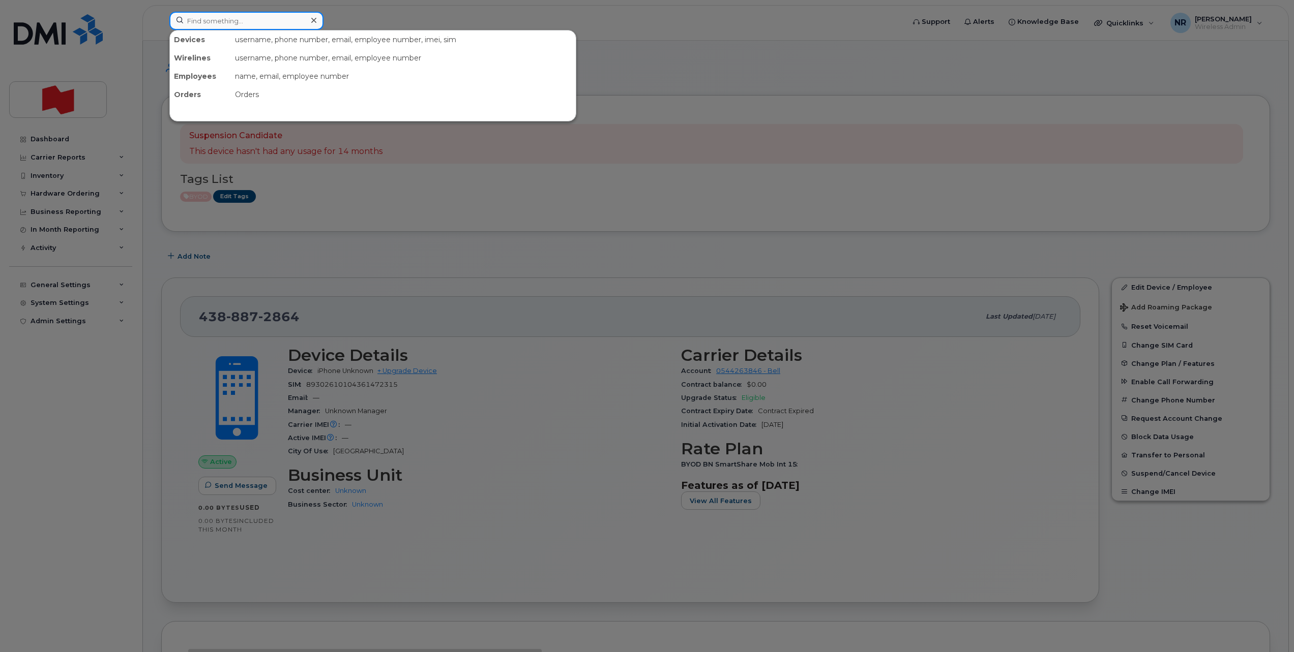
click at [266, 21] on input at bounding box center [246, 21] width 154 height 18
paste input "4388873215"
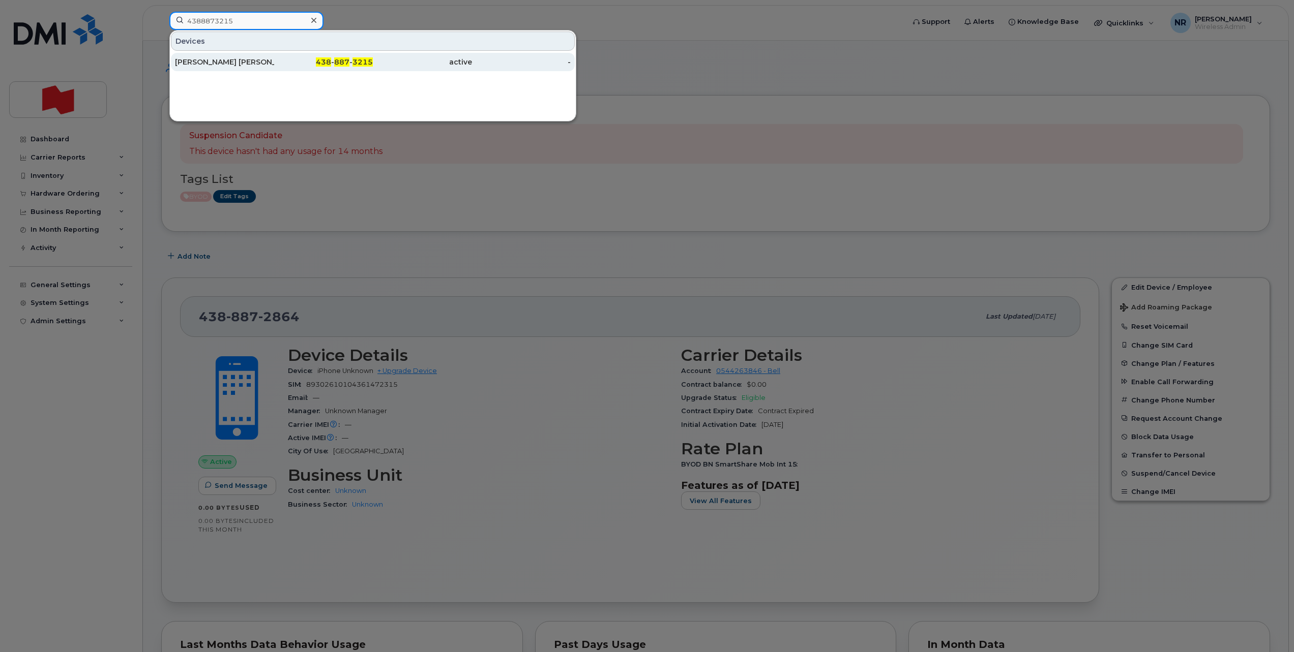
type input "4388873215"
click at [225, 65] on div "[PERSON_NAME] [PERSON_NAME]" at bounding box center [224, 62] width 99 height 10
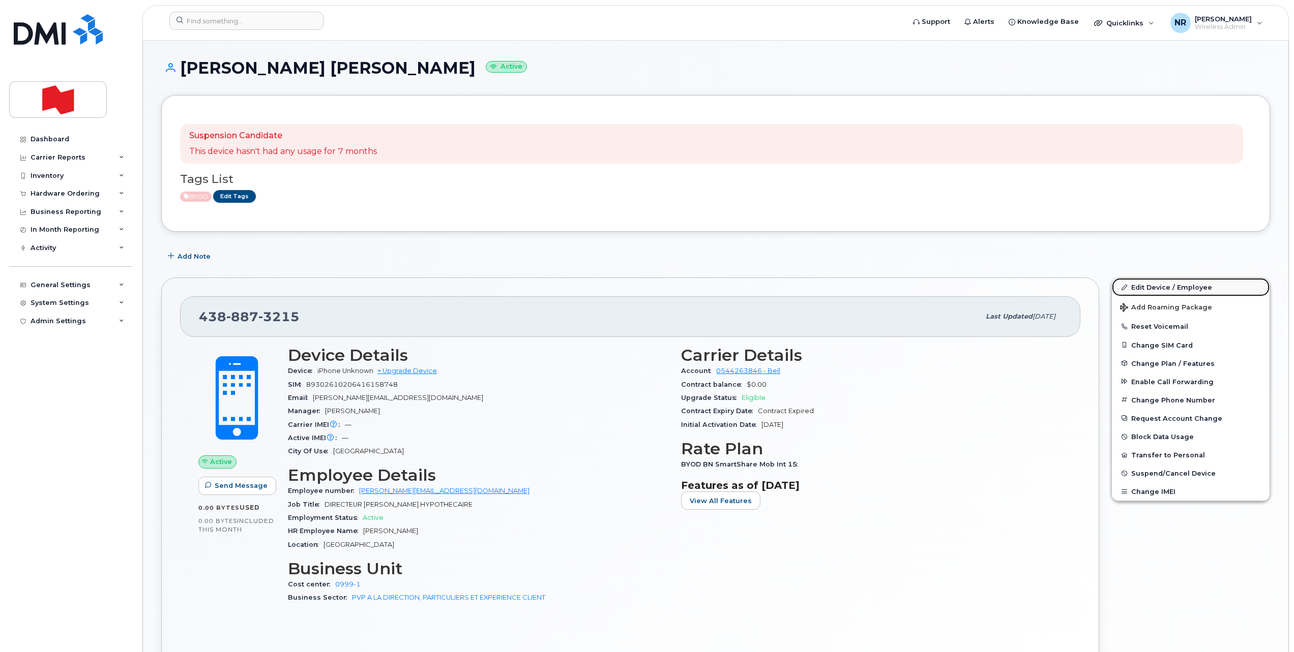
click at [1166, 287] on link "Edit Device / Employee" at bounding box center [1191, 287] width 158 height 18
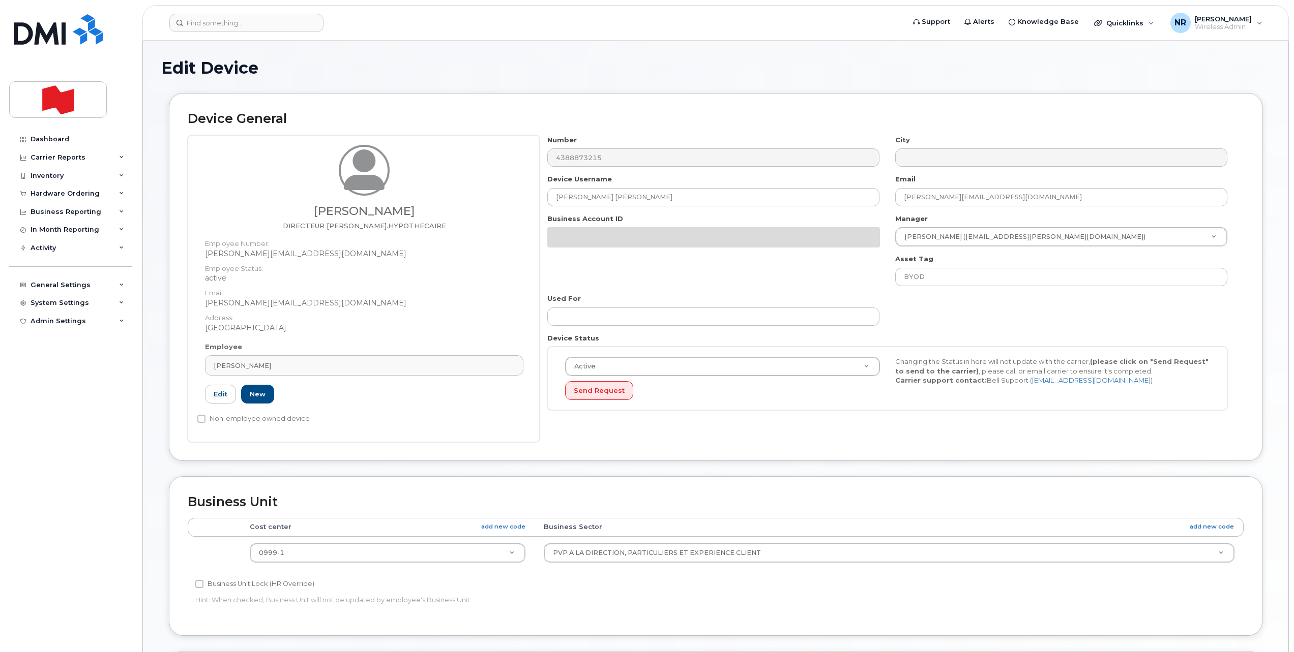
select select "22917077"
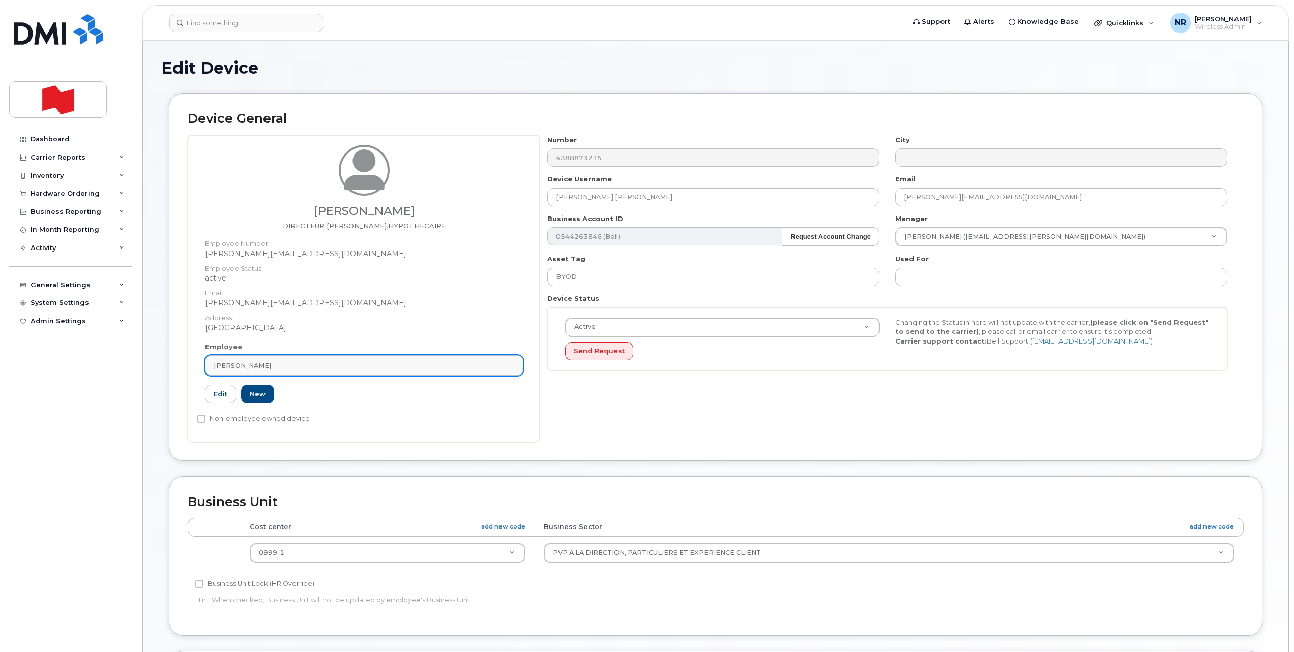
click at [514, 366] on div "[PERSON_NAME]" at bounding box center [364, 366] width 301 height 10
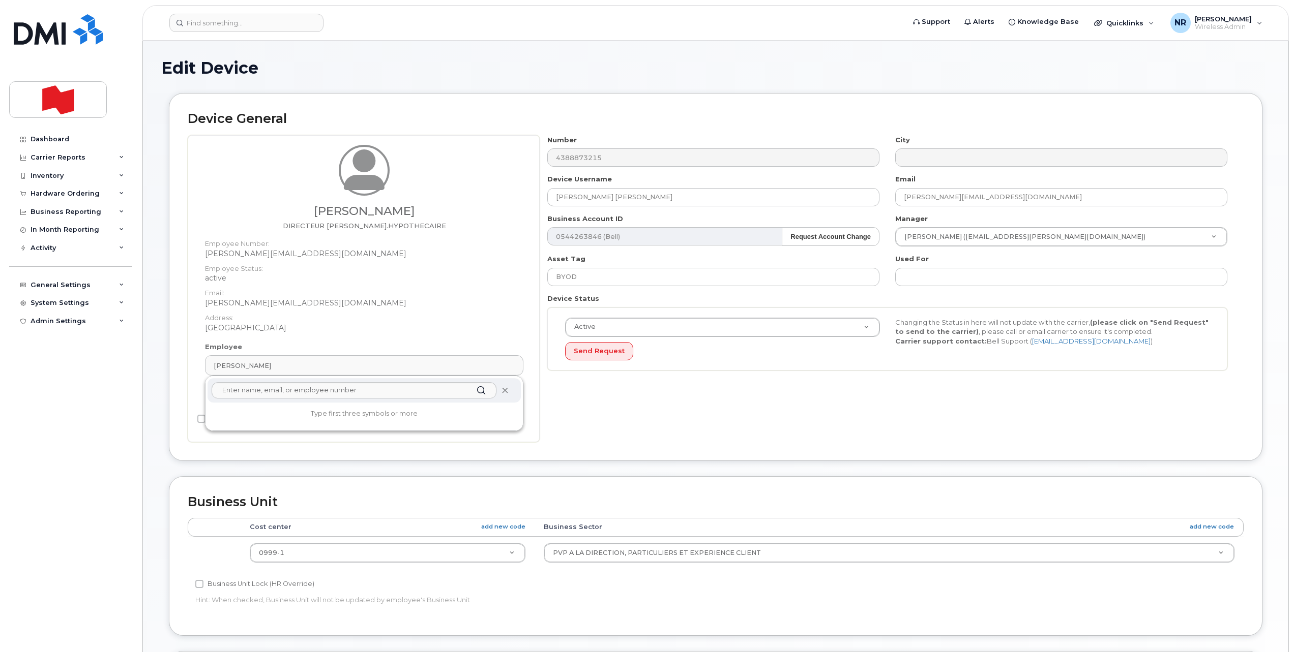
click at [505, 394] on span at bounding box center [505, 391] width 8 height 8
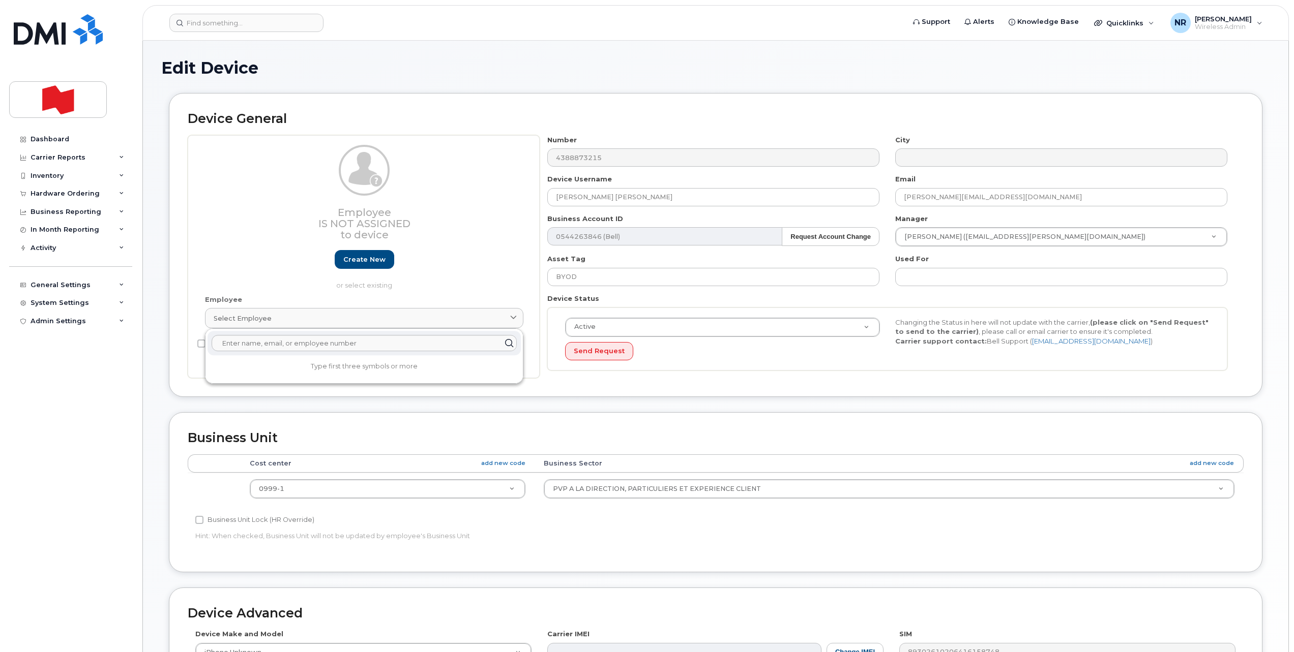
click at [490, 257] on div "Employee Is not assigned to device Create new or select existing" at bounding box center [364, 217] width 318 height 145
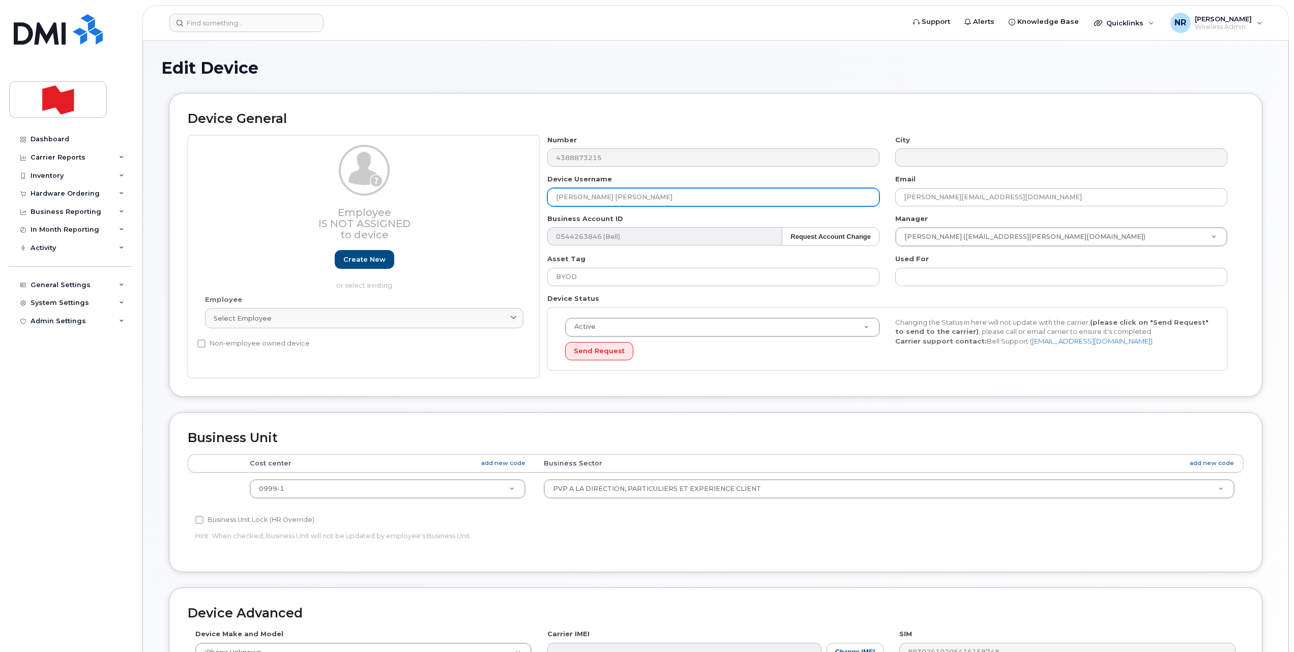
click at [452, 197] on div "Employee Is not assigned to device Create new or select existing Employee Selec…" at bounding box center [716, 257] width 1056 height 244
type input "DATA ONLY"
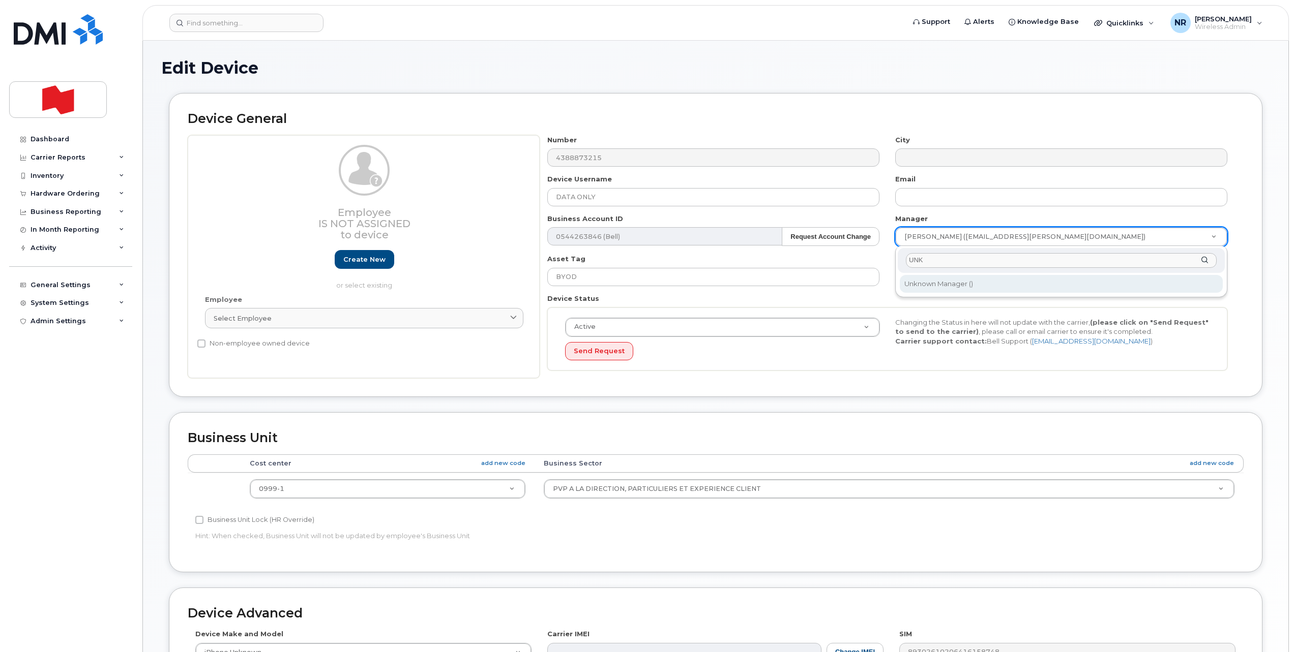
type input "UNK"
type input "1908917"
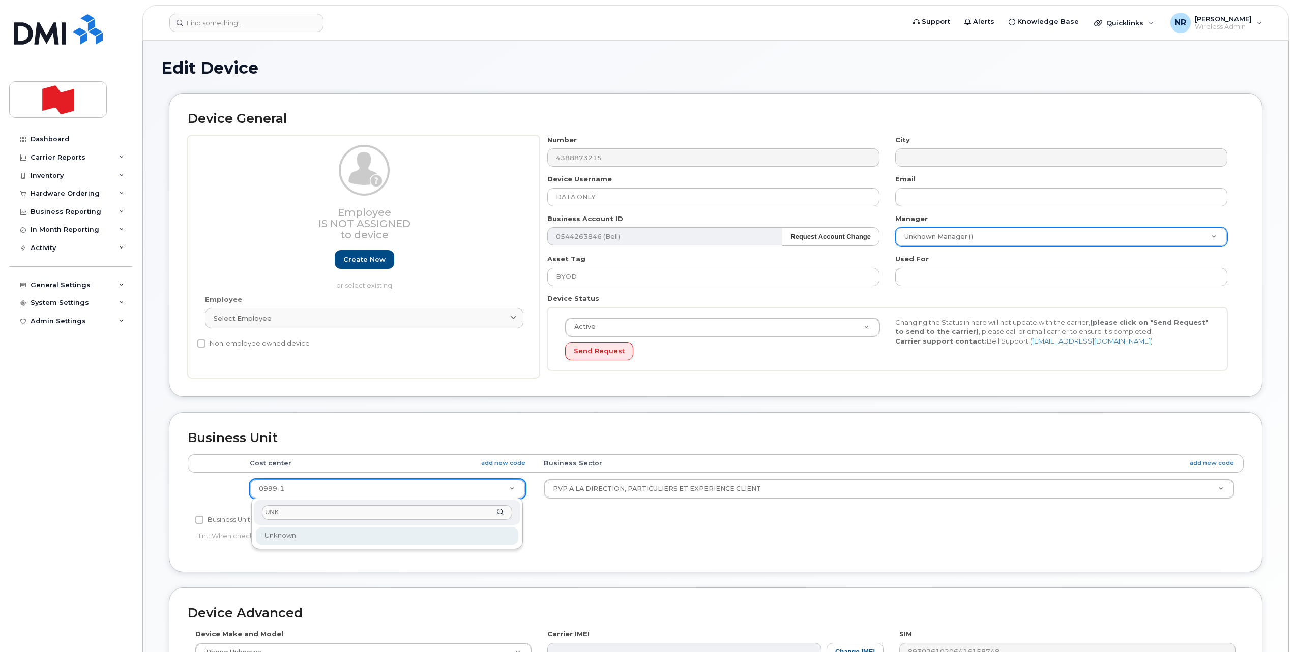
type input "UNK"
type input "22916205"
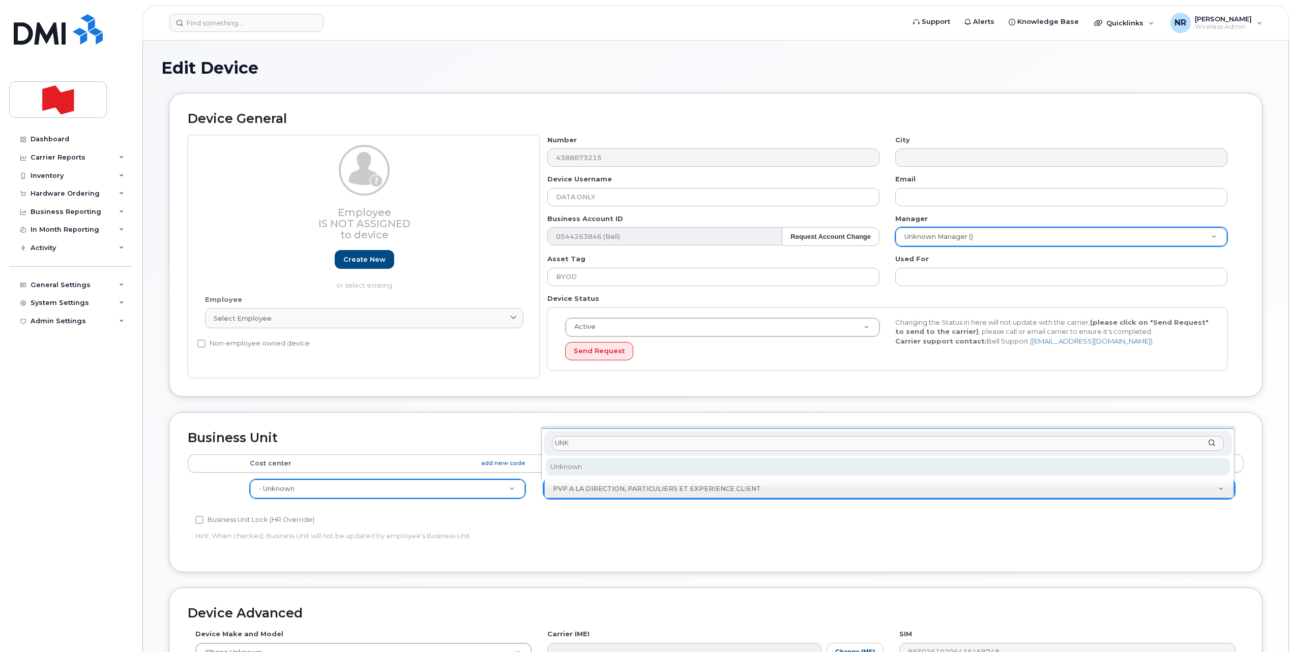
type input "UNK"
select select "22916206"
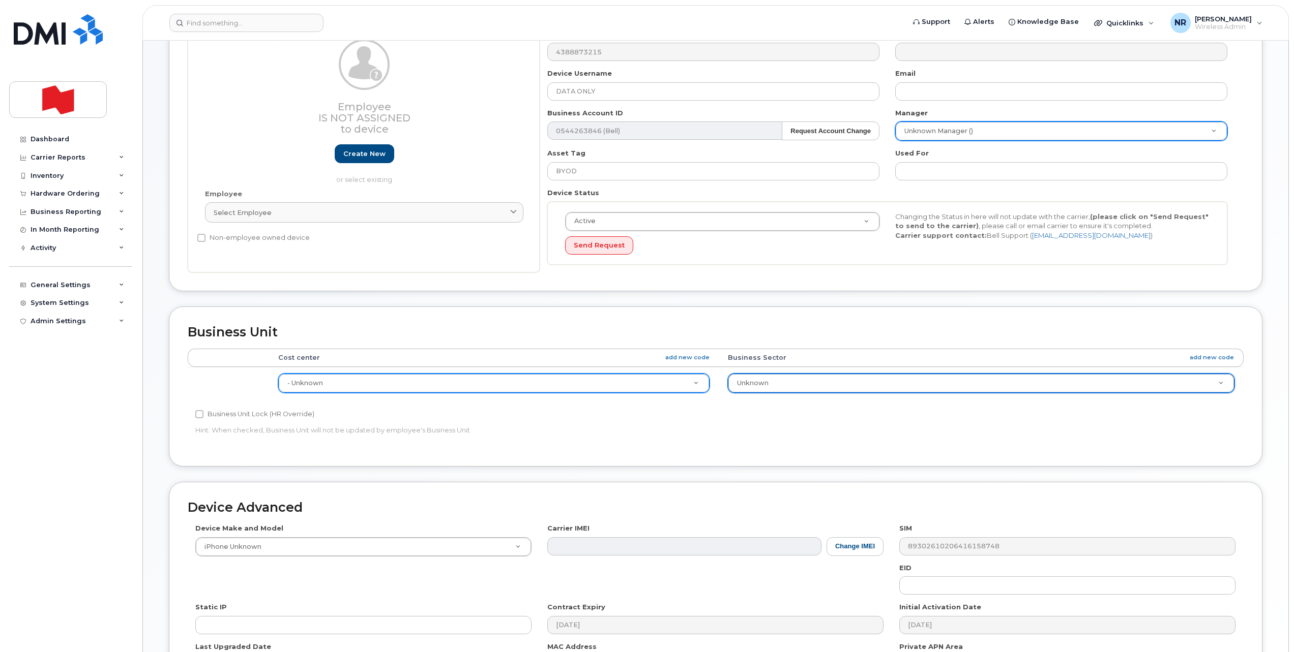
scroll to position [239, 0]
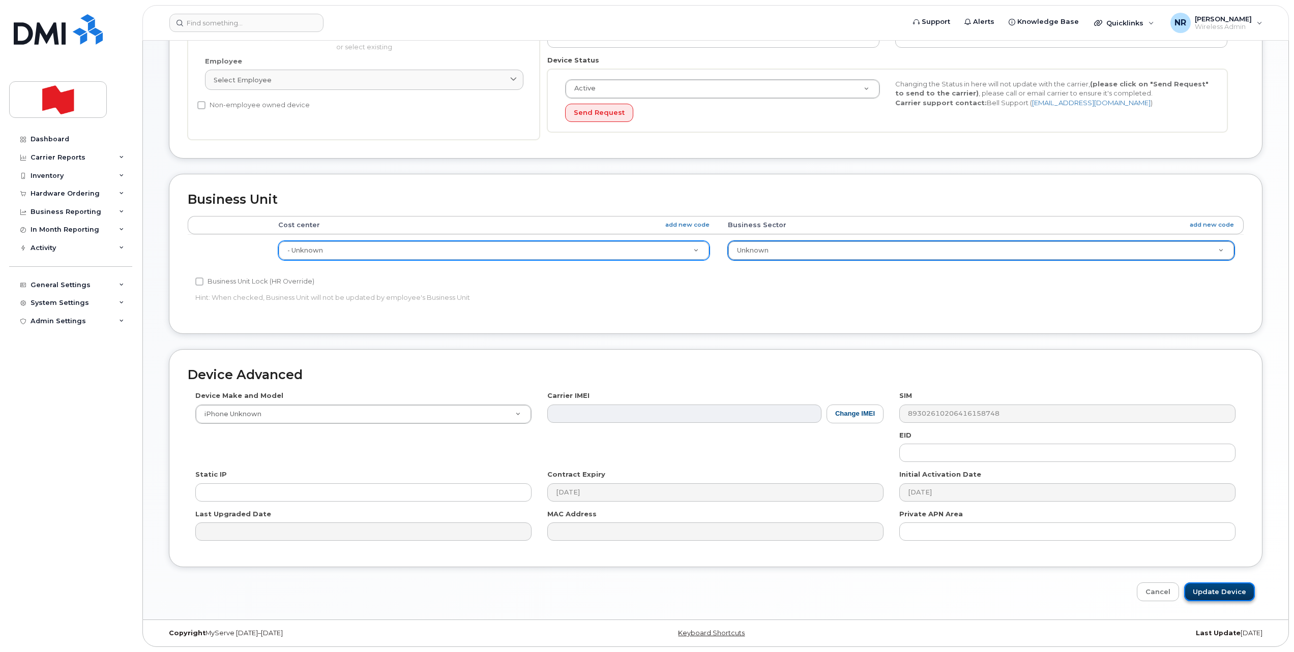
click at [1217, 594] on input "Update Device" at bounding box center [1219, 592] width 71 height 19
type input "Saving..."
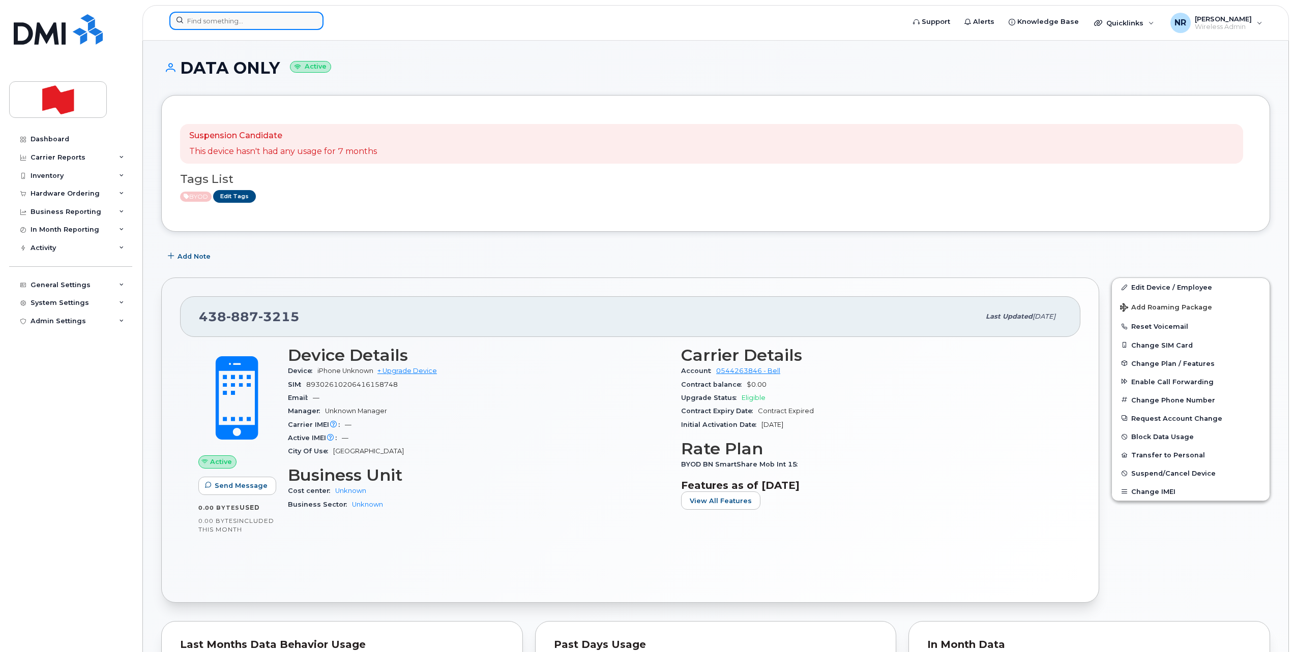
click at [254, 16] on input at bounding box center [246, 21] width 154 height 18
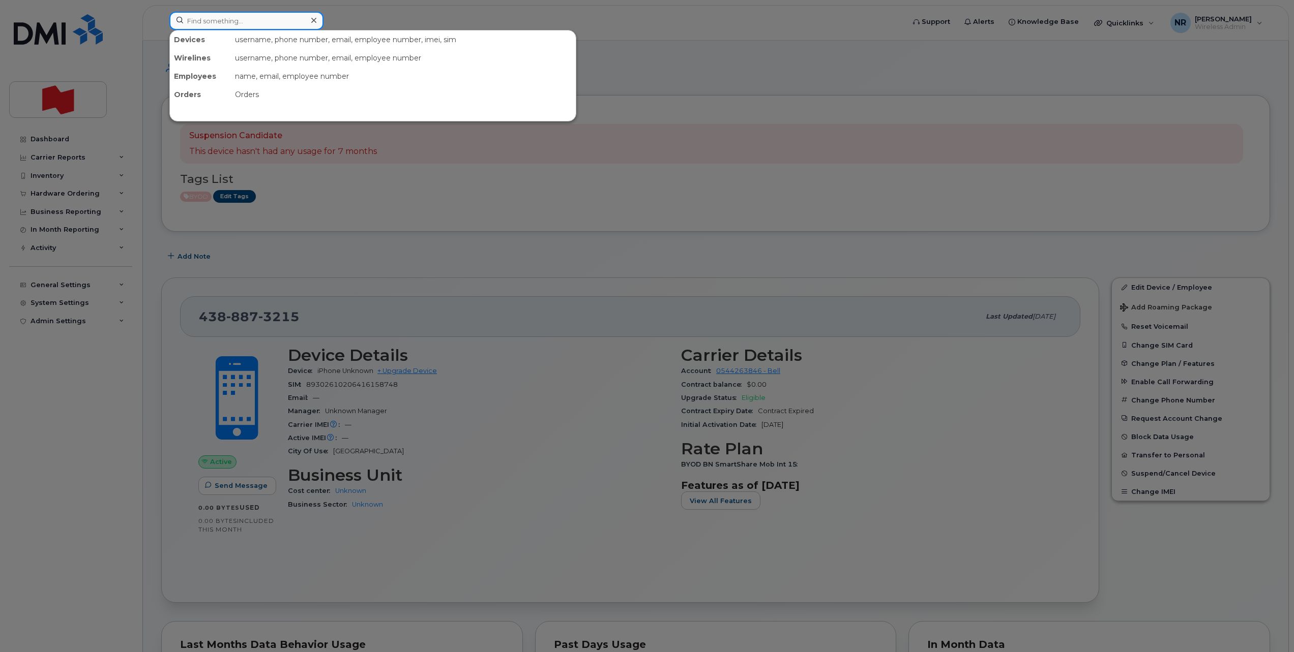
paste input "4388874071"
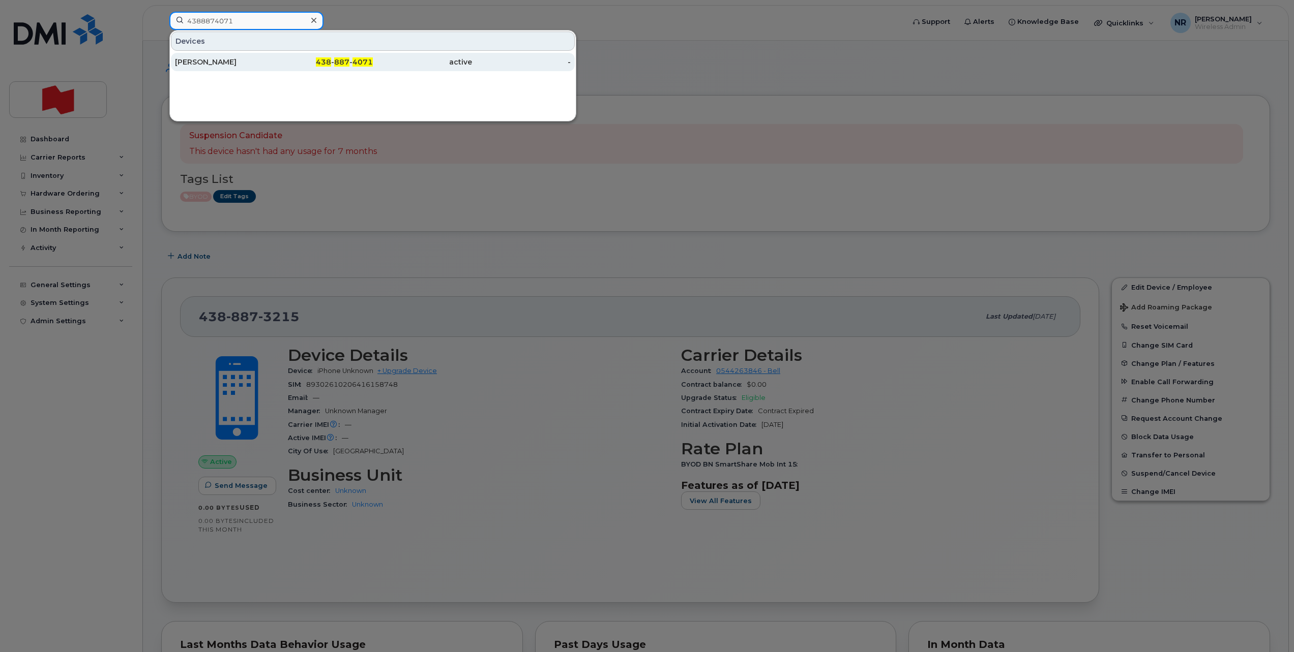
type input "4388874071"
click at [197, 67] on div "Amit Mulay" at bounding box center [224, 62] width 99 height 10
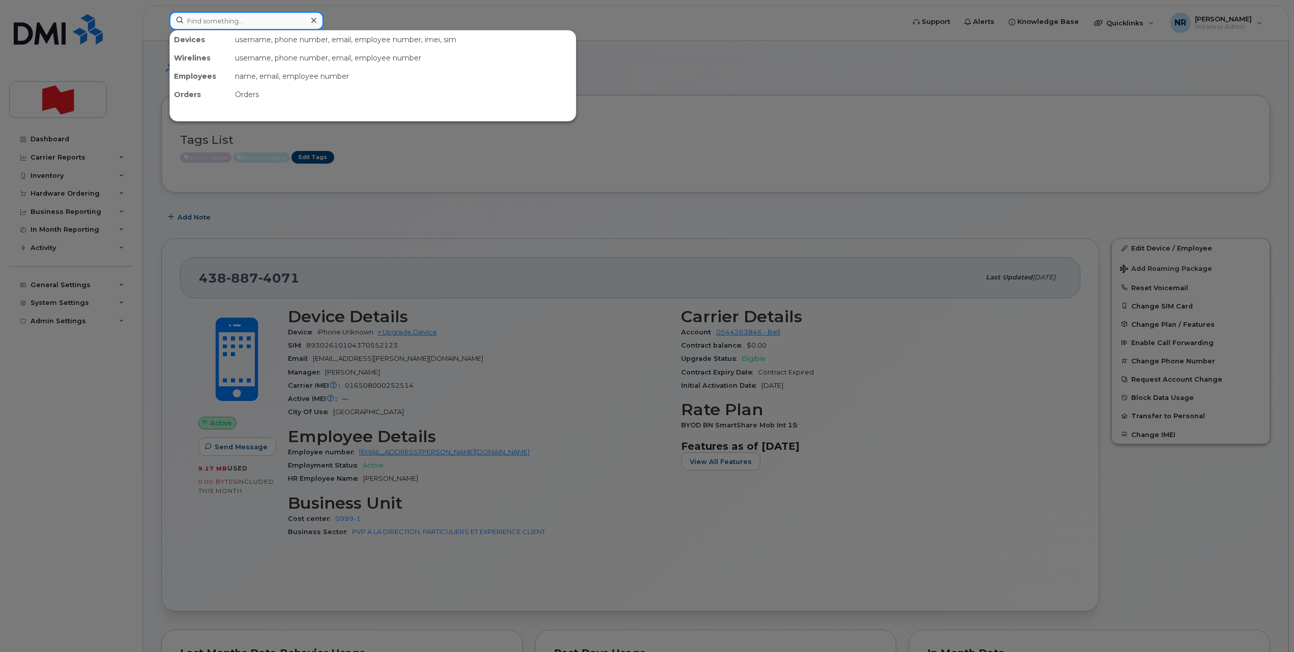
click at [239, 21] on input at bounding box center [246, 21] width 154 height 18
paste input "4388874113"
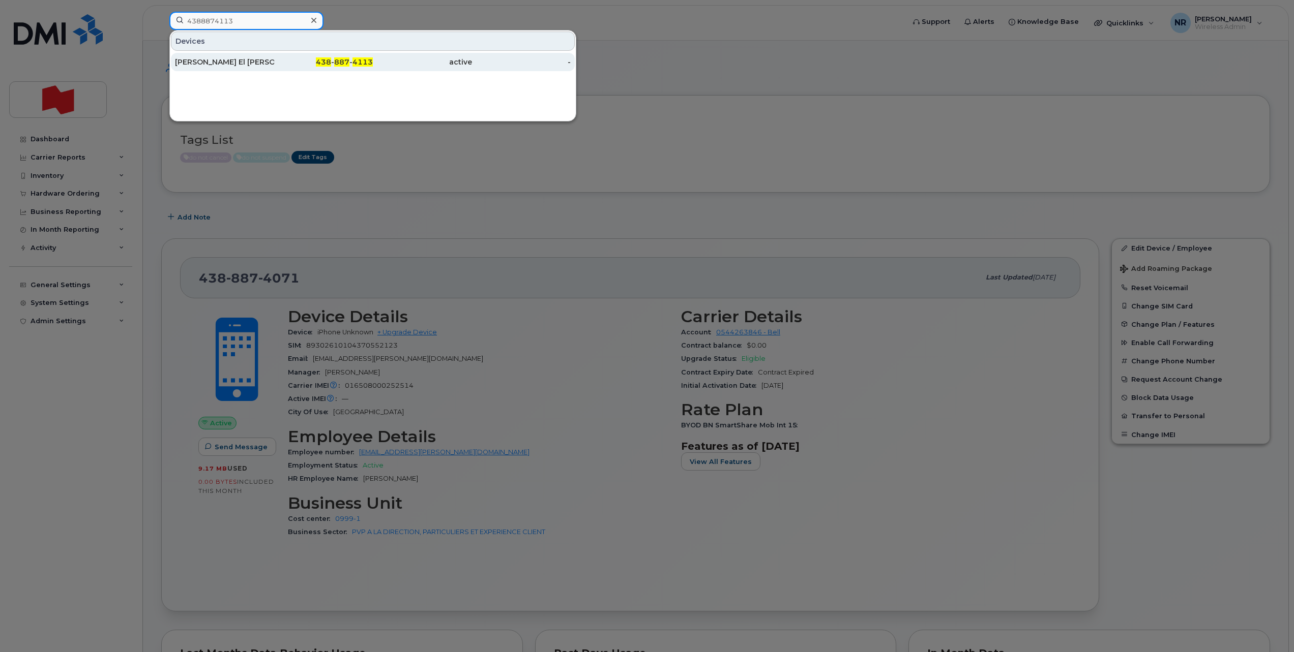
type input "4388874113"
click at [205, 64] on div "[PERSON_NAME] El [PERSON_NAME]" at bounding box center [224, 62] width 99 height 10
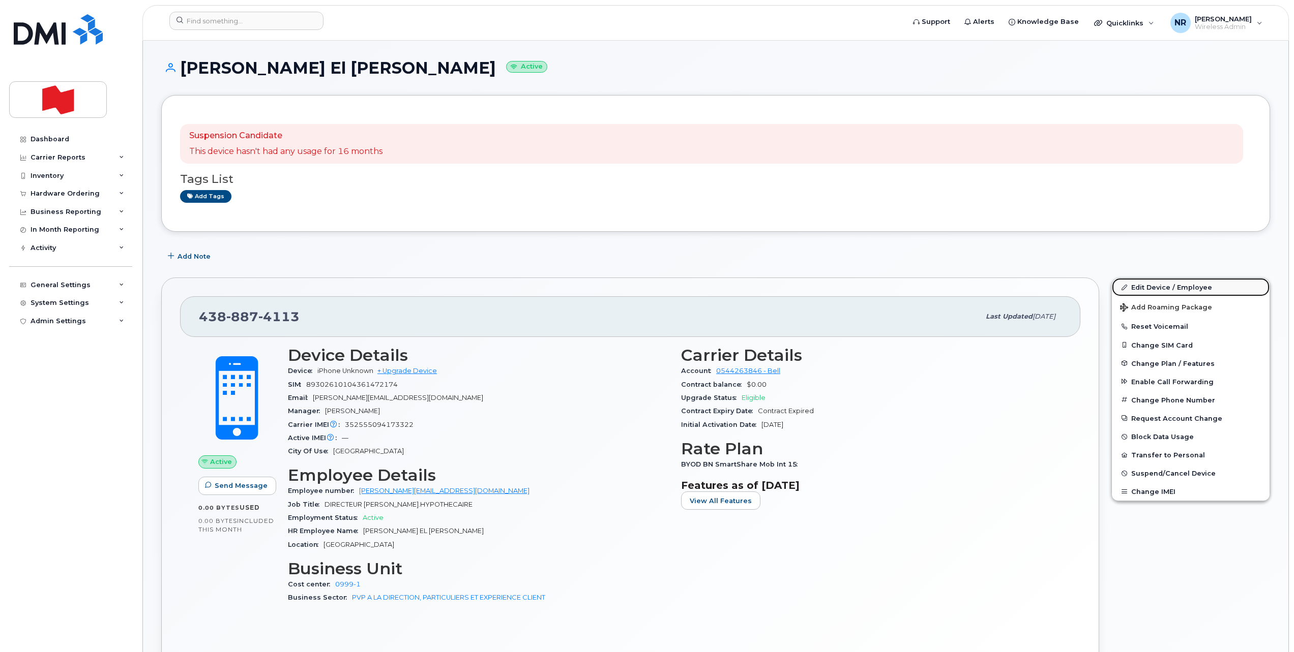
click at [1151, 283] on link "Edit Device / Employee" at bounding box center [1191, 287] width 158 height 18
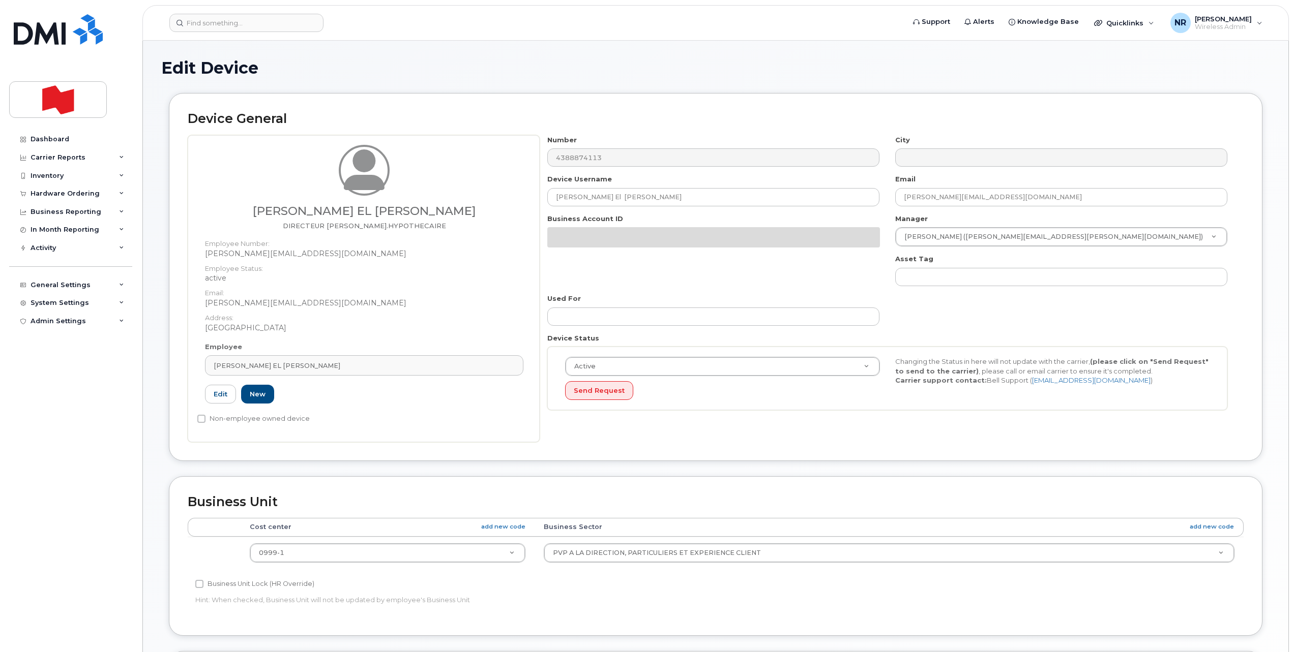
select select "22917077"
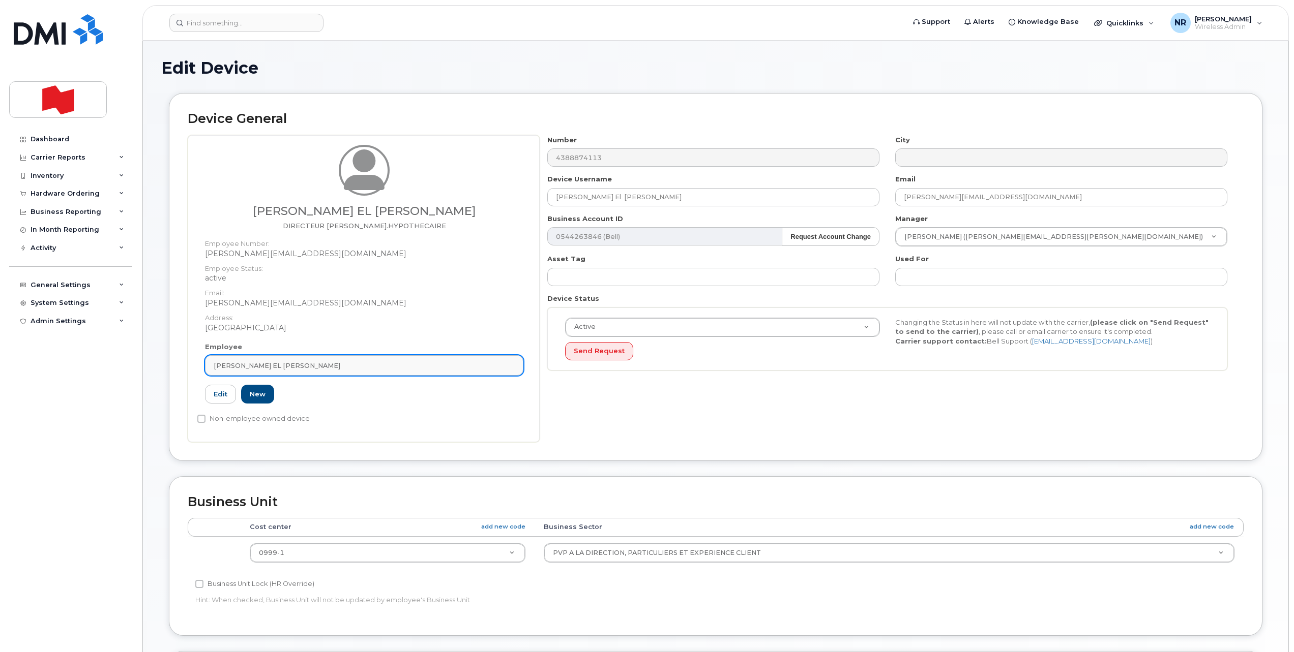
click at [508, 373] on link "[PERSON_NAME] EL [PERSON_NAME]" at bounding box center [364, 365] width 318 height 20
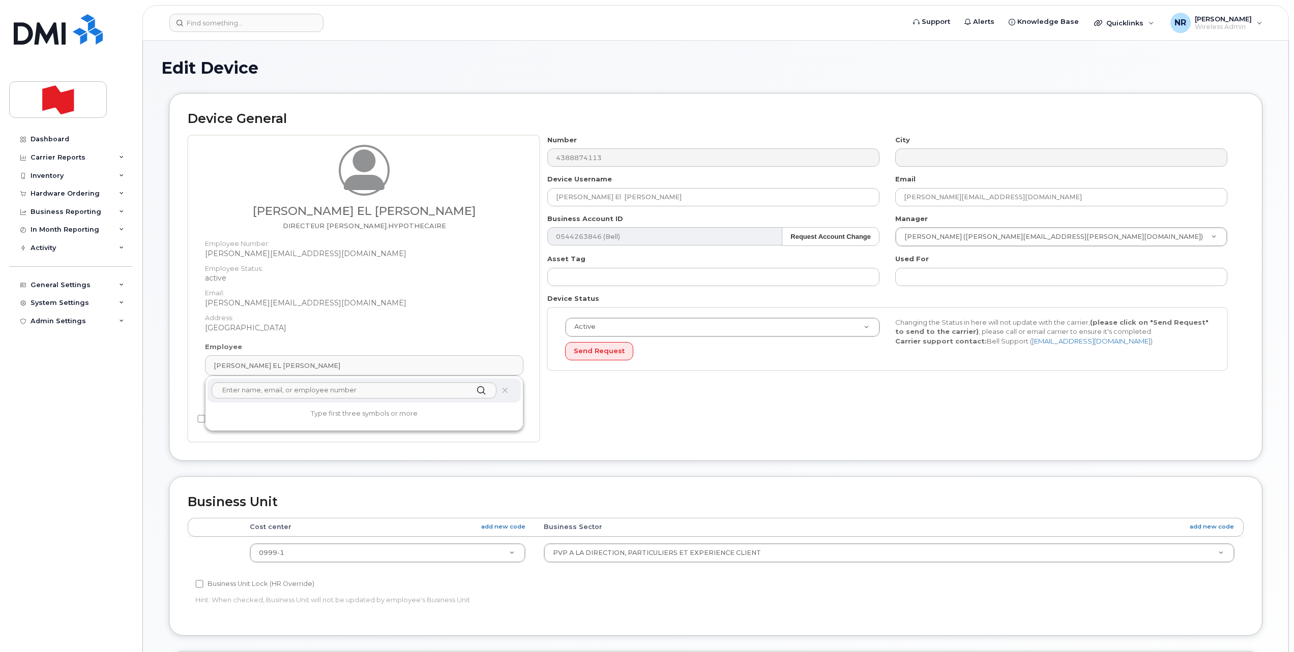
drag, startPoint x: 509, startPoint y: 390, endPoint x: 696, endPoint y: 65, distance: 375.4
click at [509, 391] on span at bounding box center [505, 391] width 8 height 8
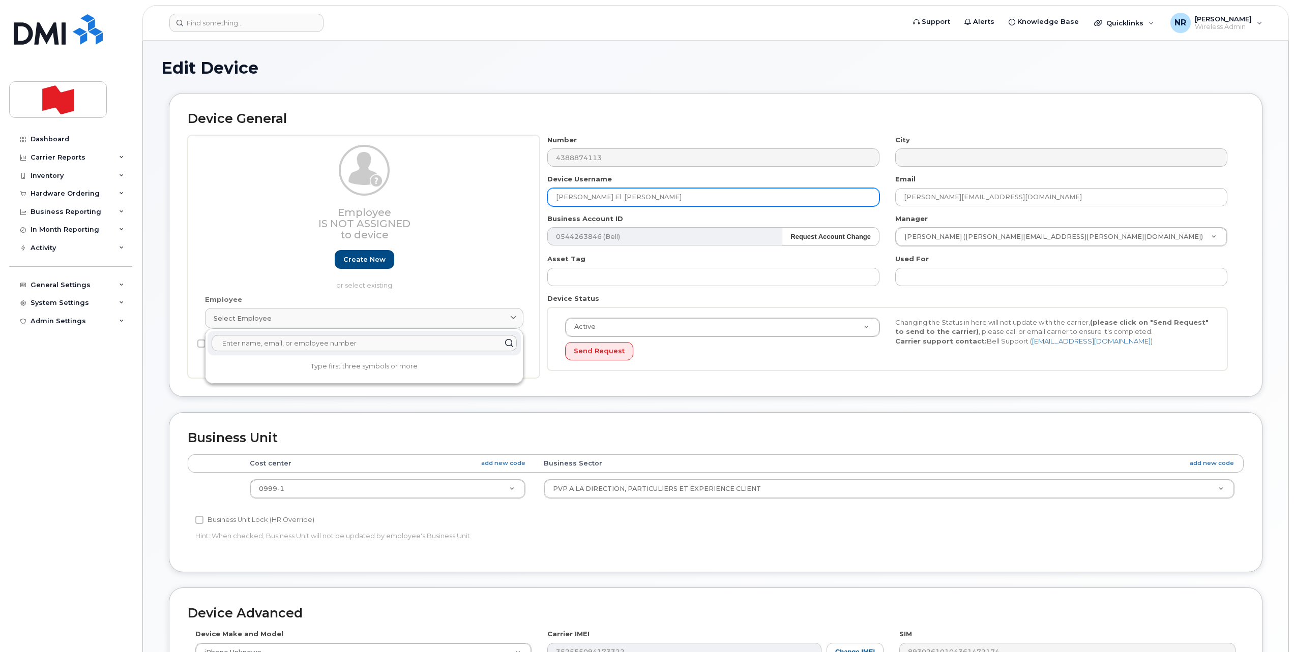
drag, startPoint x: 535, startPoint y: 203, endPoint x: 401, endPoint y: 210, distance: 133.9
click at [401, 210] on div "Employee Is not assigned to device Create new or select existing Employee Selec…" at bounding box center [716, 257] width 1056 height 244
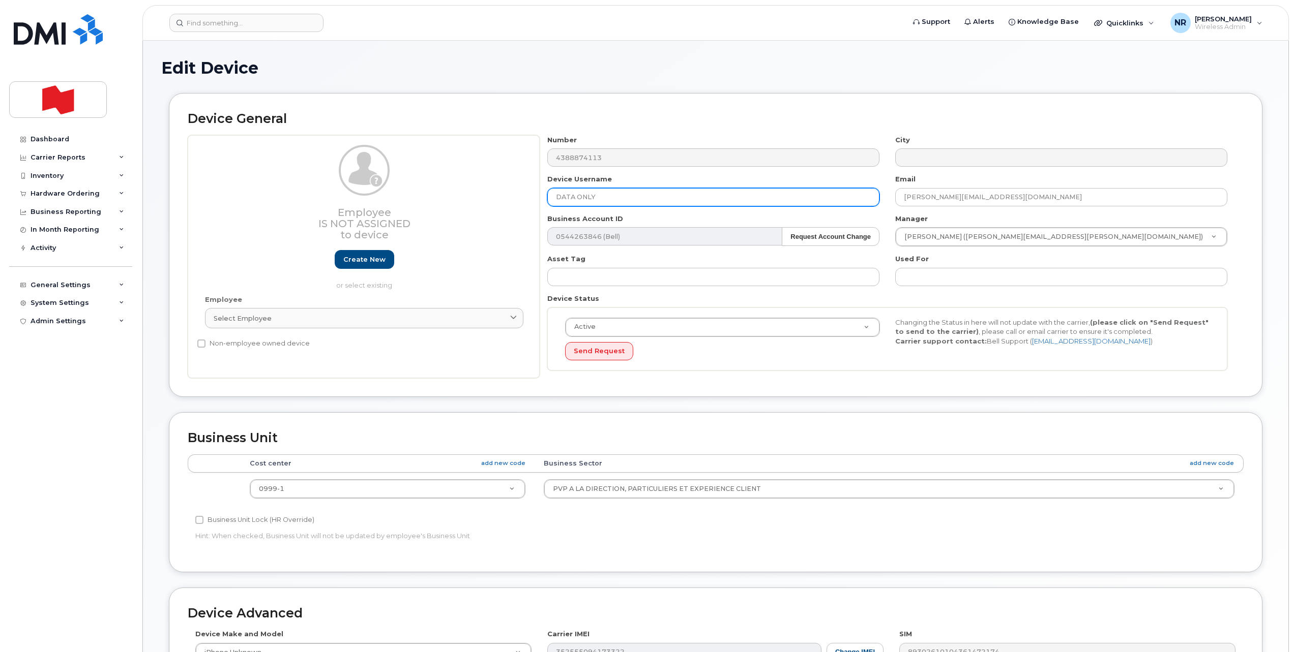
type input "DATA ONLY"
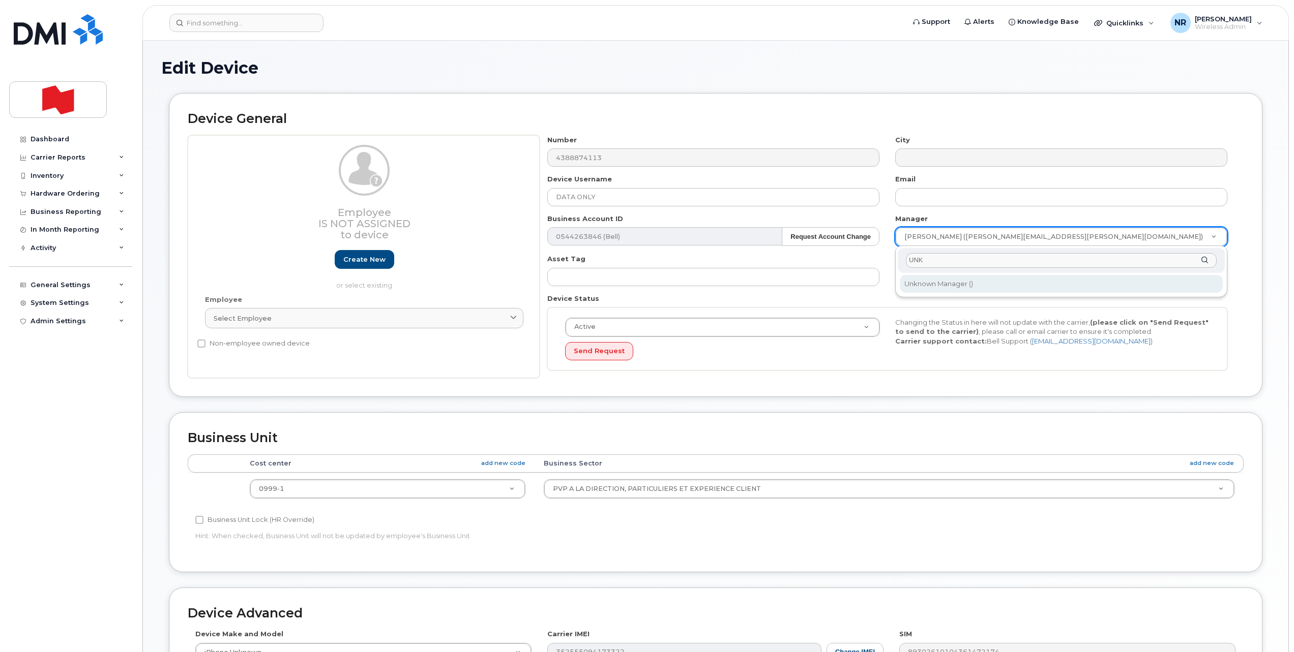
type input "UNK"
type input "1908917"
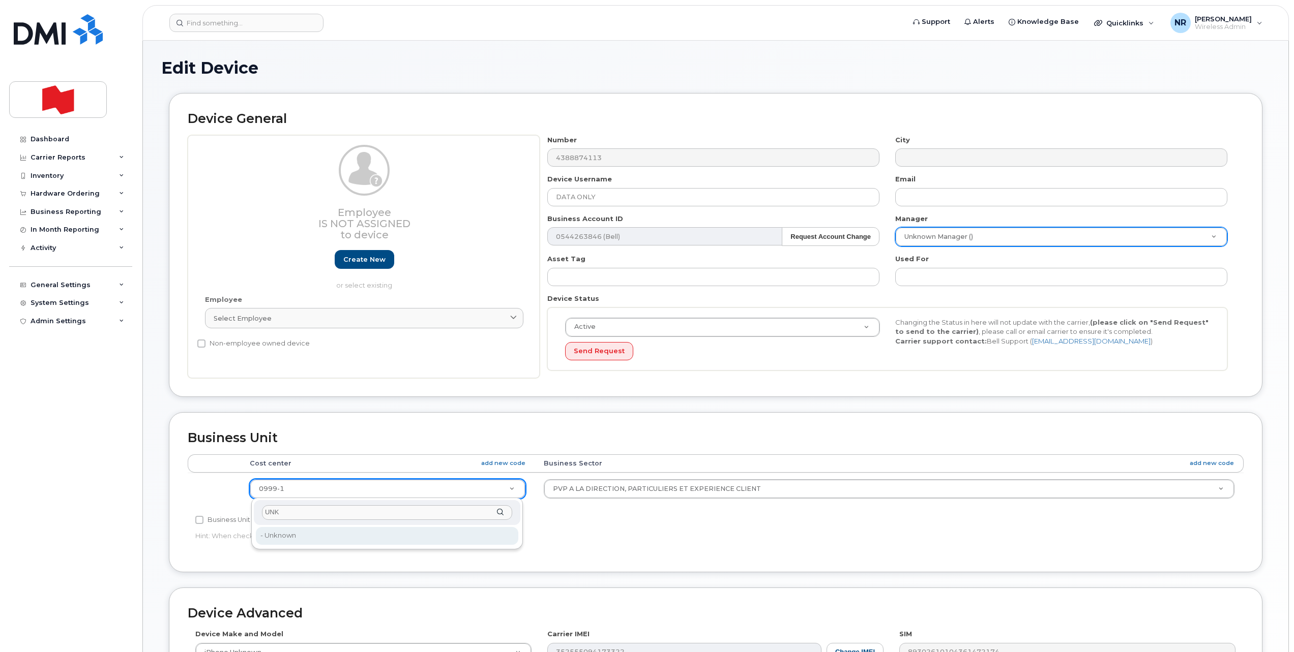
type input "UNK"
type input "22916205"
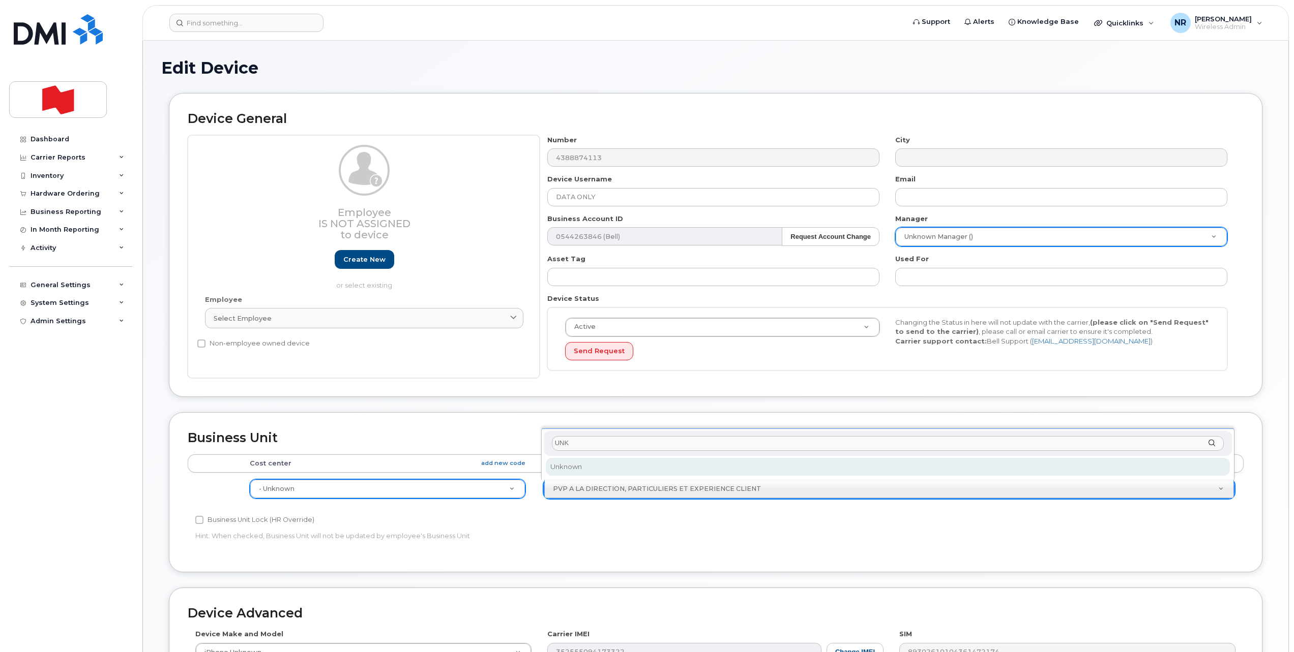
type input "UNK"
select select "22916206"
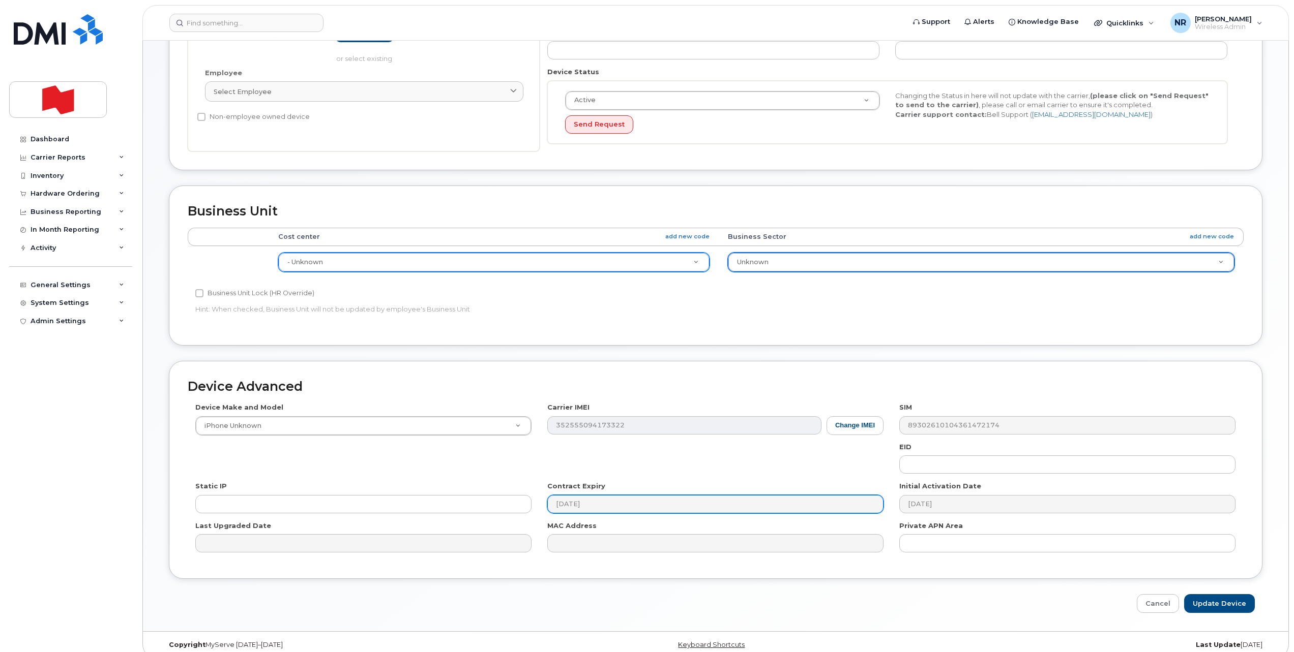
scroll to position [239, 0]
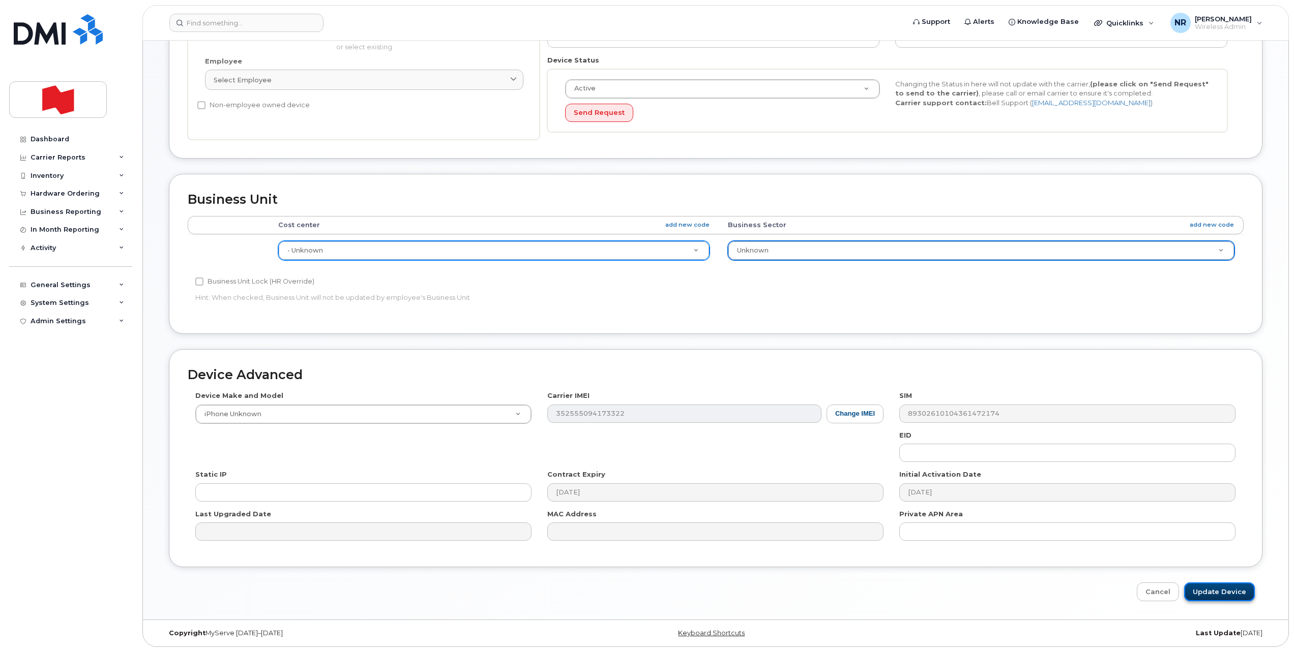
click at [1202, 587] on input "Update Device" at bounding box center [1219, 592] width 71 height 19
type input "Saving..."
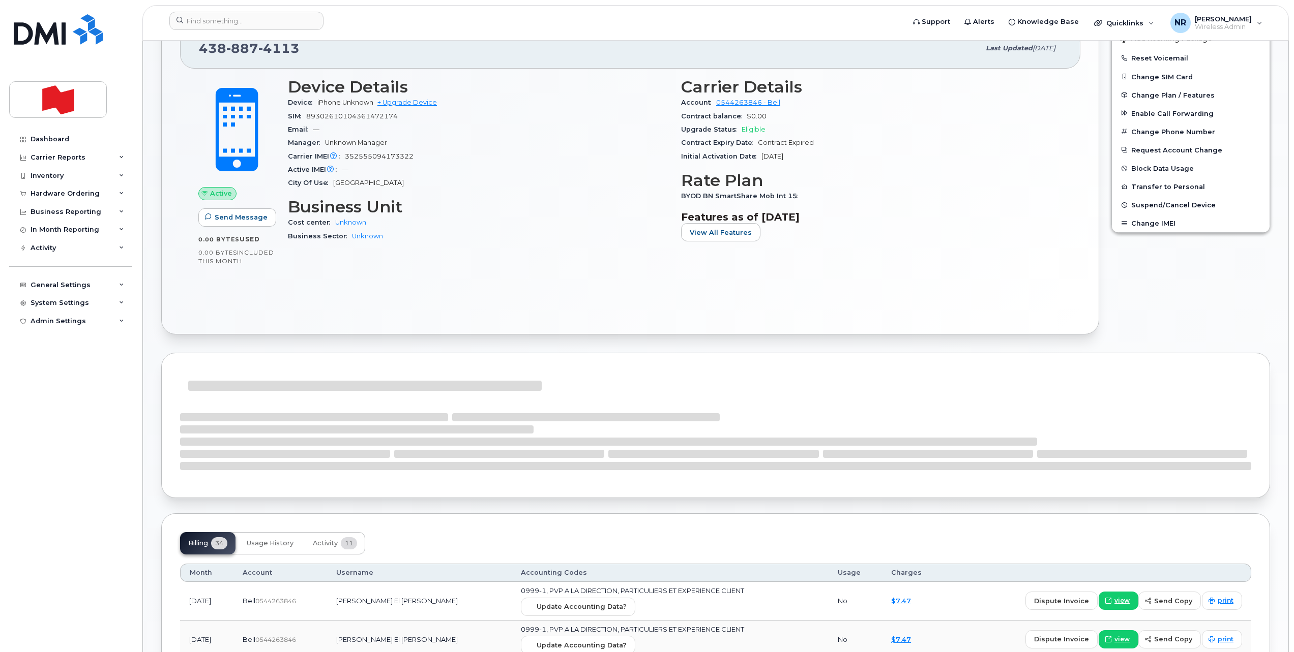
scroll to position [254, 0]
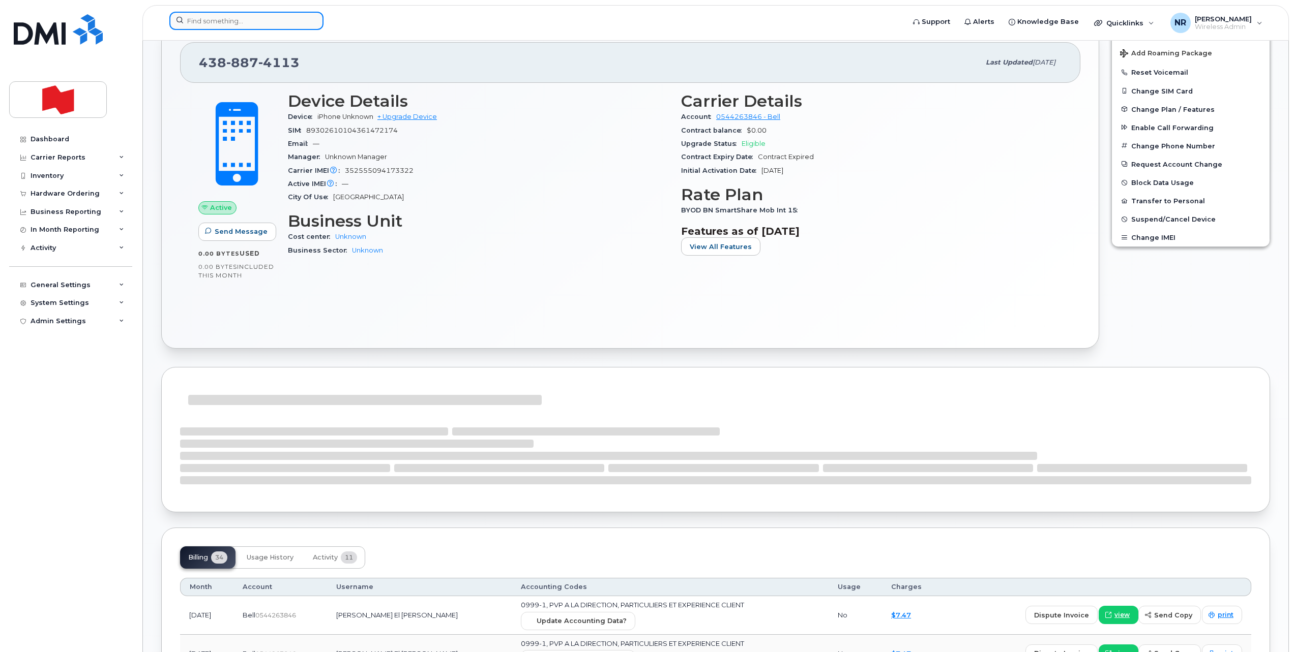
click at [283, 19] on input at bounding box center [246, 21] width 154 height 18
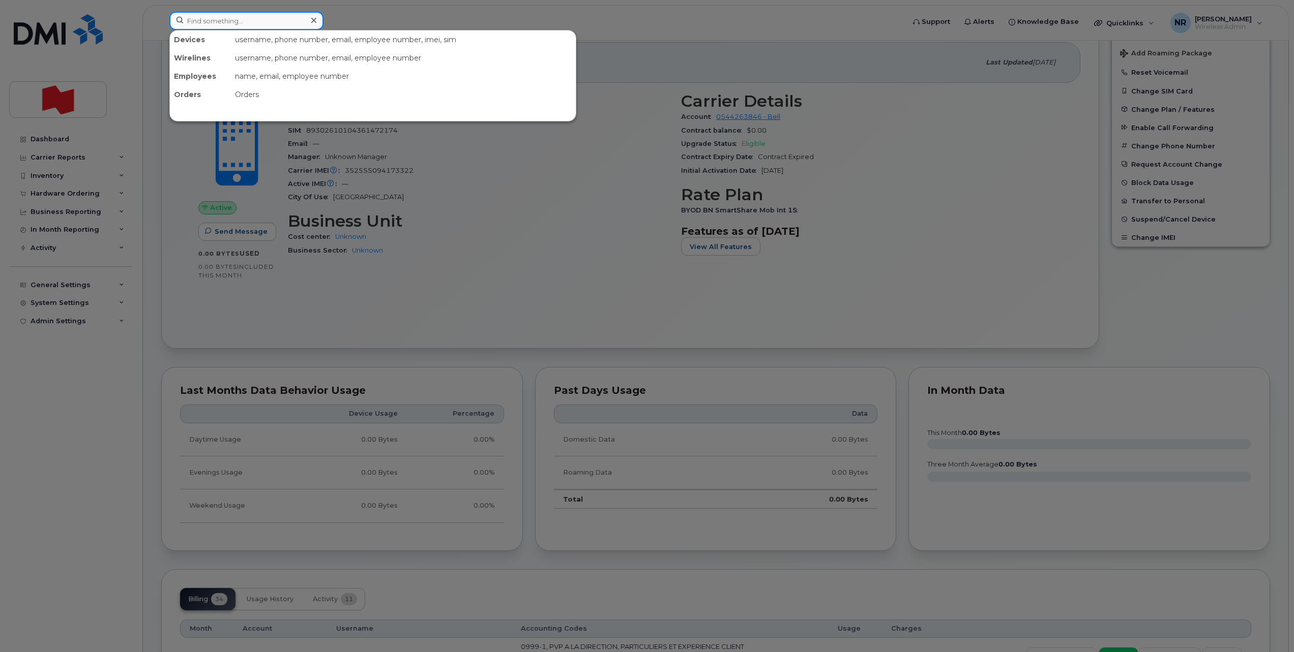
paste input "4388874235"
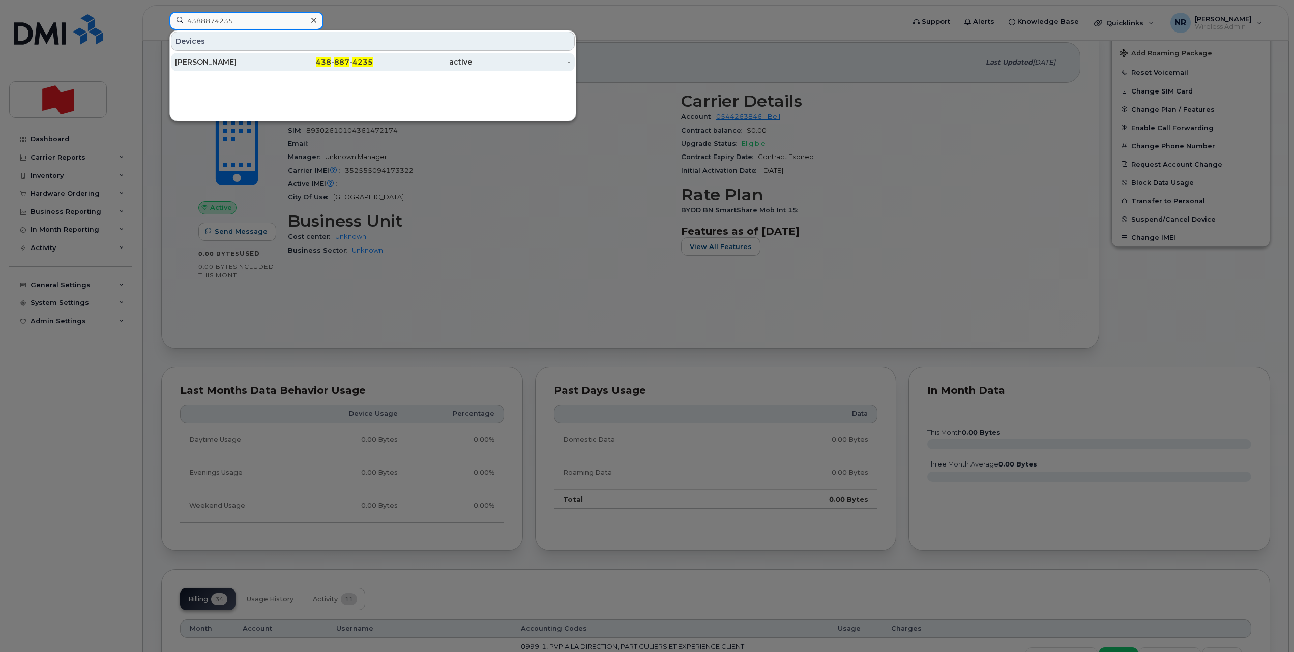
type input "4388874235"
click at [175, 58] on div "[PERSON_NAME]" at bounding box center [224, 62] width 99 height 10
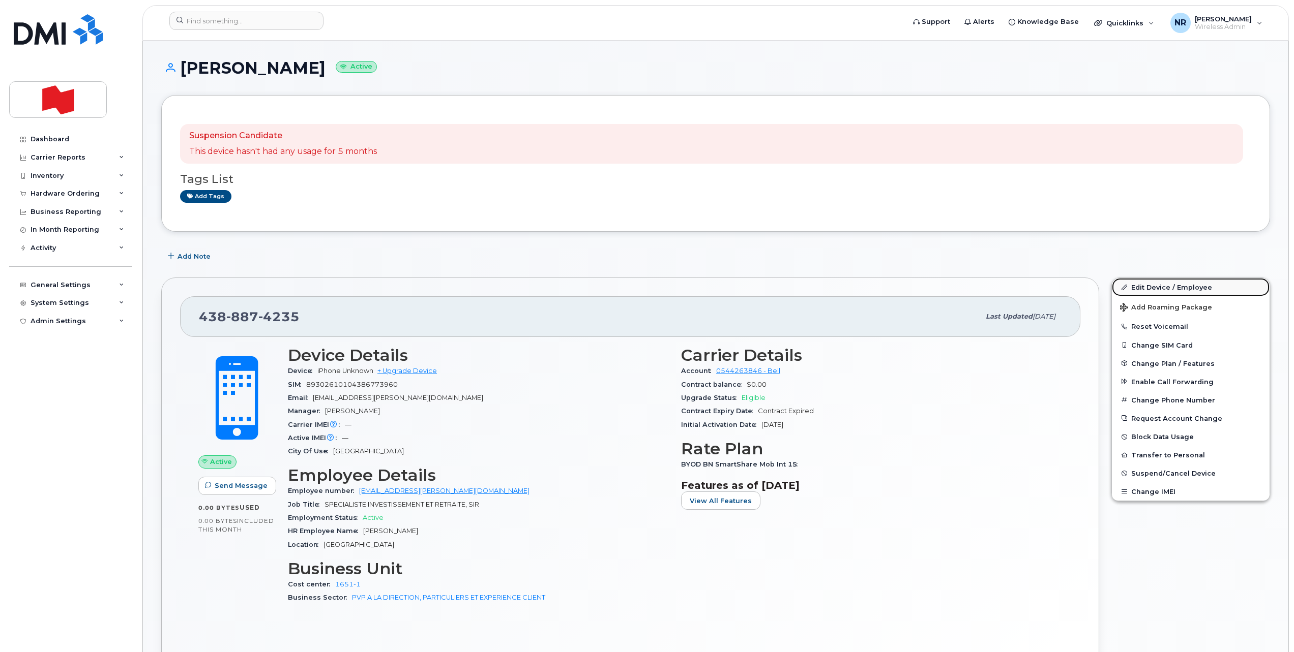
click at [1164, 290] on link "Edit Device / Employee" at bounding box center [1191, 287] width 158 height 18
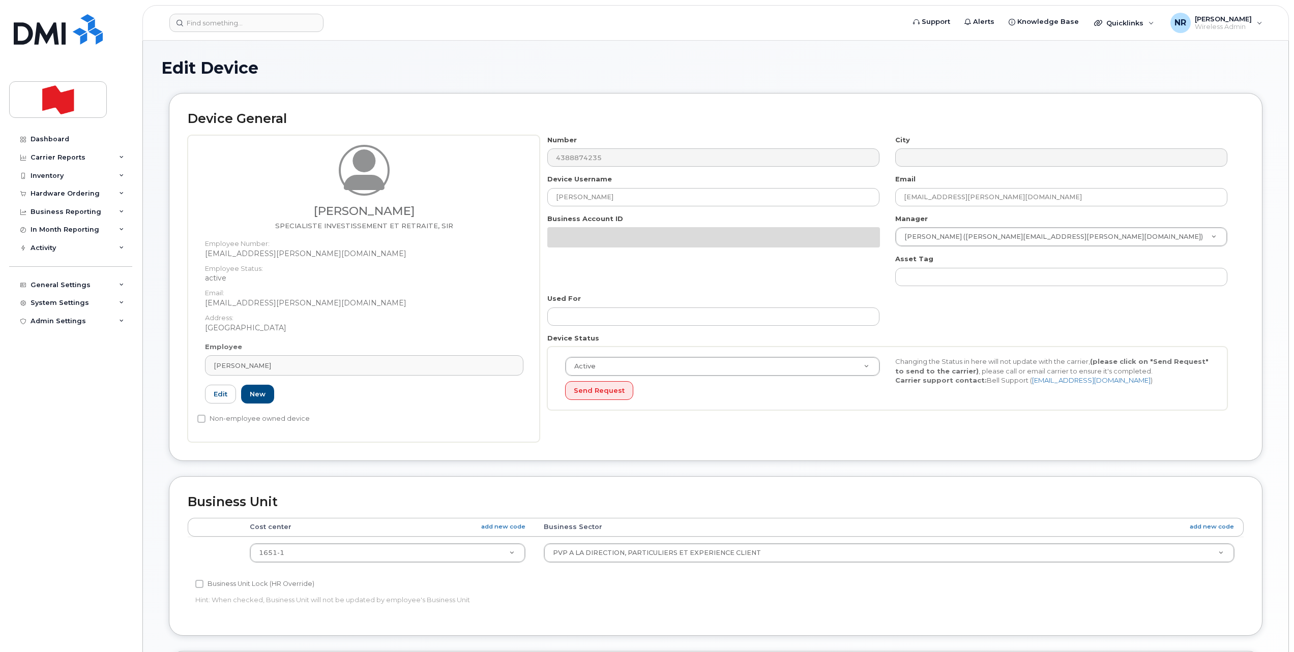
select select "22917077"
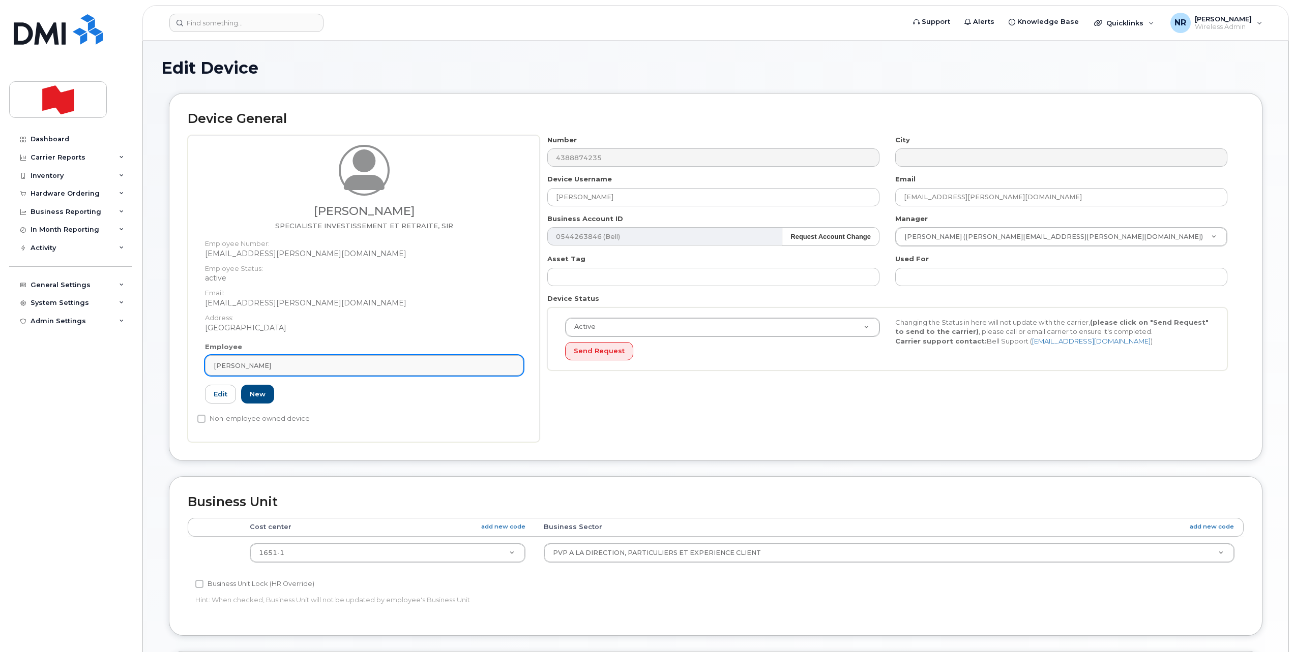
drag, startPoint x: 515, startPoint y: 364, endPoint x: 513, endPoint y: 371, distance: 7.9
click at [515, 365] on link "JOSEE NADEAU" at bounding box center [364, 365] width 318 height 20
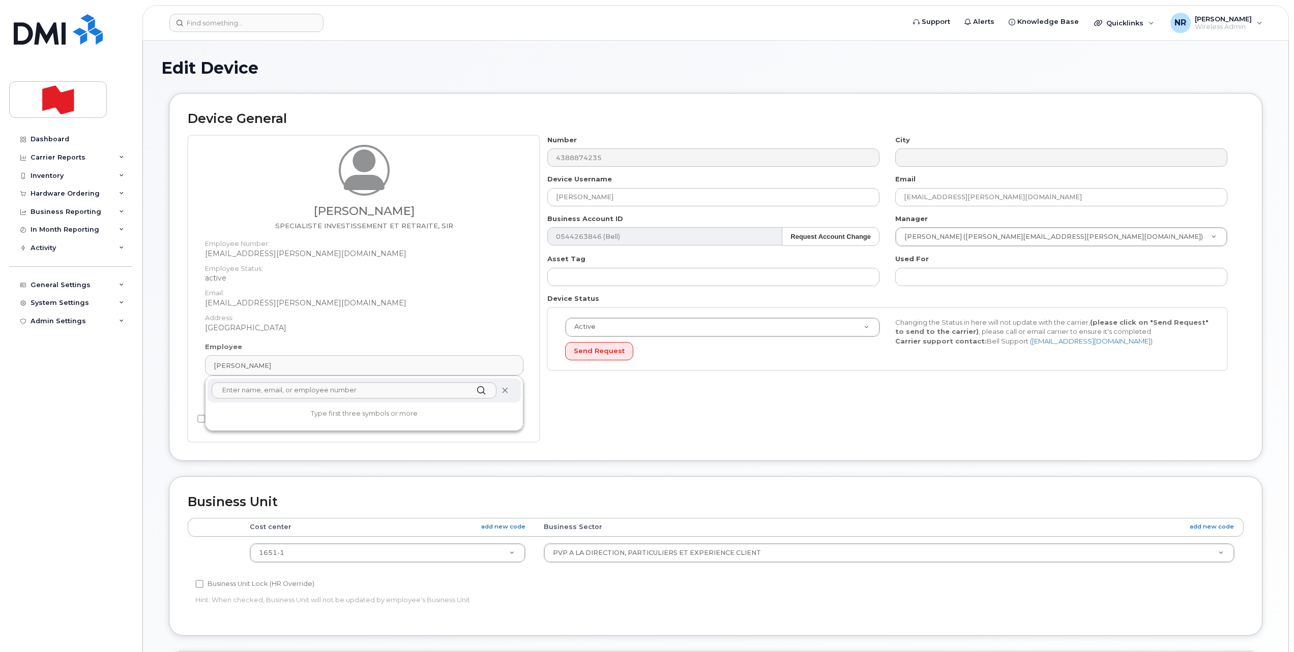
click at [506, 391] on icon at bounding box center [504, 391] width 7 height 7
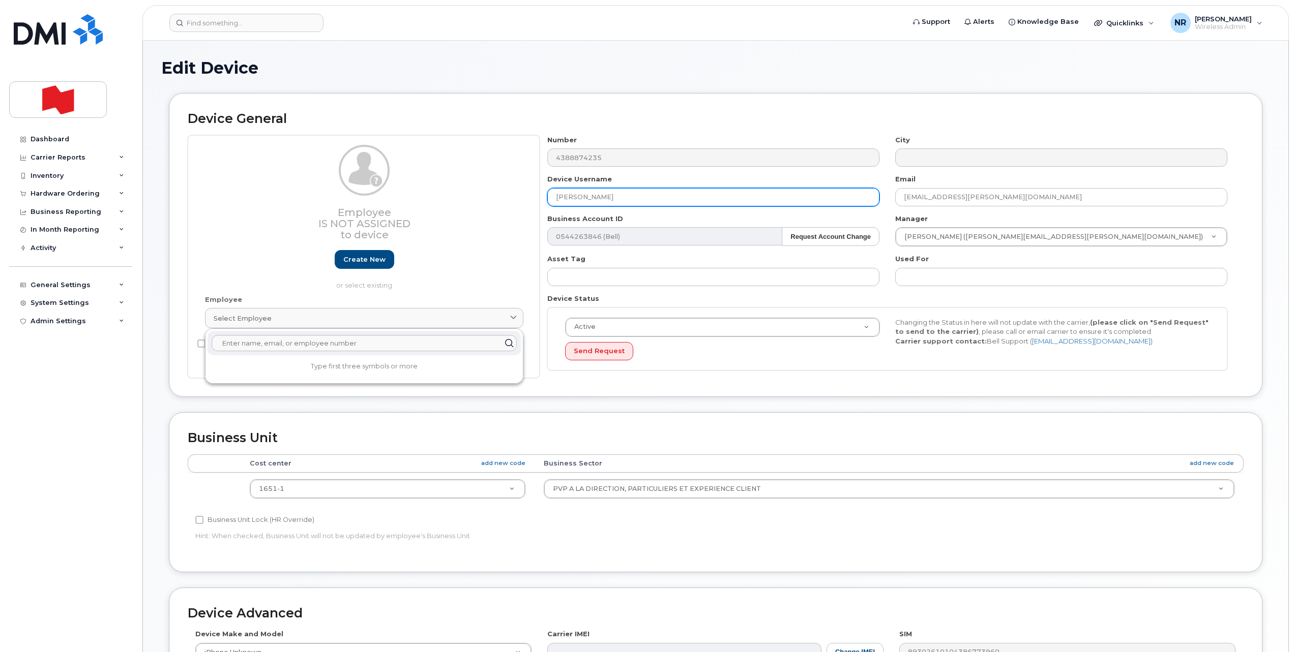
drag, startPoint x: 524, startPoint y: 201, endPoint x: 512, endPoint y: 201, distance: 11.7
click at [512, 201] on div "Employee Is not assigned to device Create new or select existing Employee Selec…" at bounding box center [716, 257] width 1056 height 244
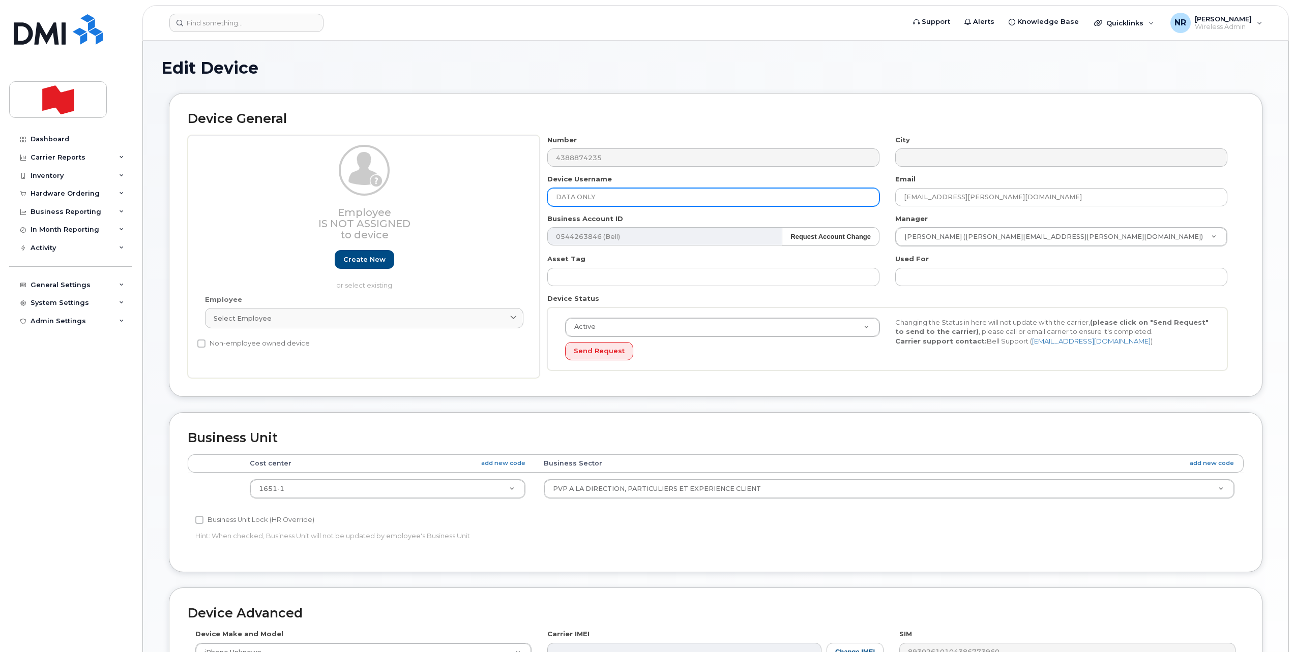
type input "DATA ONLY"
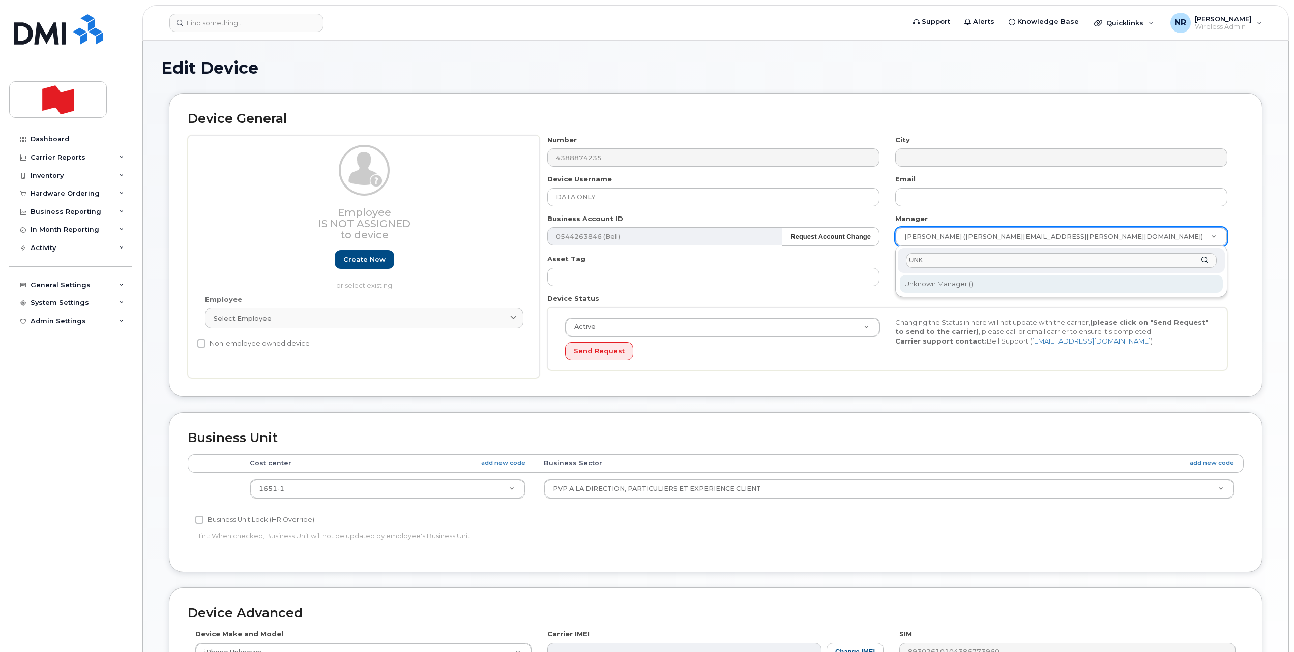
type input "UNK"
type input "1908917"
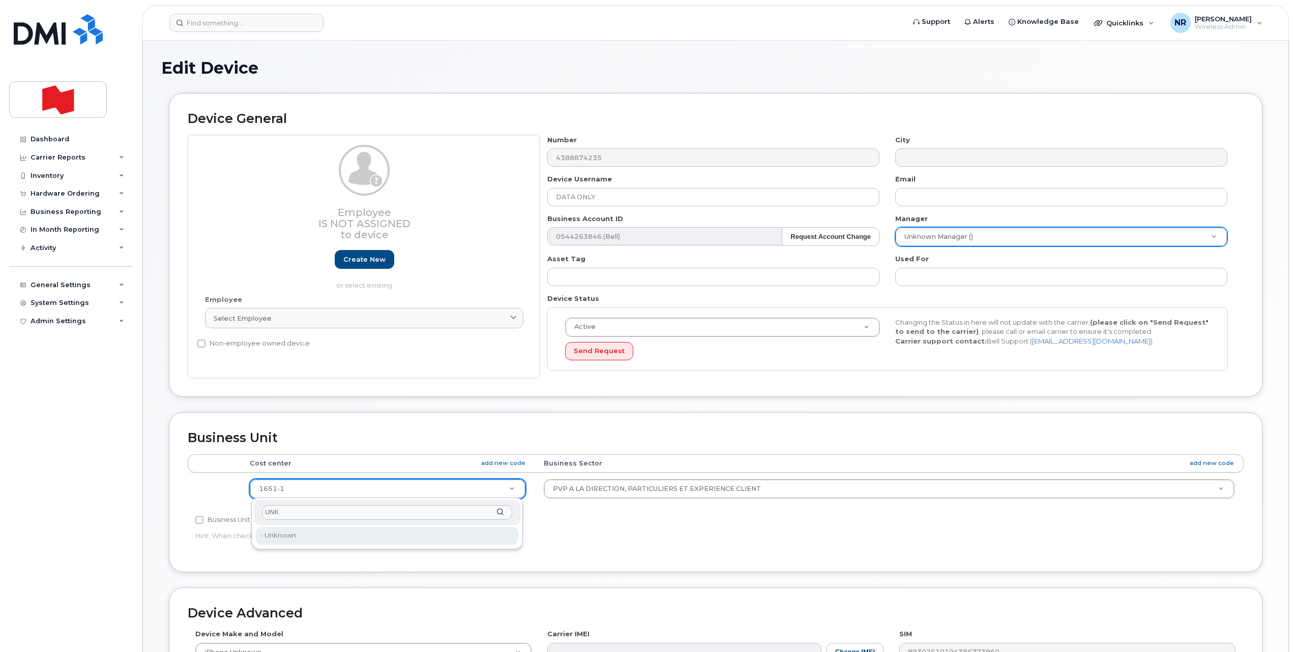
type input "UNK"
type input "22916205"
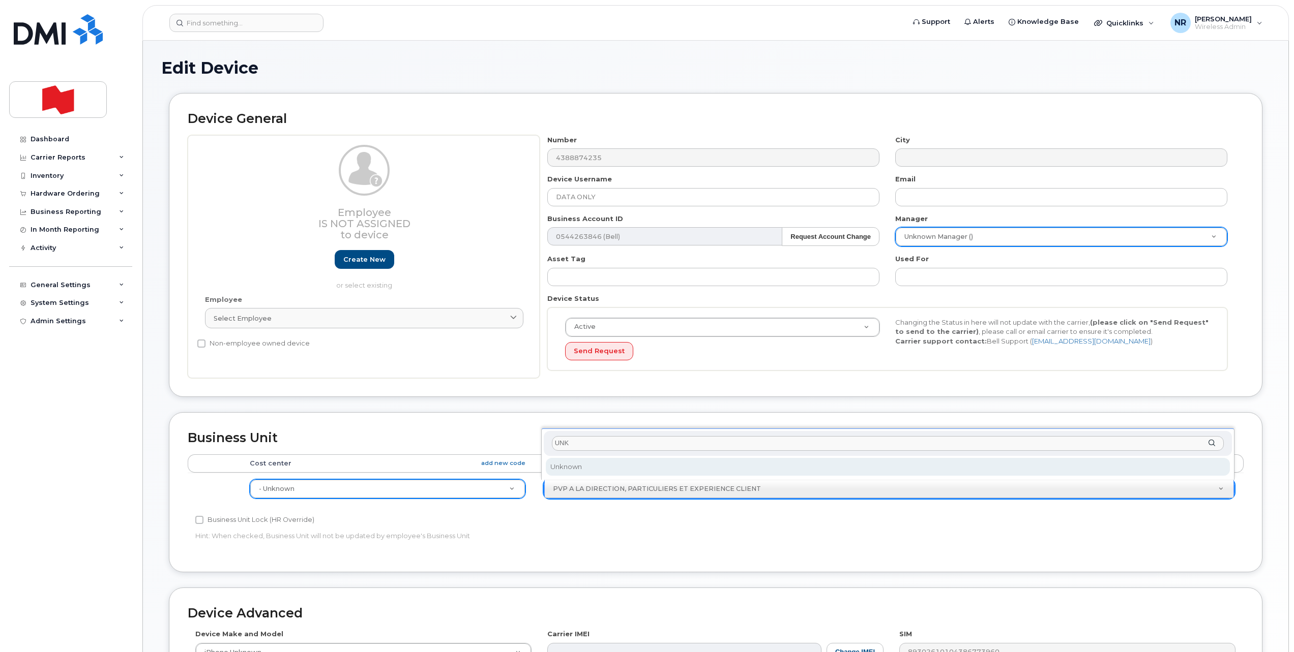
type input "UNK"
select select "22916206"
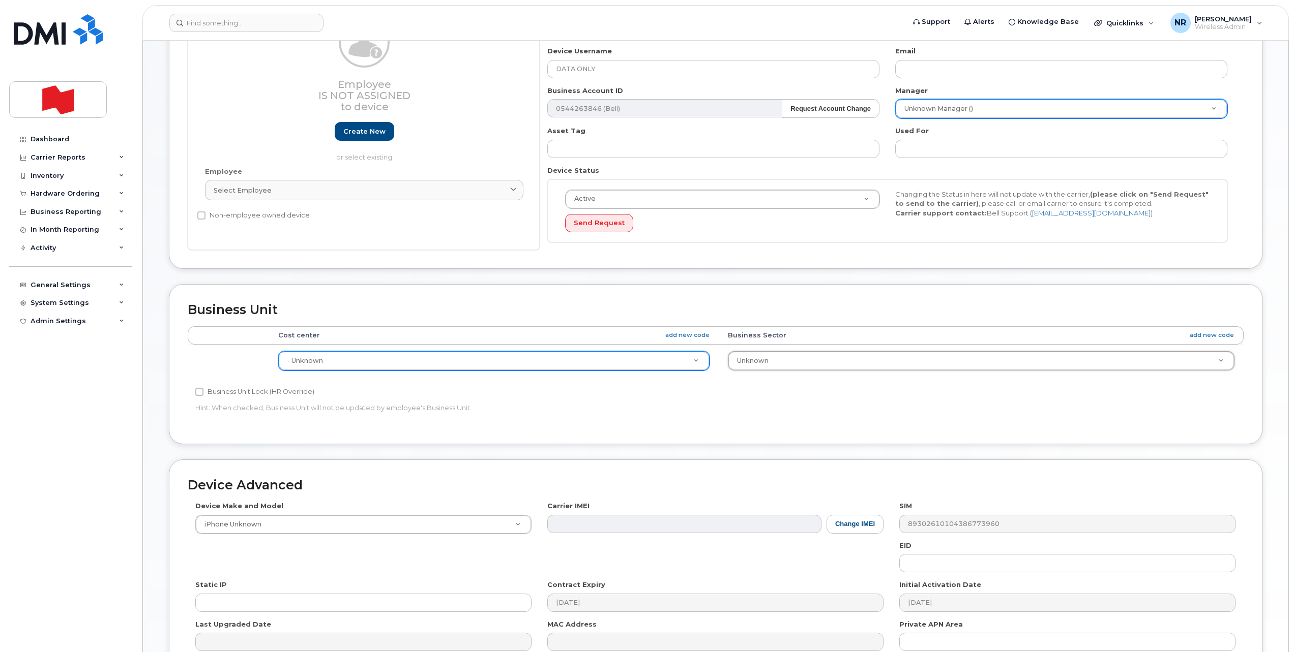
scroll to position [239, 0]
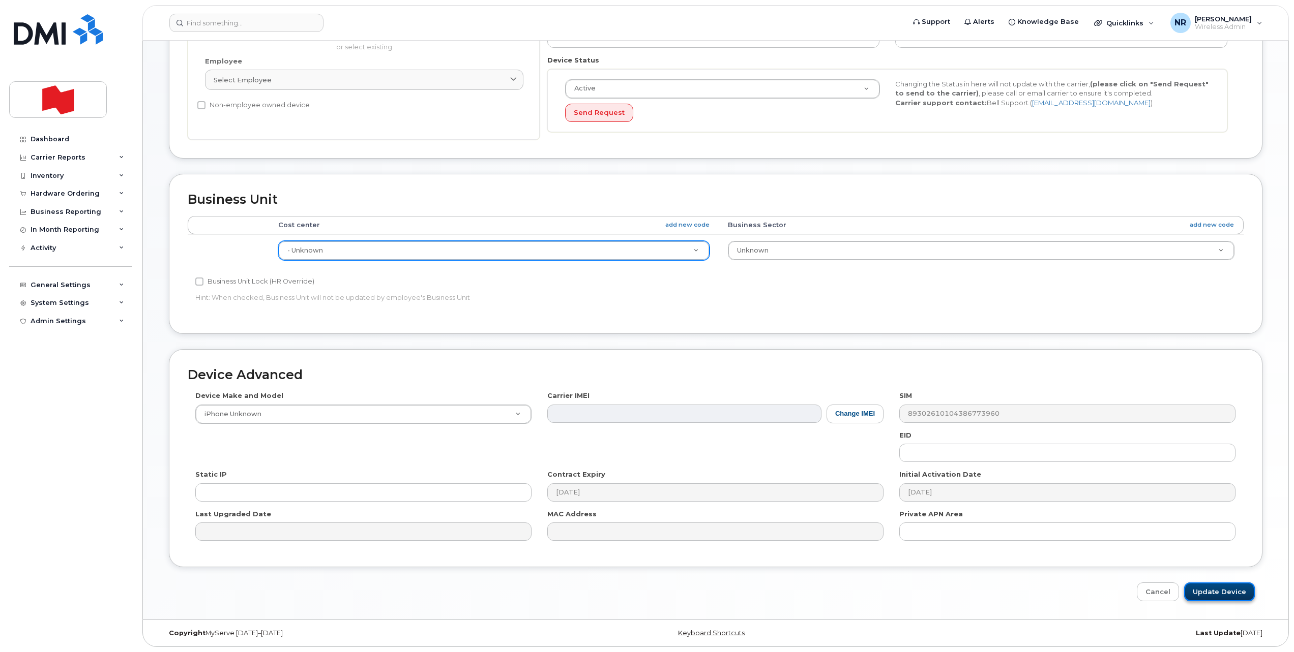
click at [1228, 594] on input "Update Device" at bounding box center [1219, 592] width 71 height 19
type input "Saving..."
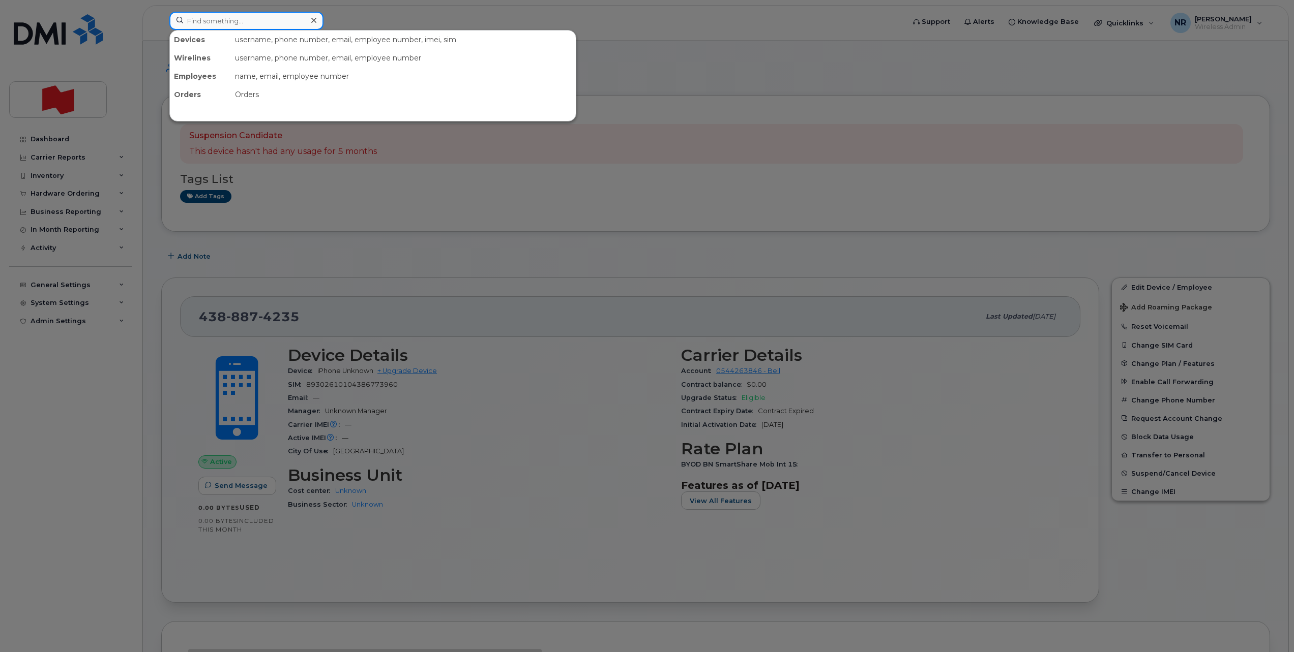
click at [223, 26] on input at bounding box center [246, 21] width 154 height 18
paste input "4388874302"
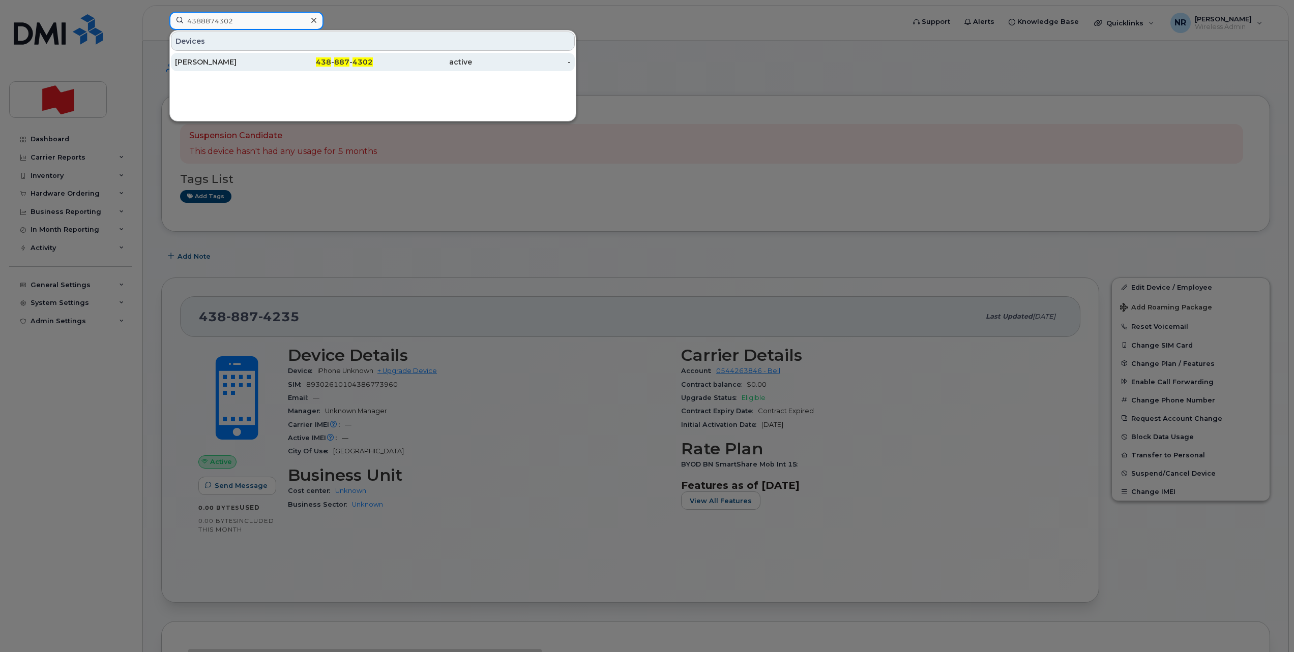
type input "4388874302"
click at [205, 65] on div "[PERSON_NAME]" at bounding box center [224, 62] width 99 height 10
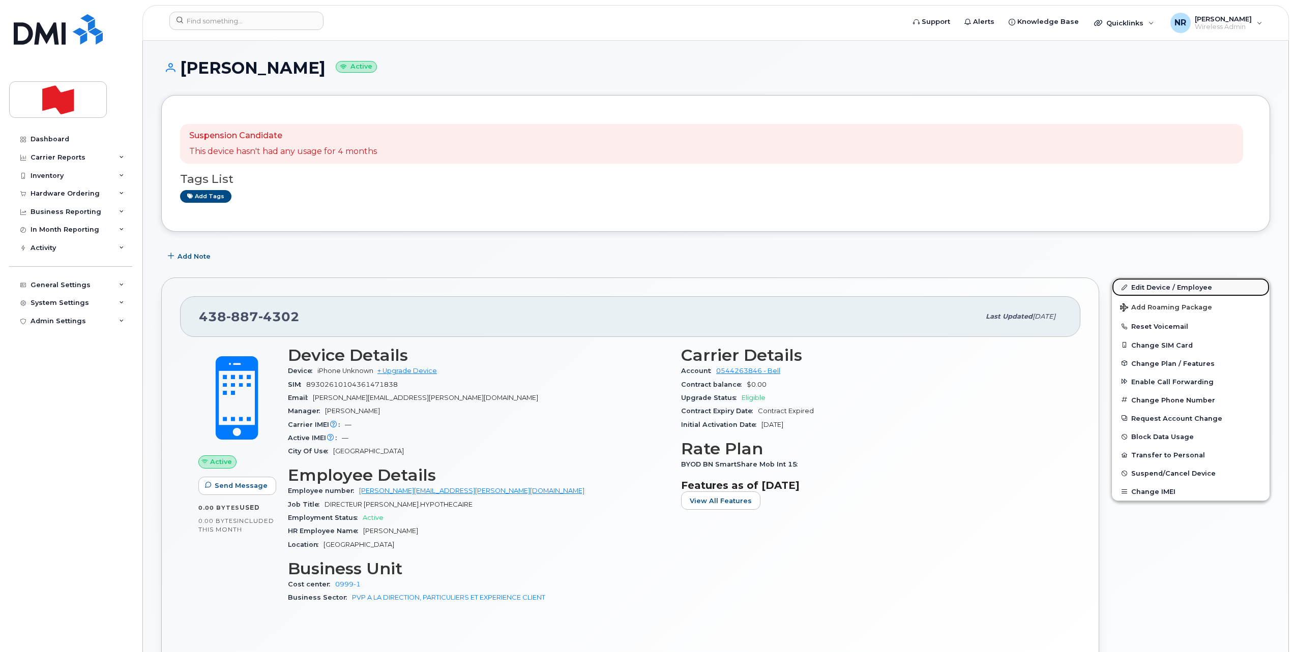
click at [1160, 282] on link "Edit Device / Employee" at bounding box center [1191, 287] width 158 height 18
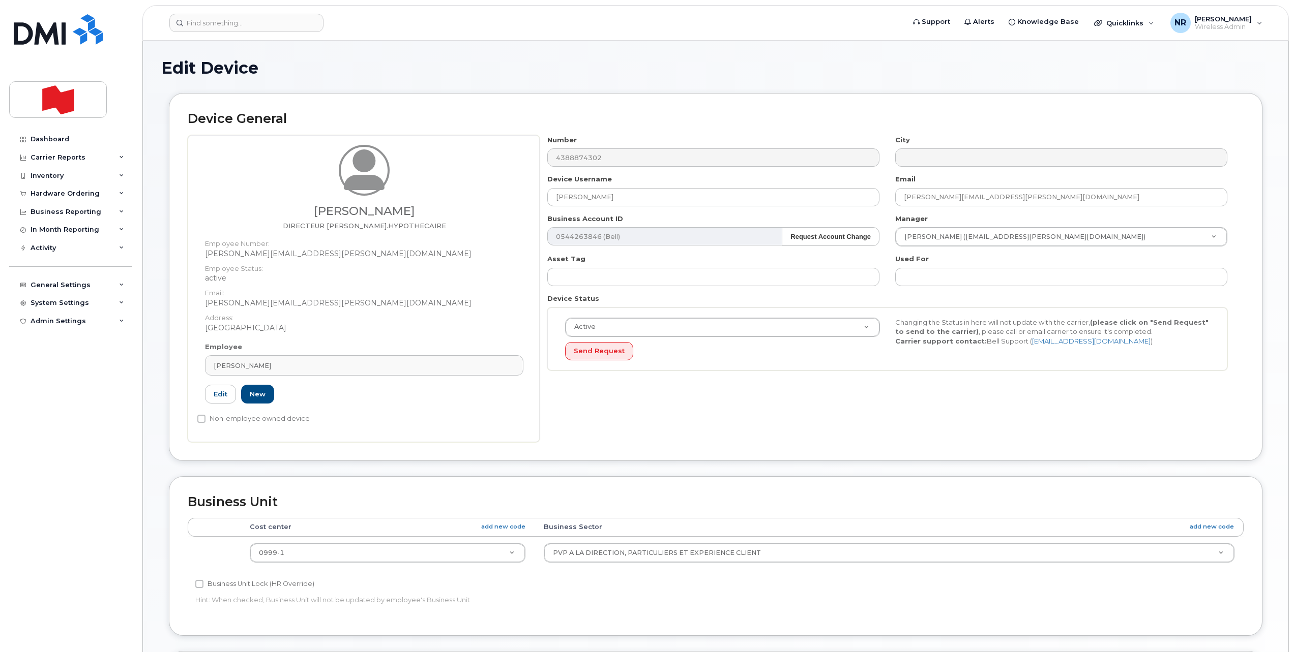
select select "22917077"
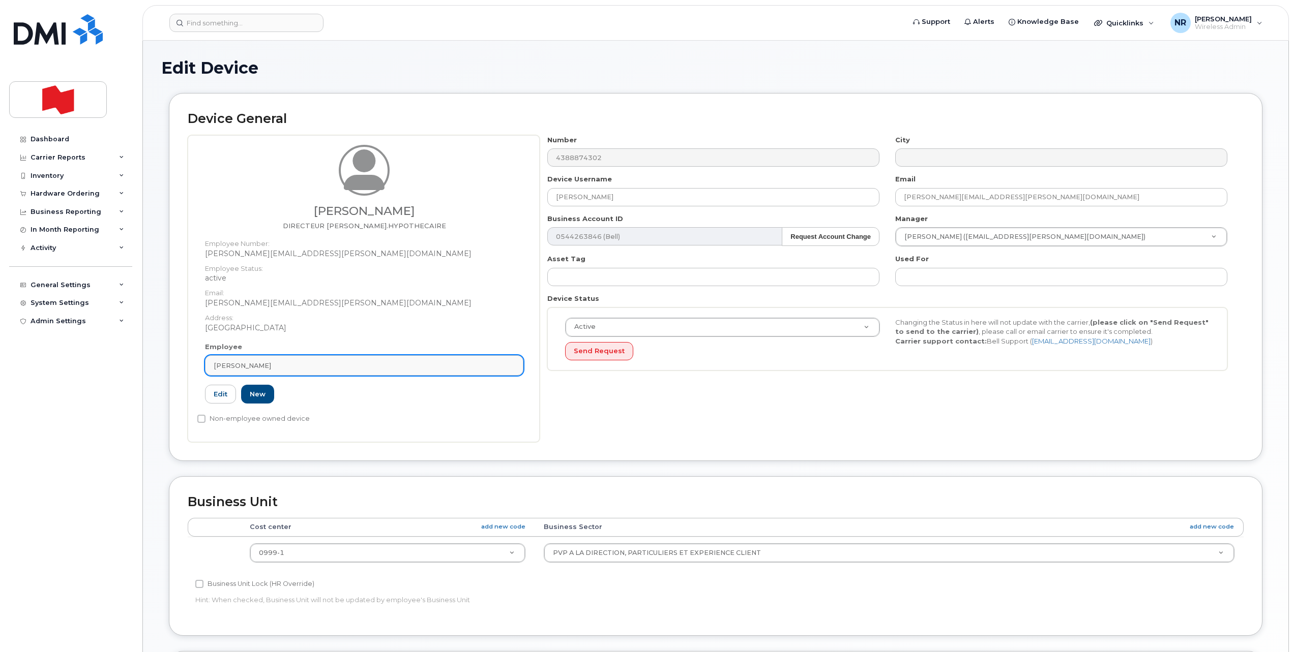
click at [507, 366] on div "HUGH MENEZES" at bounding box center [364, 366] width 301 height 10
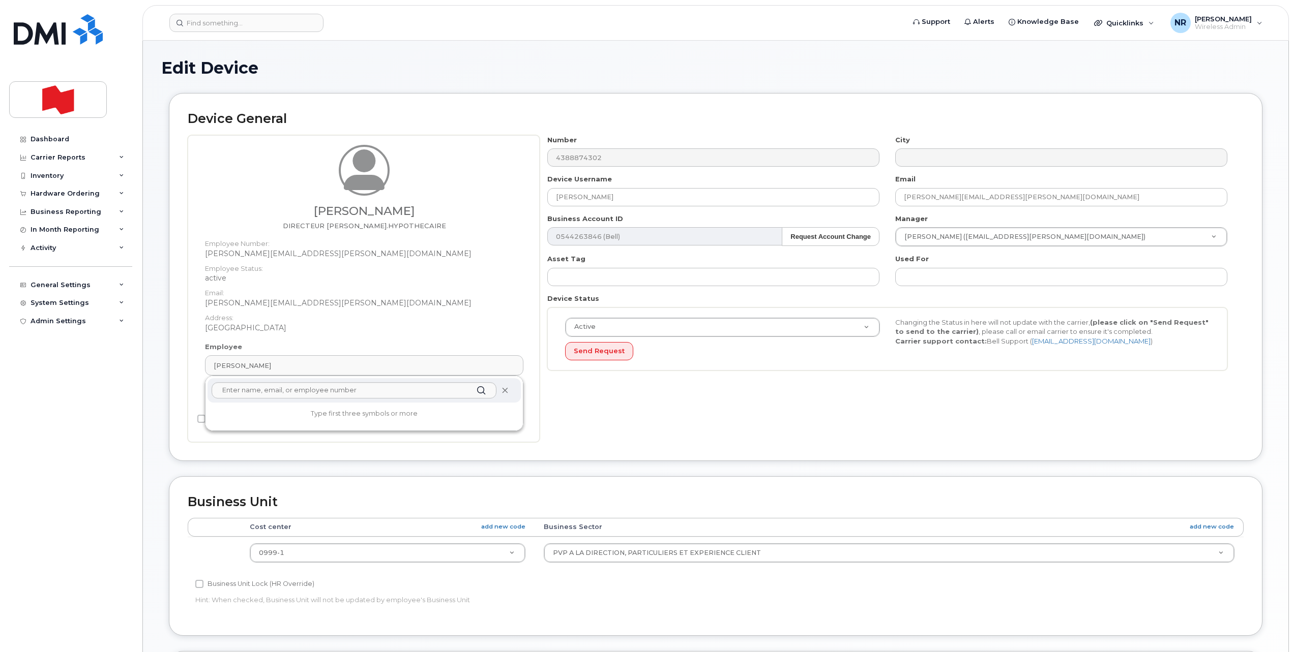
click at [503, 394] on span at bounding box center [505, 391] width 8 height 8
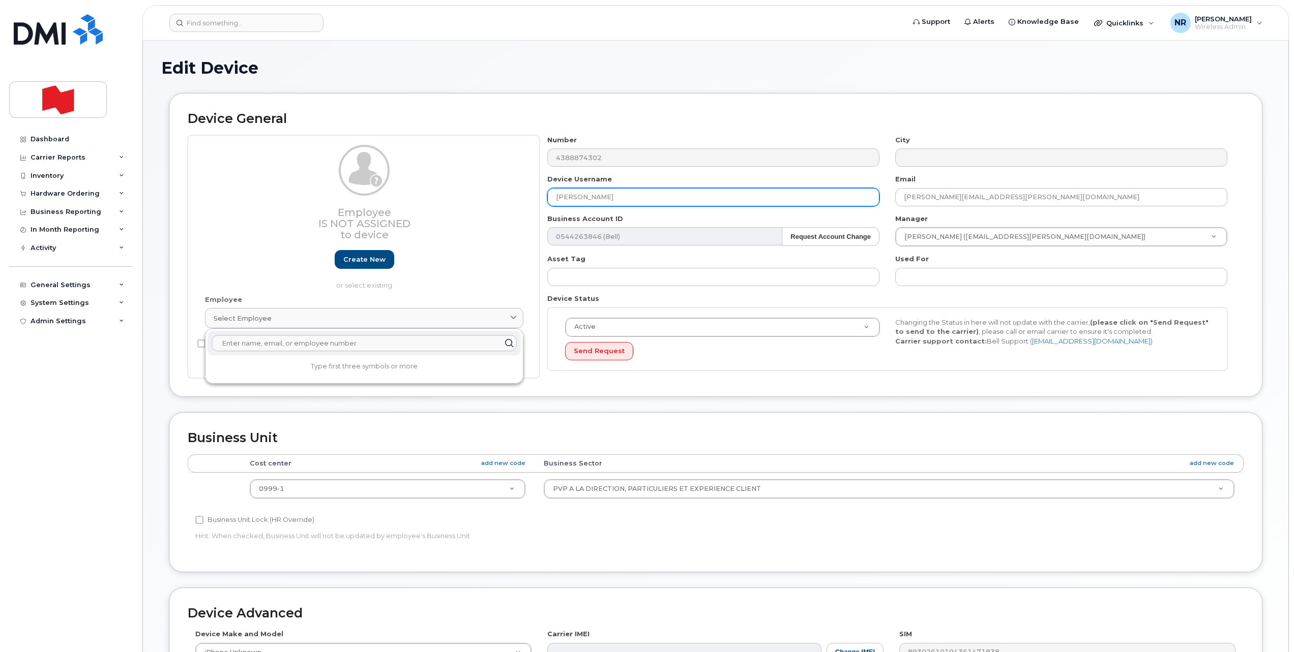
drag, startPoint x: 621, startPoint y: 192, endPoint x: 432, endPoint y: 216, distance: 190.7
click at [432, 216] on div "Employee Is not assigned to device Create new or select existing Employee Selec…" at bounding box center [716, 257] width 1056 height 244
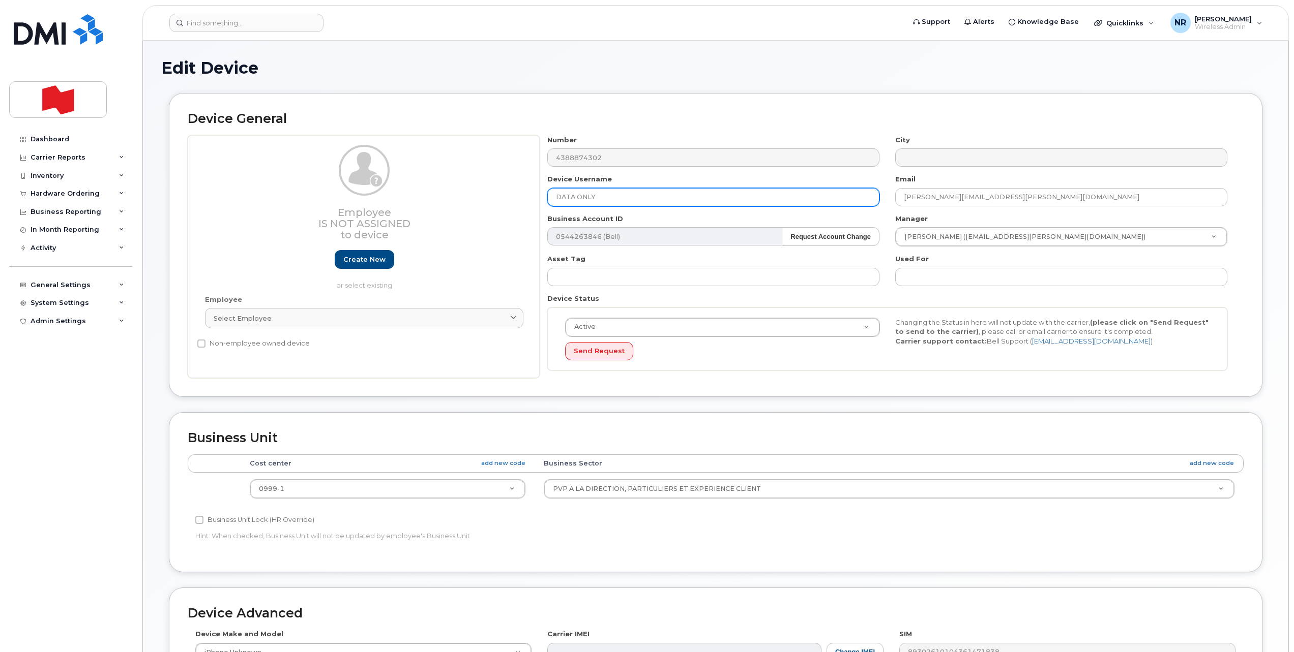
type input "DATA ONLY"
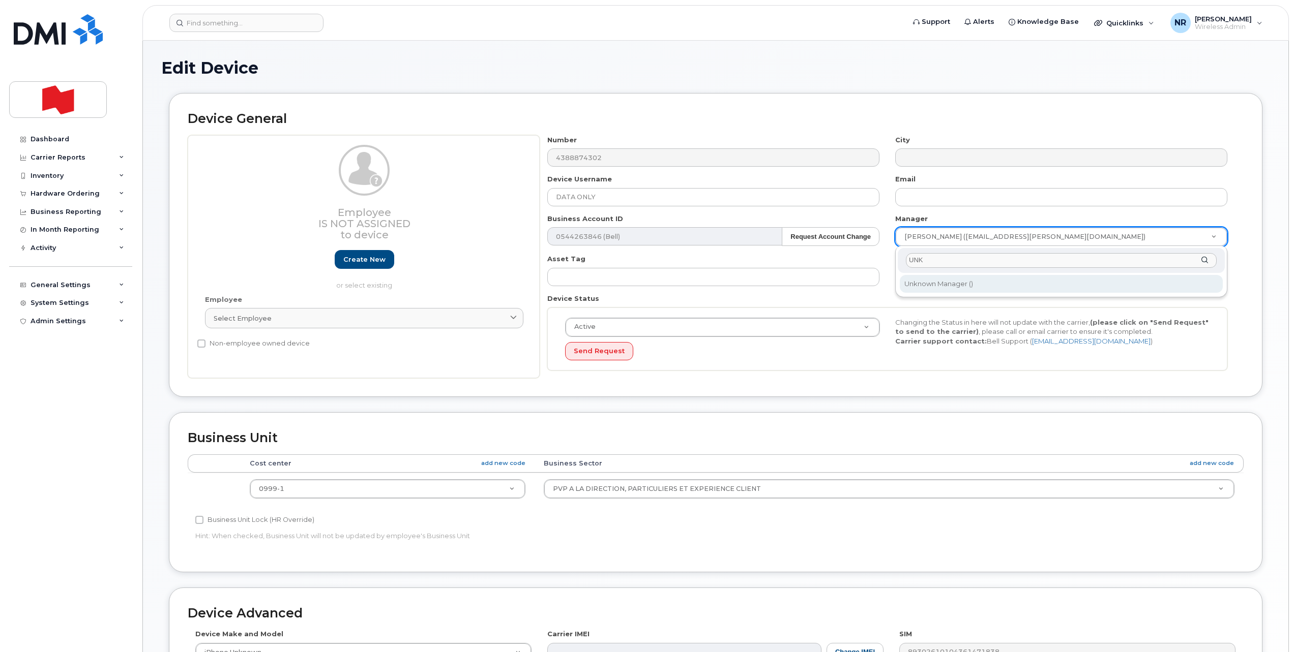
type input "UNK"
type input "1908917"
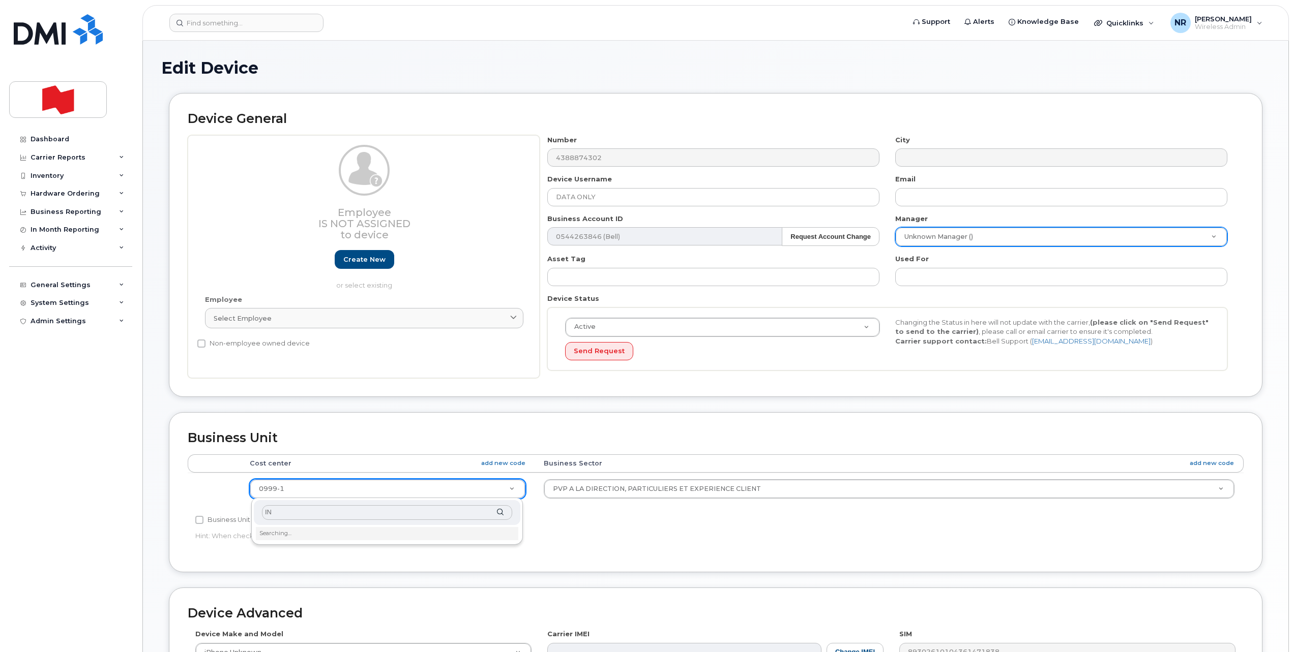
type input "I"
type input "UNK"
type input "22916205"
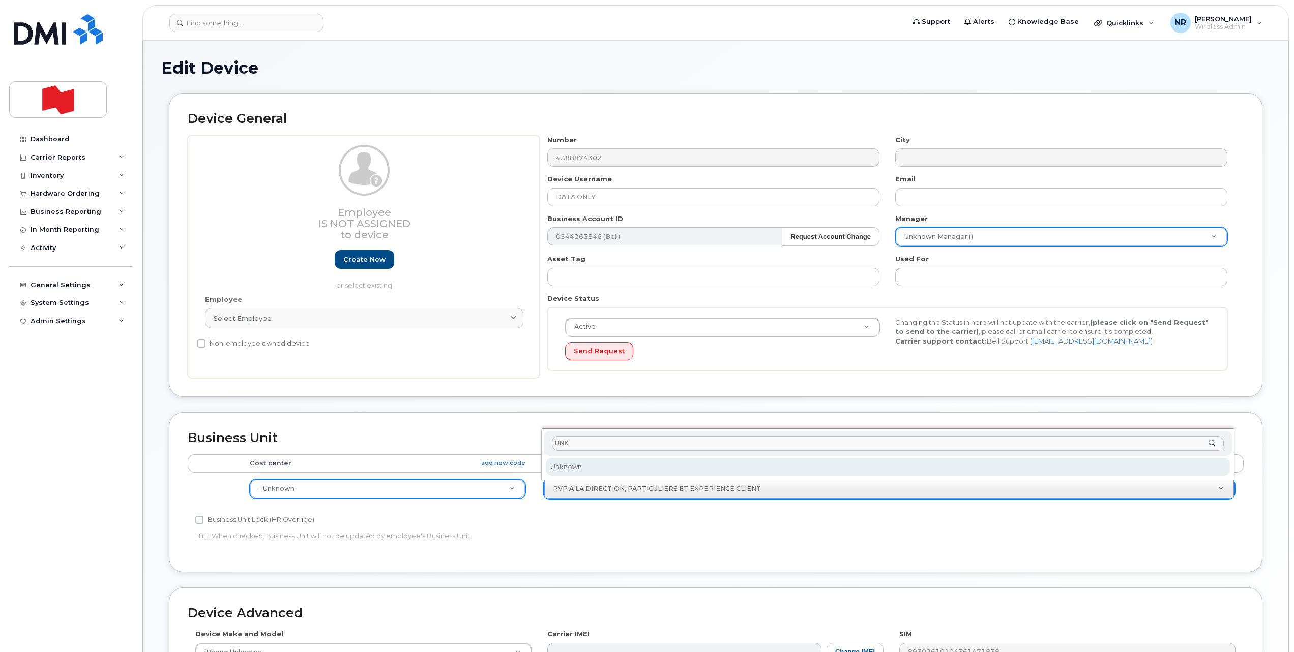
type input "UNK"
select select "22916206"
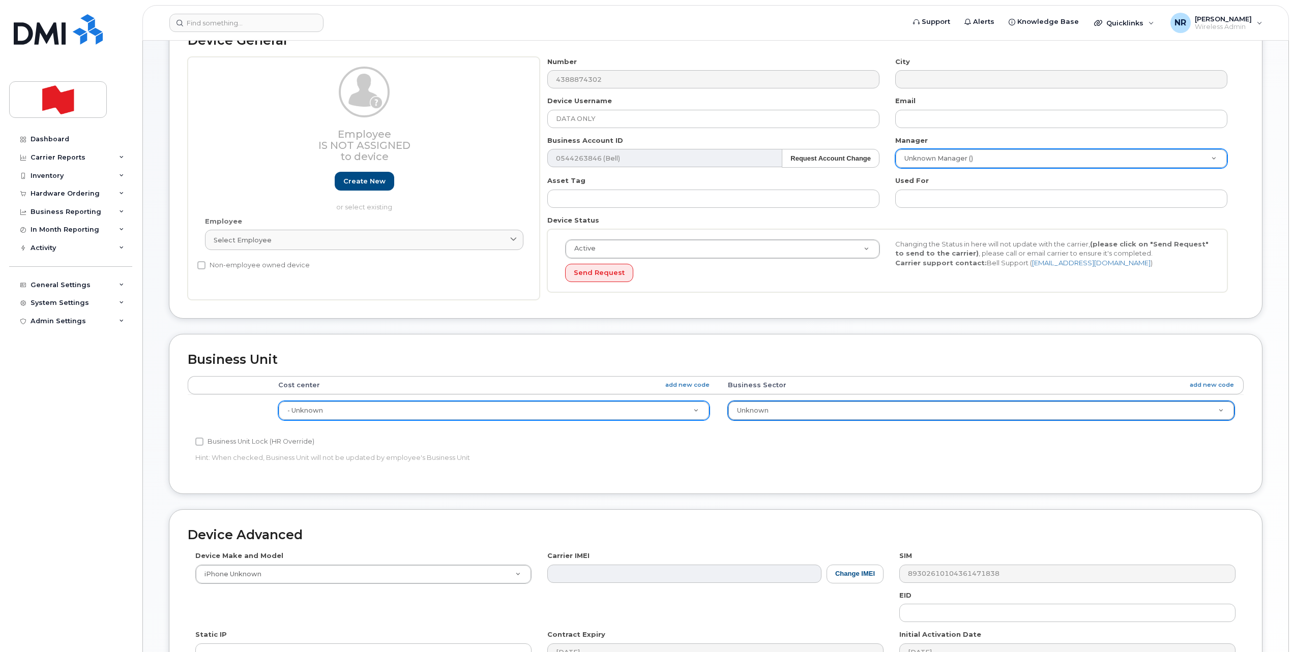
scroll to position [239, 0]
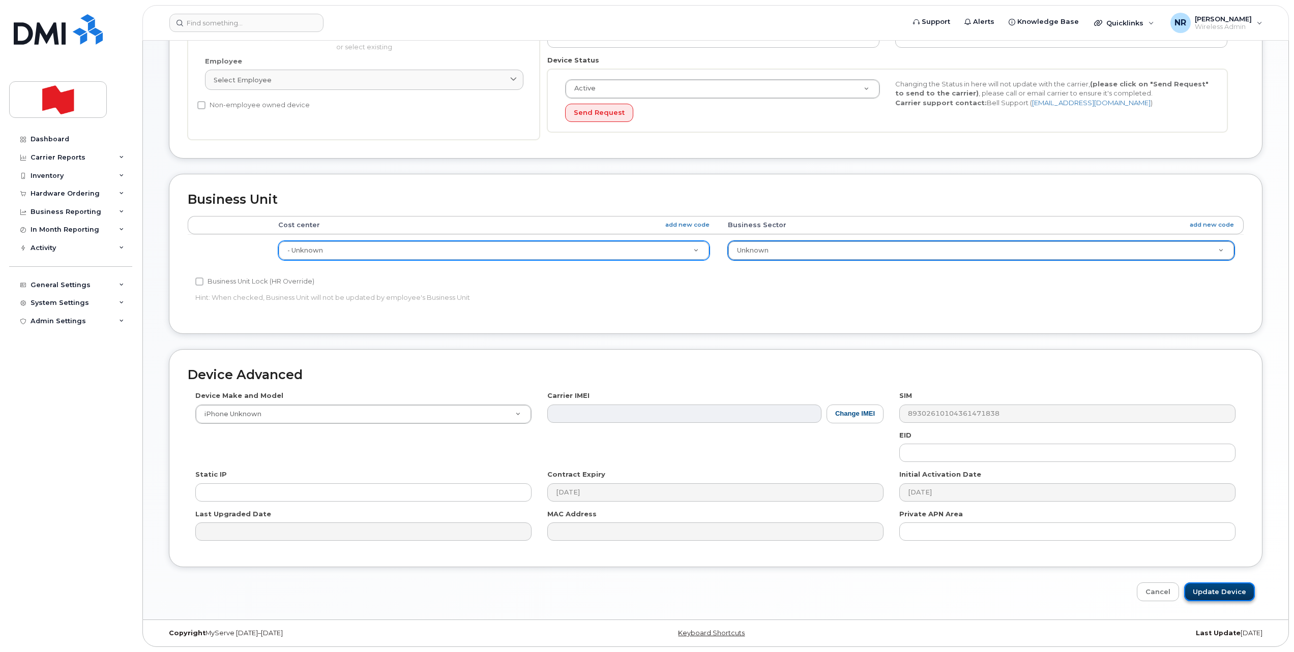
click at [1201, 595] on input "Update Device" at bounding box center [1219, 592] width 71 height 19
type input "Saving..."
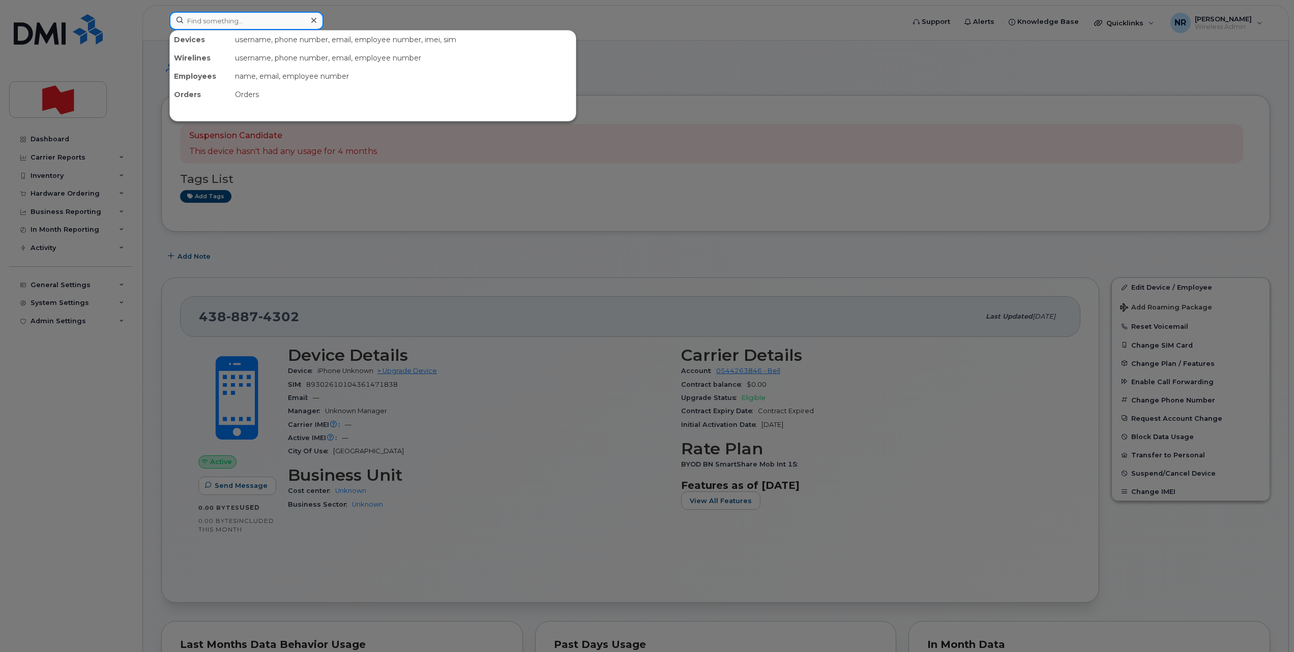
click at [212, 23] on input at bounding box center [246, 21] width 154 height 18
paste input "4388874306"
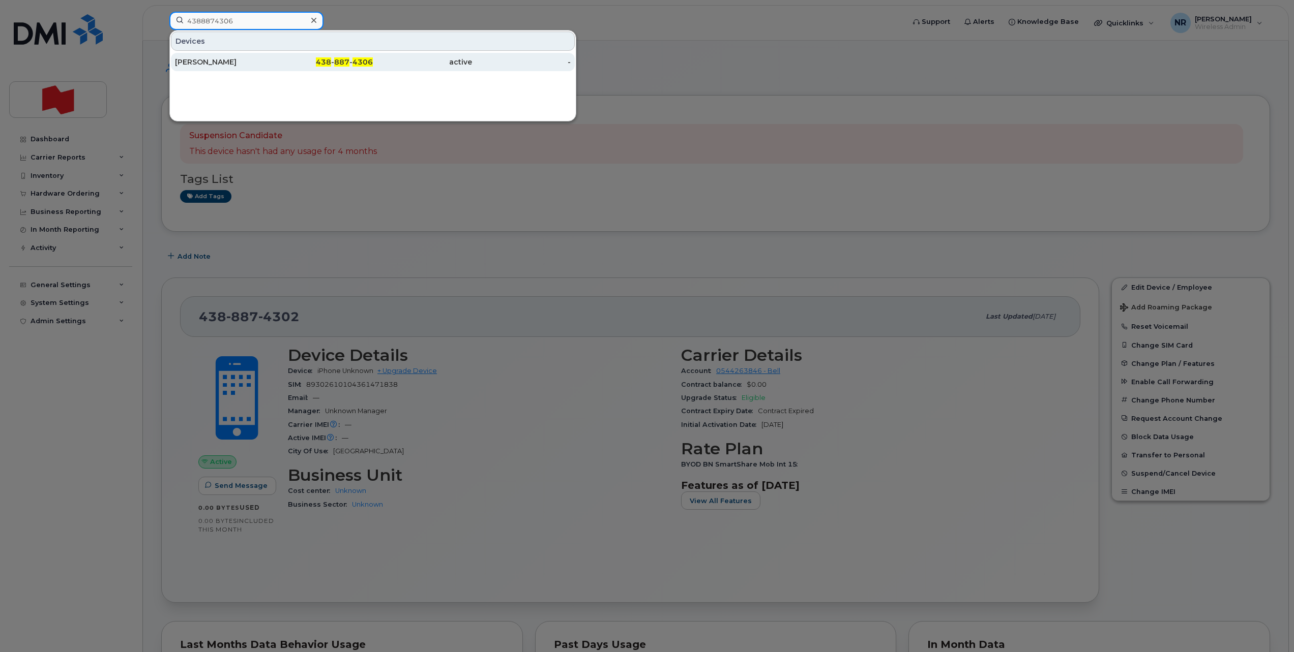
type input "4388874306"
click at [207, 63] on div "Dana Shiaa" at bounding box center [224, 62] width 99 height 10
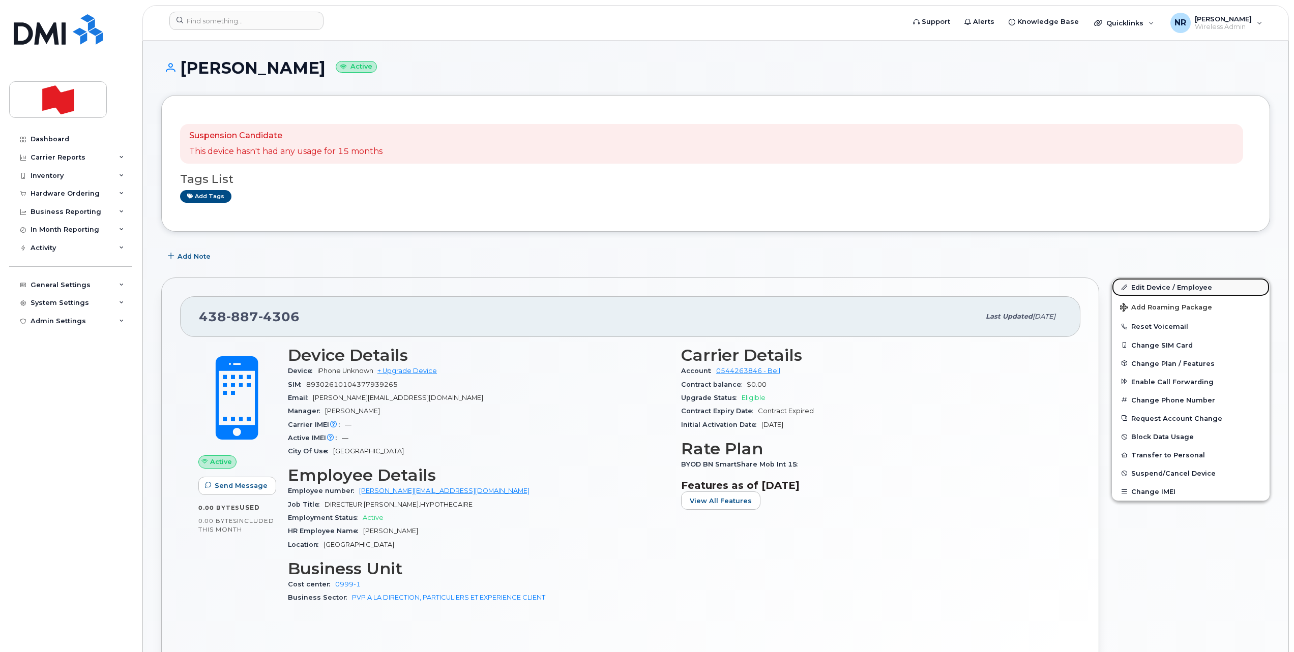
click at [1146, 287] on link "Edit Device / Employee" at bounding box center [1191, 287] width 158 height 18
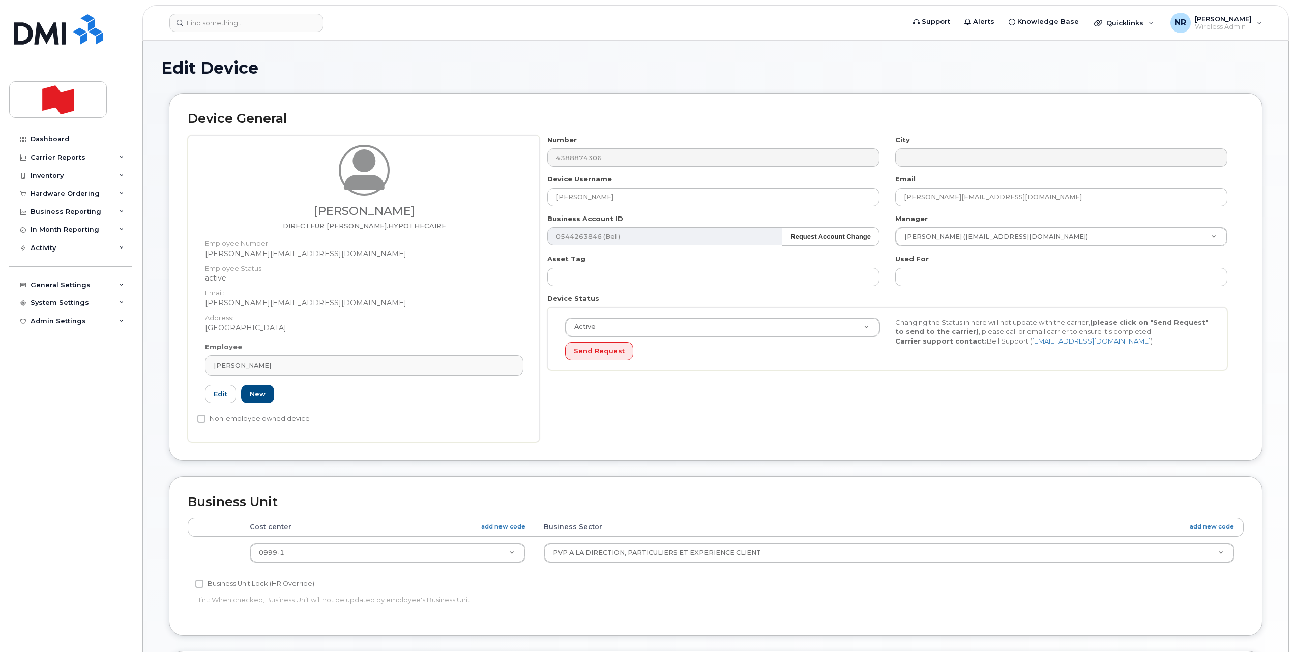
select select "22917077"
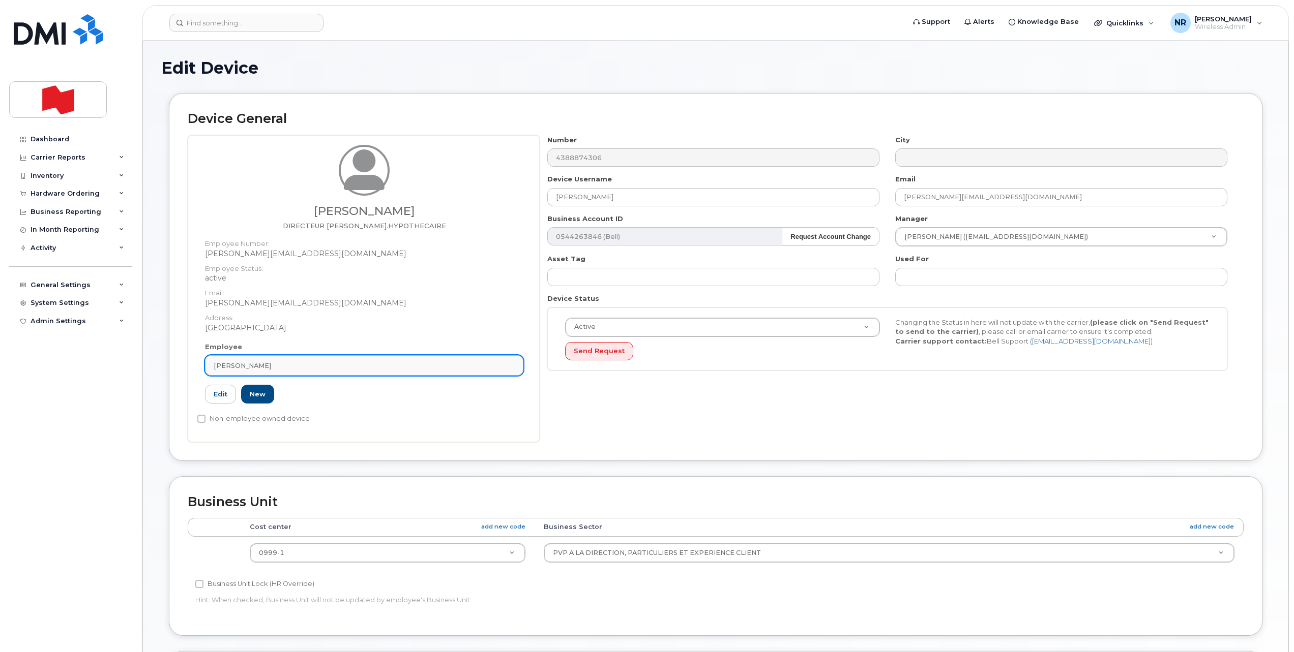
click at [508, 367] on div "[PERSON_NAME]" at bounding box center [364, 366] width 301 height 10
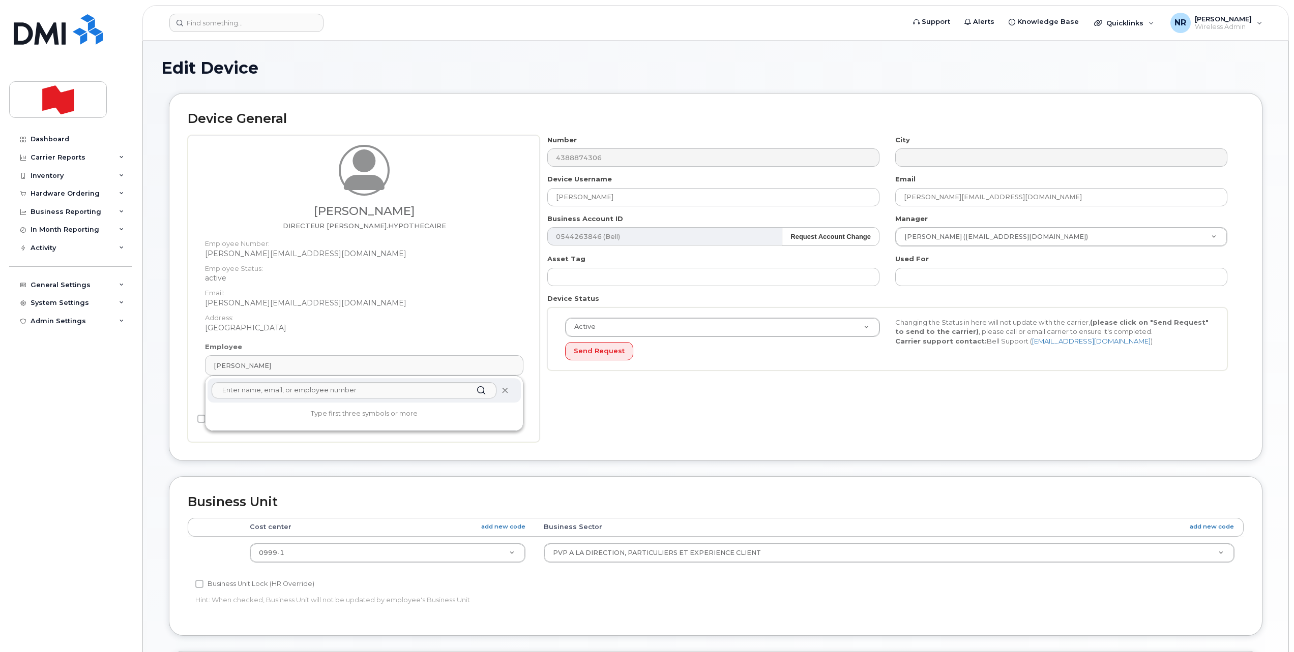
click at [504, 390] on icon at bounding box center [504, 391] width 7 height 7
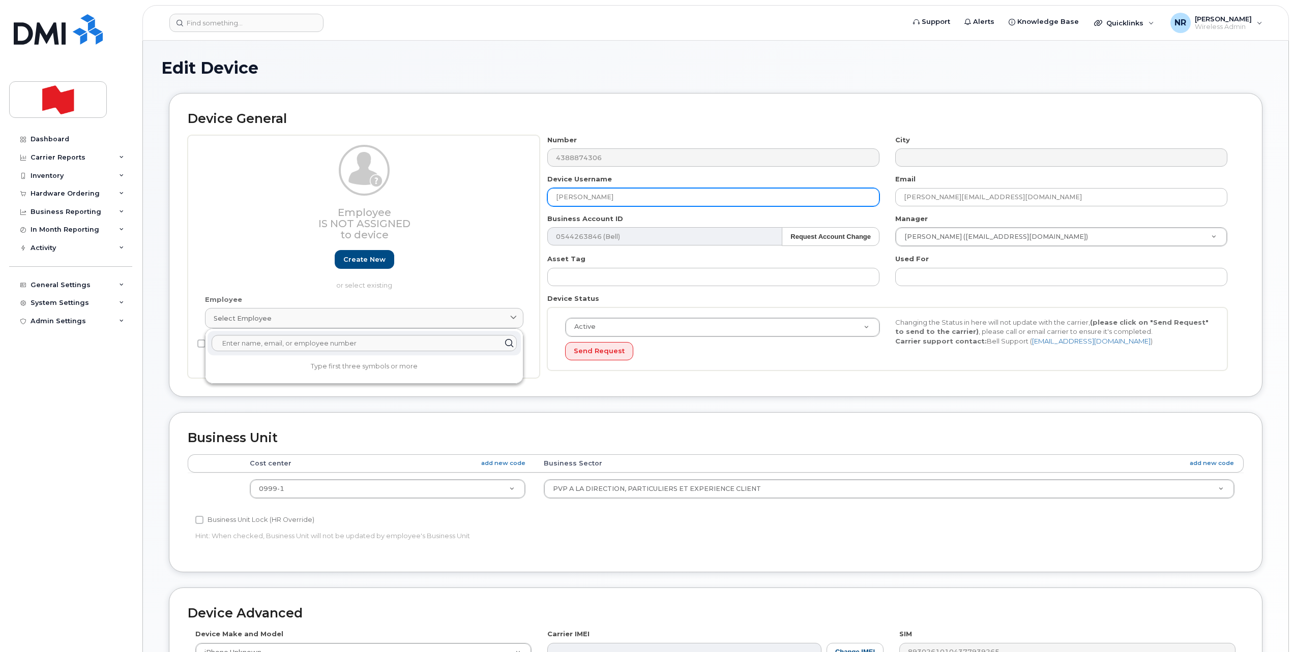
click at [636, 203] on input "[PERSON_NAME]" at bounding box center [713, 197] width 332 height 18
click at [328, 210] on div "Employee Is not assigned to device Create new or select existing Employee Selec…" at bounding box center [716, 257] width 1056 height 244
drag, startPoint x: 646, startPoint y: 190, endPoint x: 519, endPoint y: 201, distance: 127.1
click at [519, 201] on div "Employee Is not assigned to device Create new or select existing Employee Selec…" at bounding box center [716, 257] width 1056 height 244
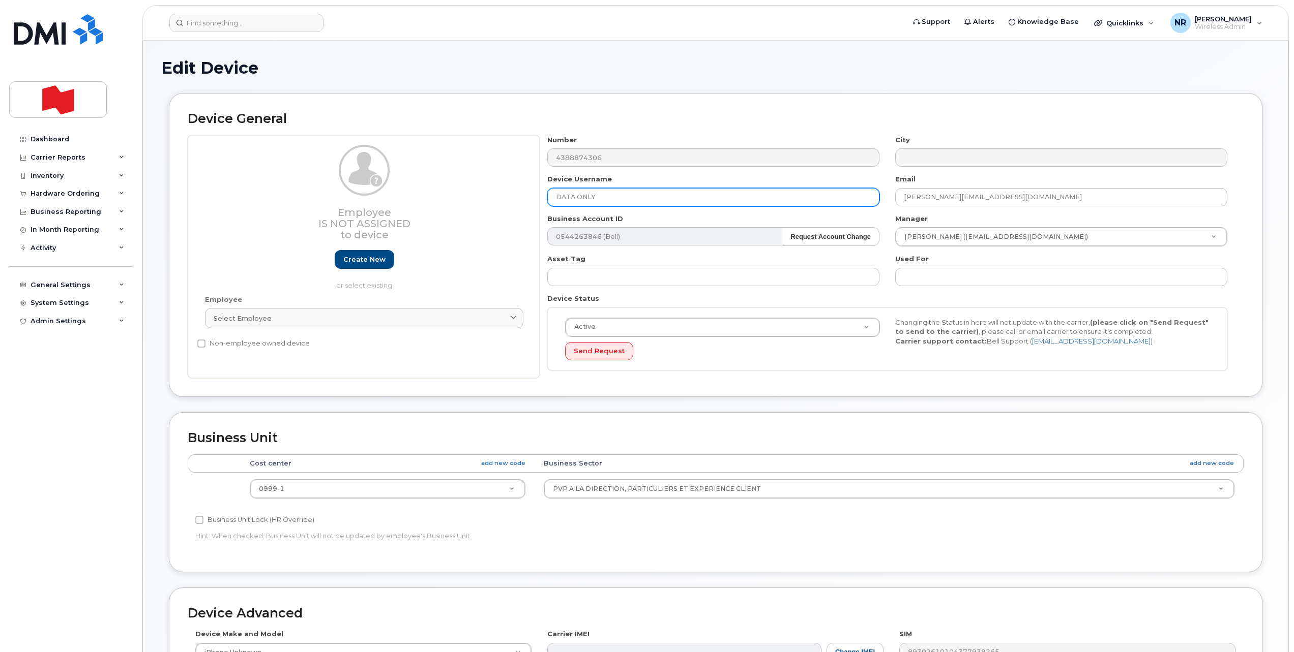
type input "DATA ONLY"
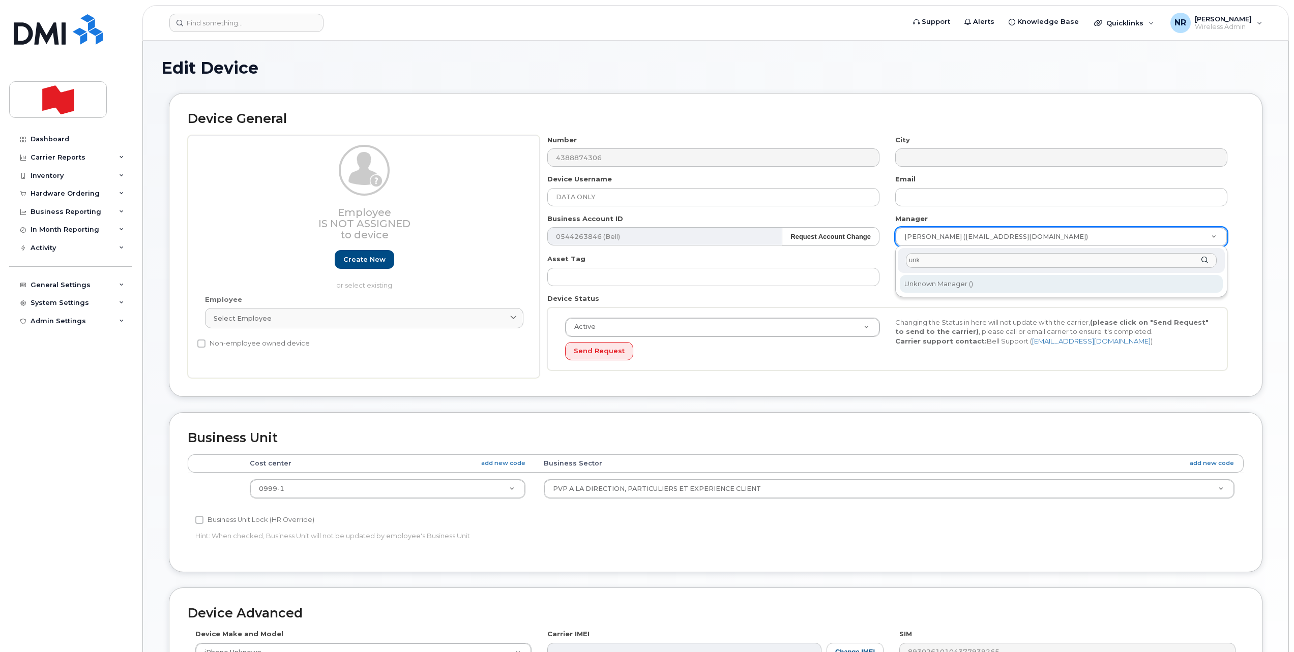
type input "unk"
type input "1908917"
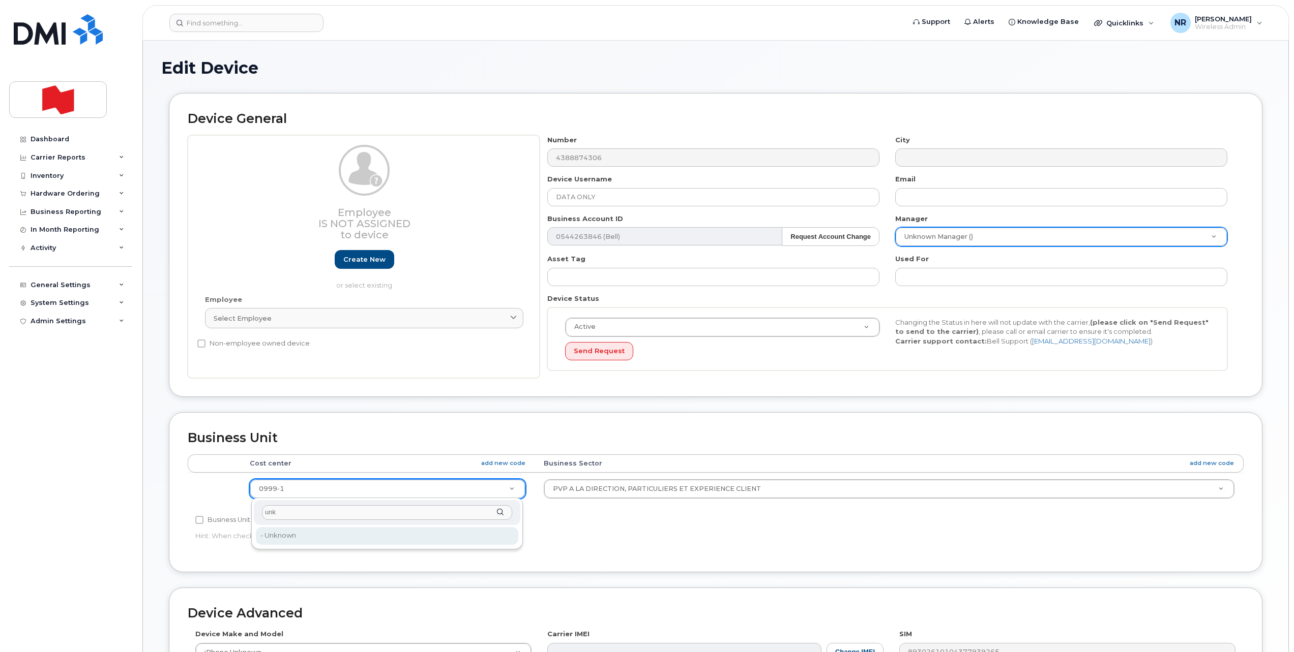
type input "unk"
type input "22916205"
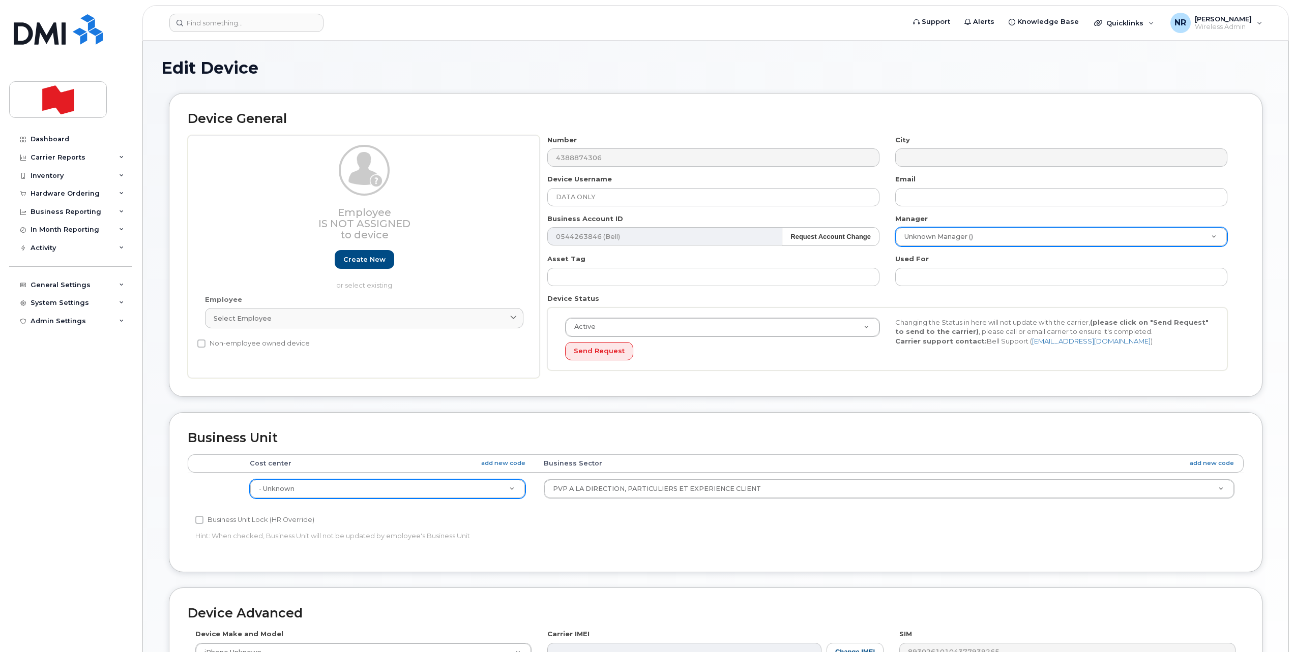
click at [561, 479] on td "PVP A LA DIRECTION, PARTICULIERS ET EXPERIENCE CLIENT BANQUIER PERSONNEL GEST.P…" at bounding box center [888, 489] width 709 height 32
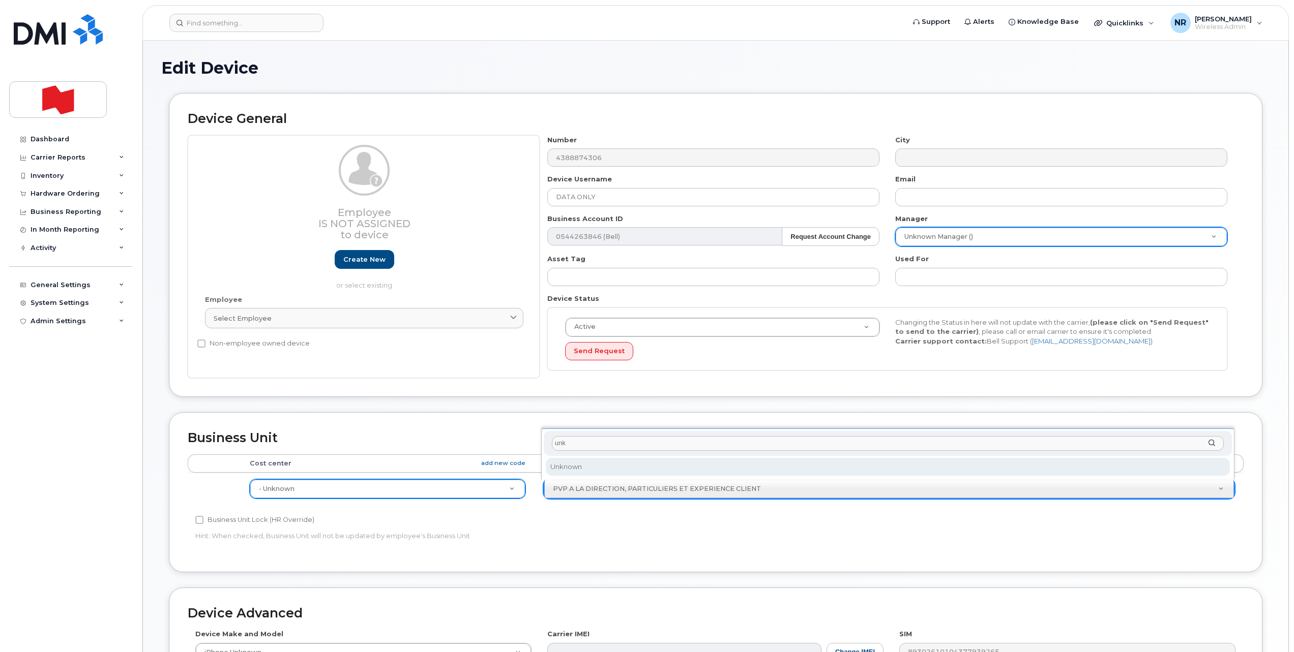
type input "unk"
select select "22916206"
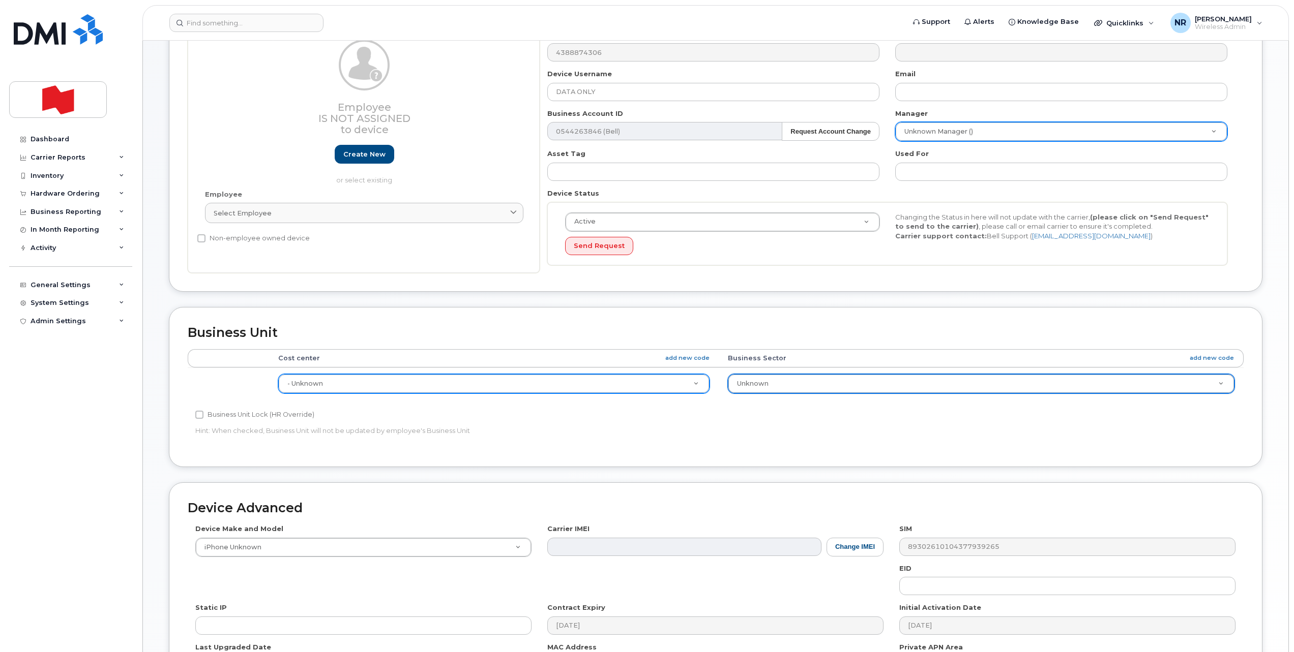
scroll to position [239, 0]
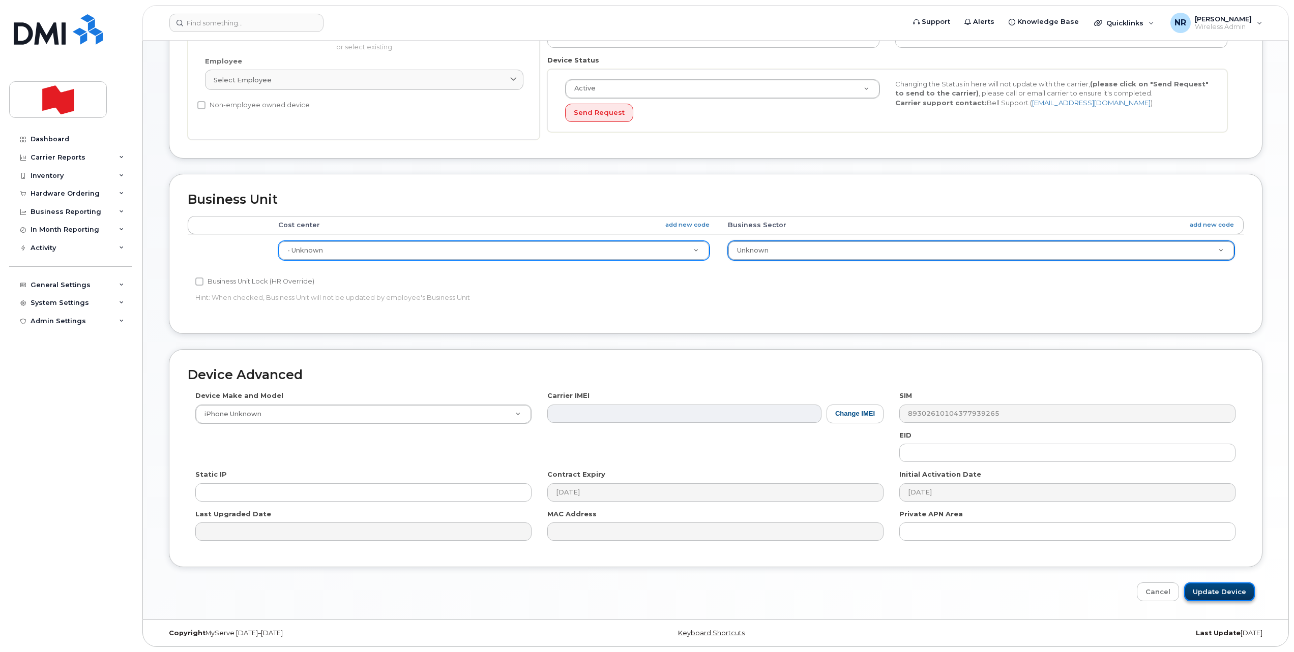
click at [1203, 591] on input "Update Device" at bounding box center [1219, 592] width 71 height 19
type input "Saving..."
